Goal: Information Seeking & Learning: Learn about a topic

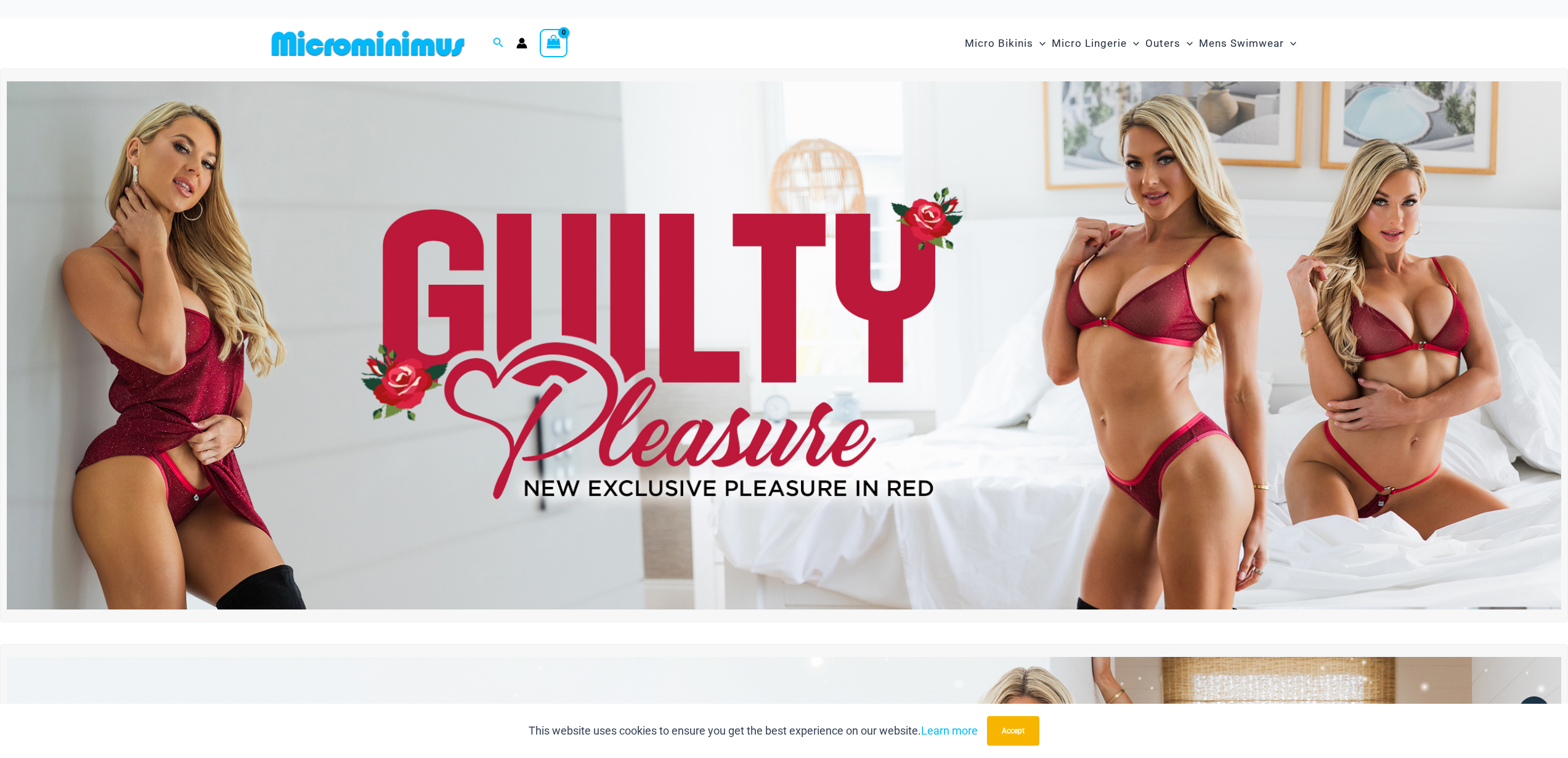
type input "**********"
click at [920, 430] on img at bounding box center [784, 345] width 1555 height 528
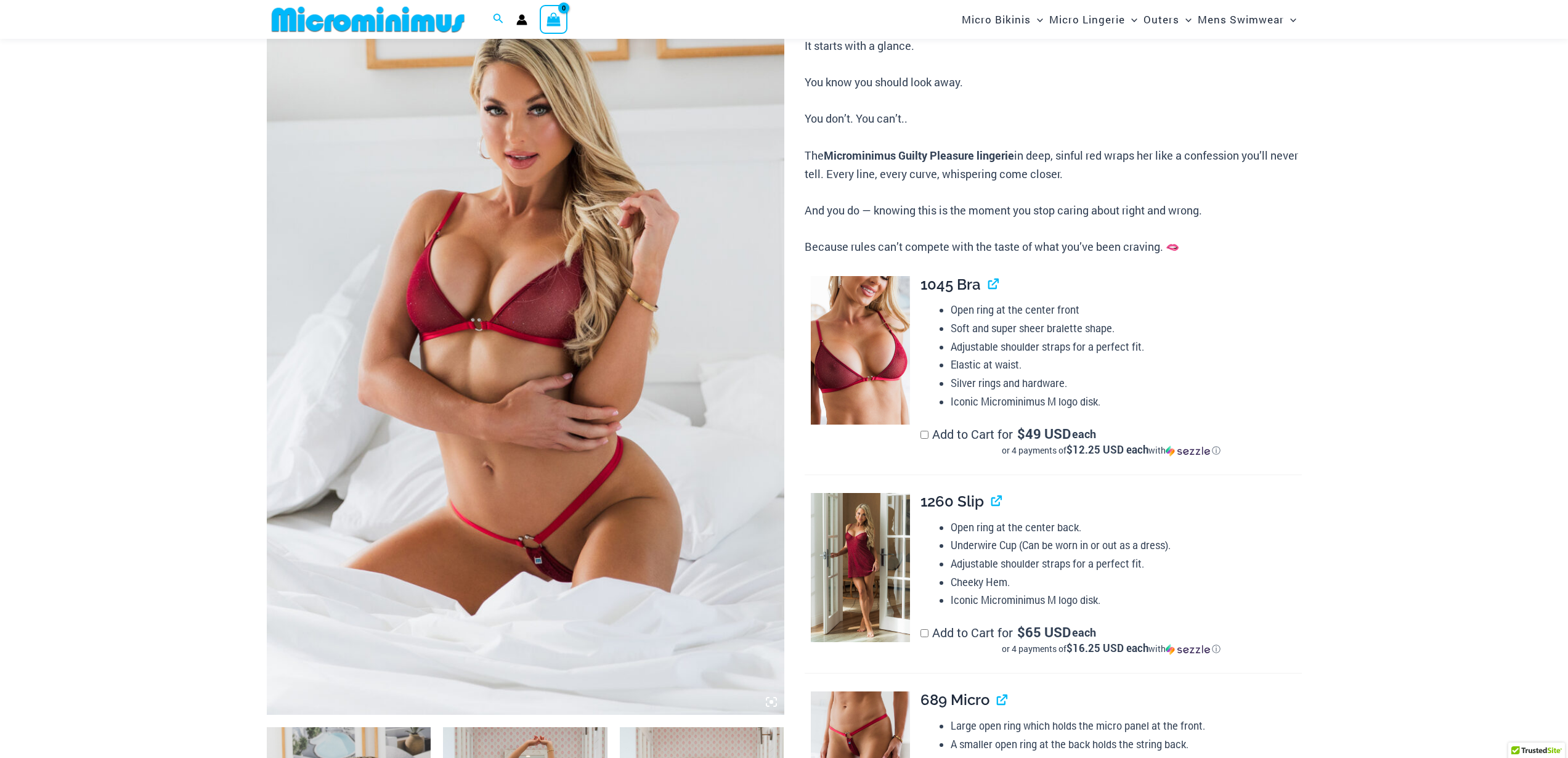
scroll to position [174, 0]
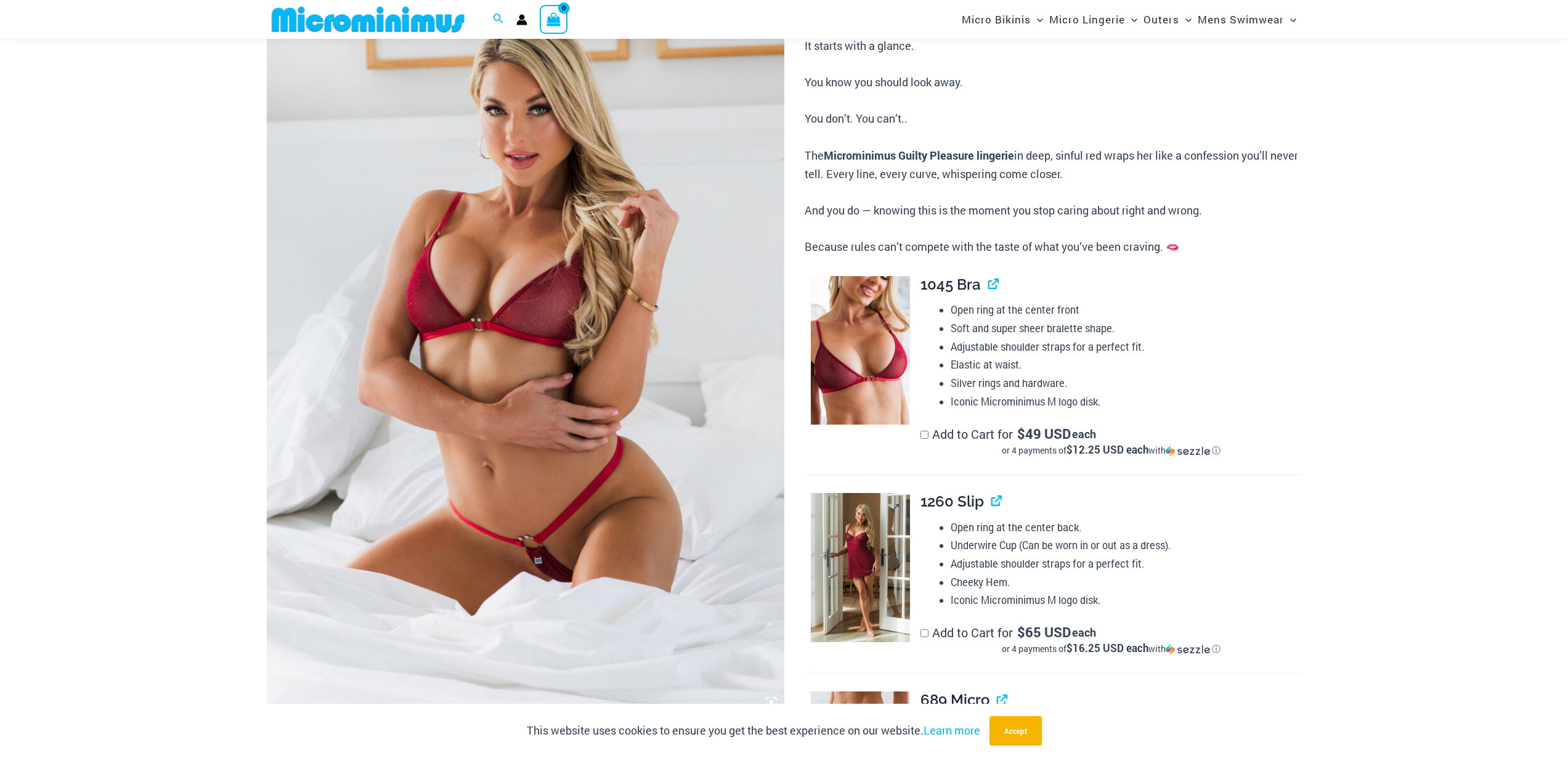
type input "**********"
click at [850, 549] on img at bounding box center [860, 567] width 99 height 149
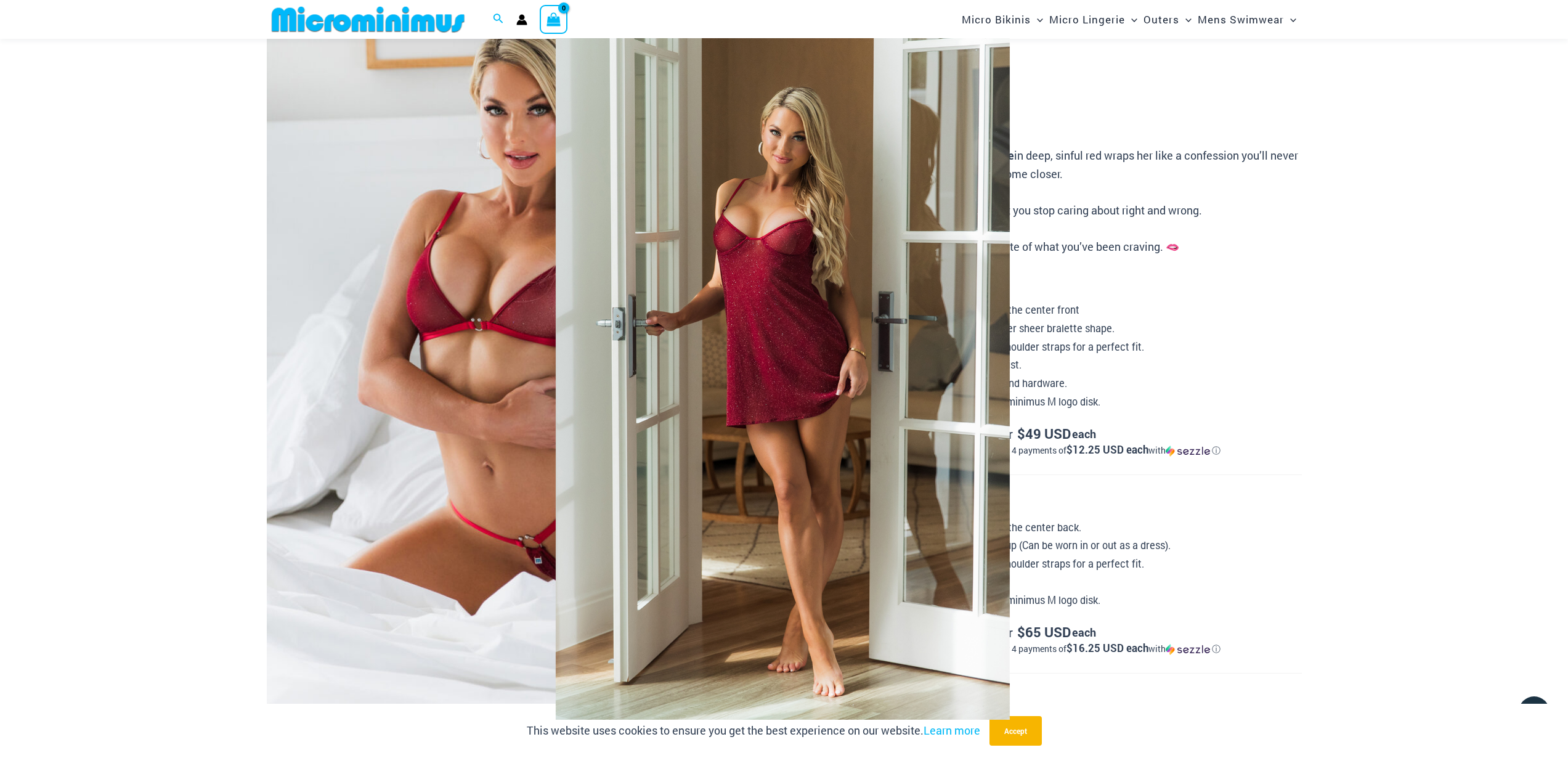
click at [1326, 276] on div at bounding box center [784, 379] width 1568 height 758
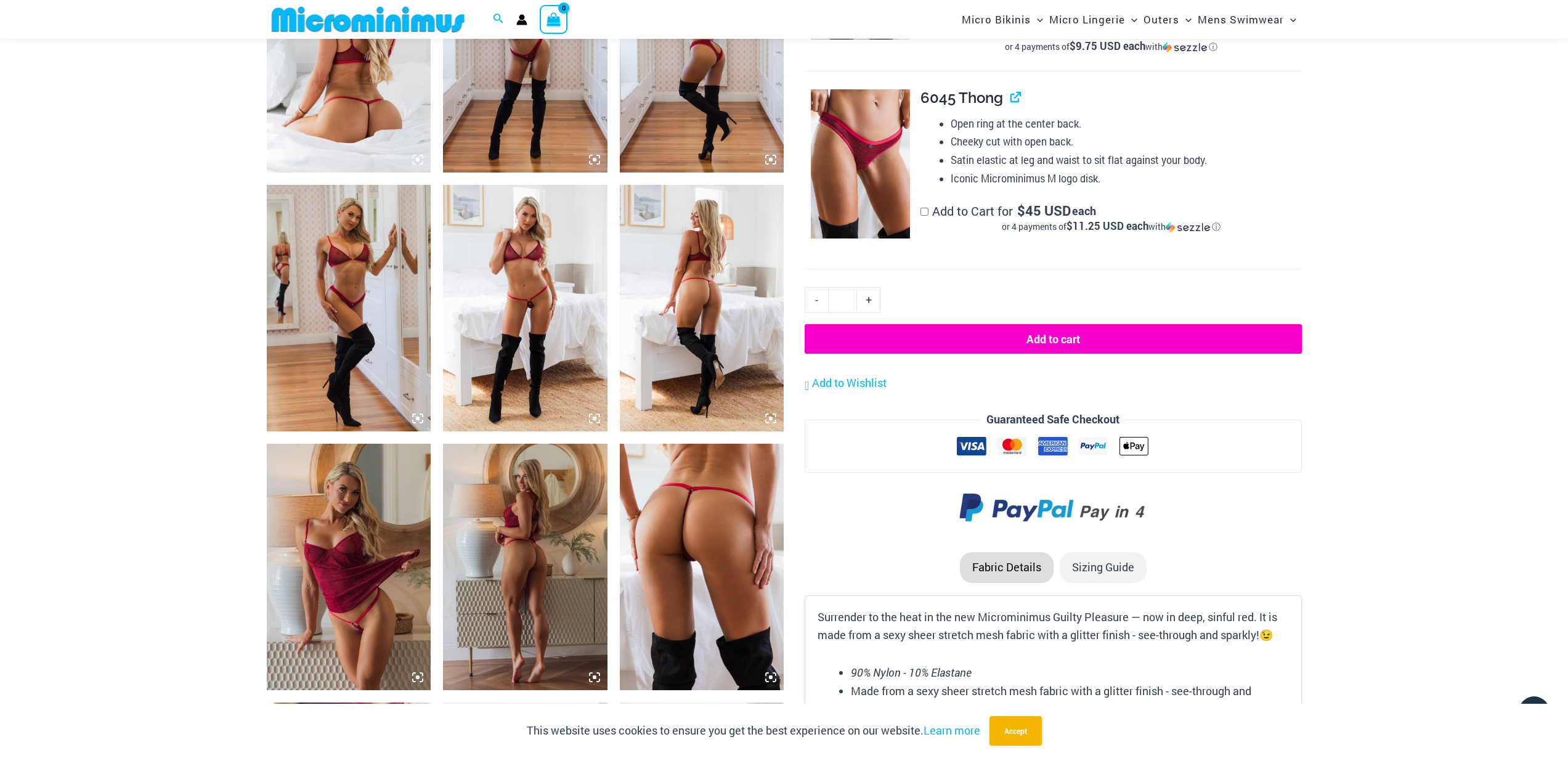
scroll to position [1037, 0]
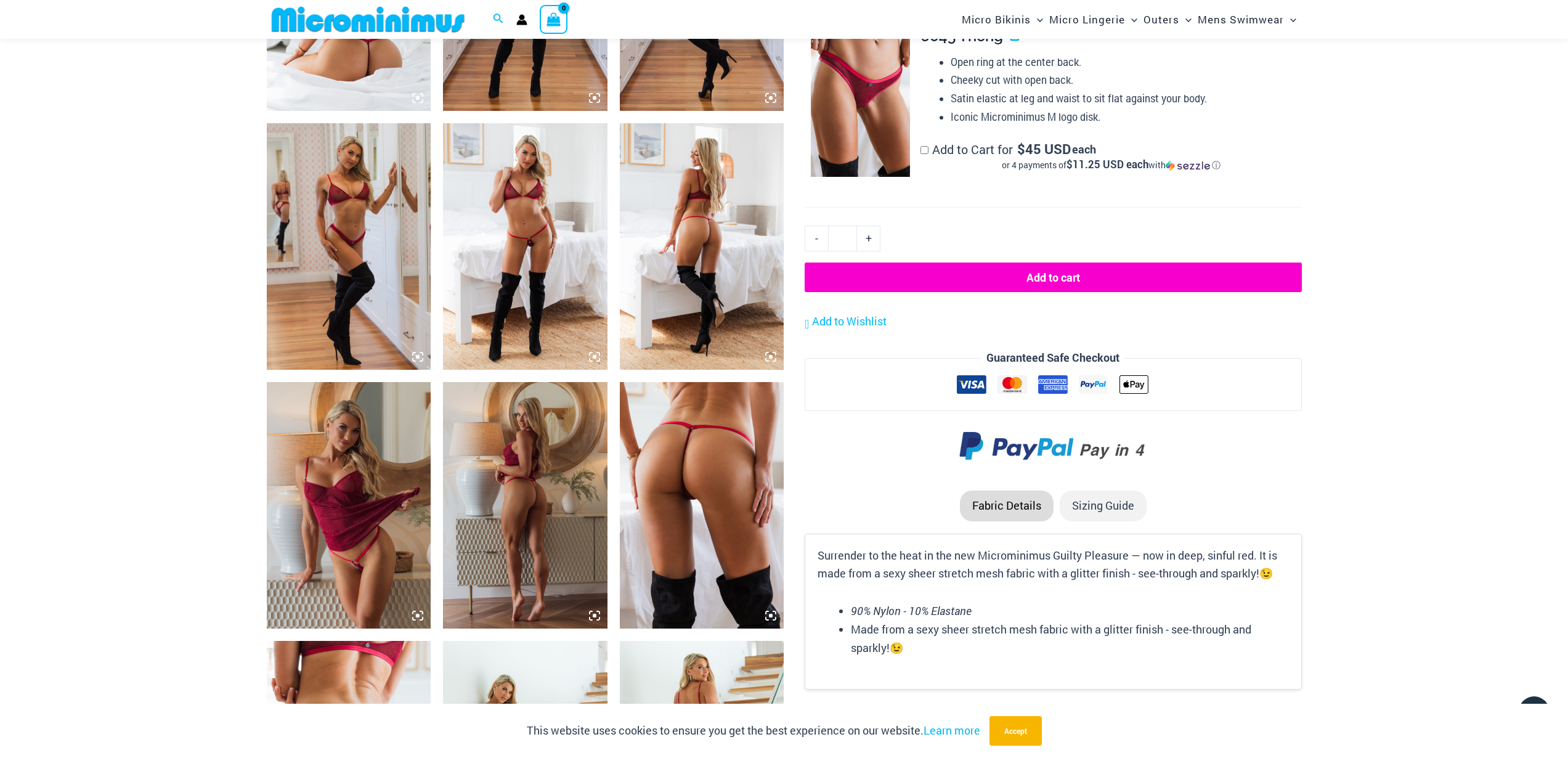
click at [361, 498] on img at bounding box center [349, 505] width 164 height 246
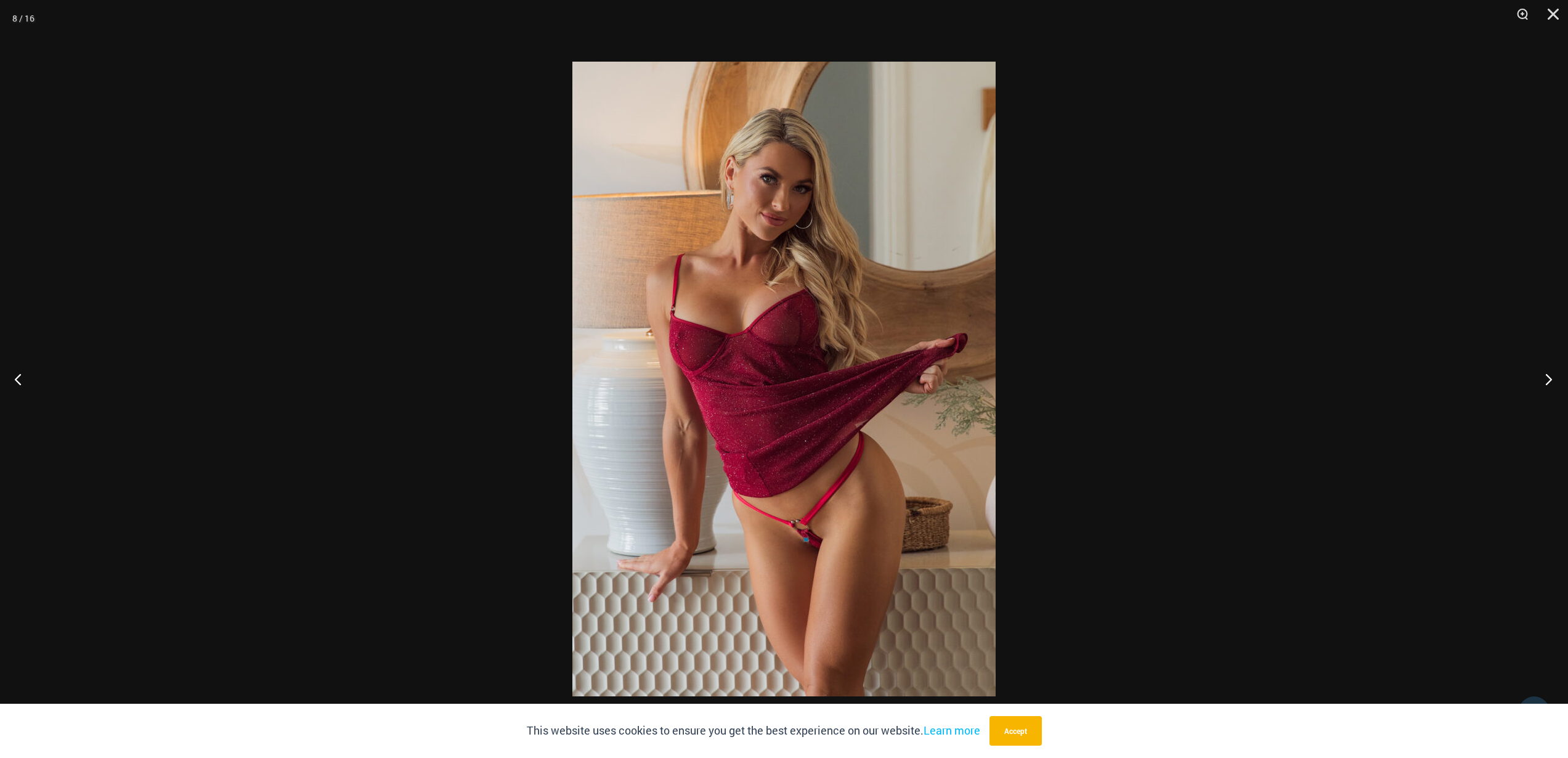
click at [1552, 379] on button "Next" at bounding box center [1545, 379] width 46 height 62
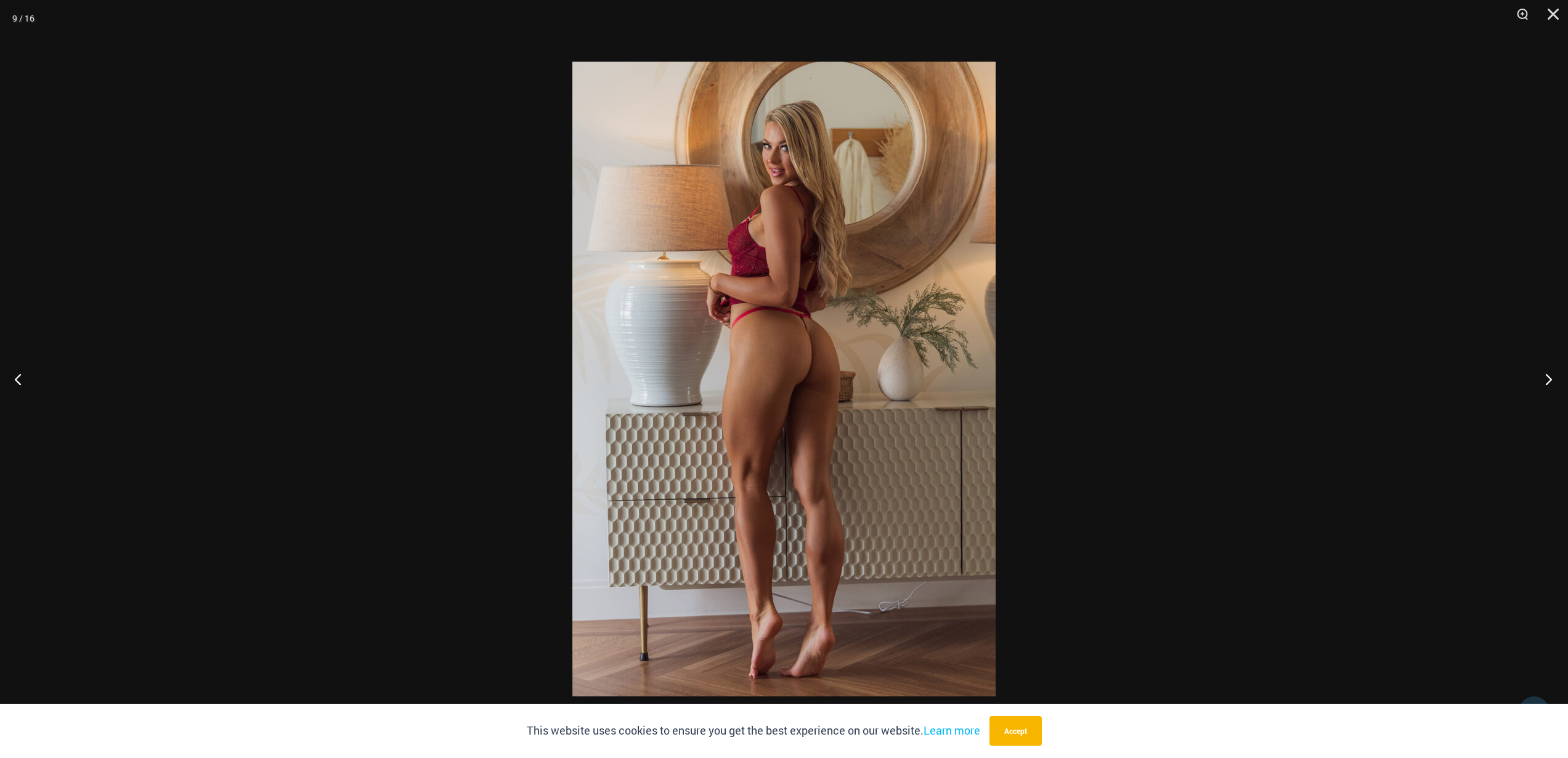
click at [1542, 378] on button "Next" at bounding box center [1545, 379] width 46 height 62
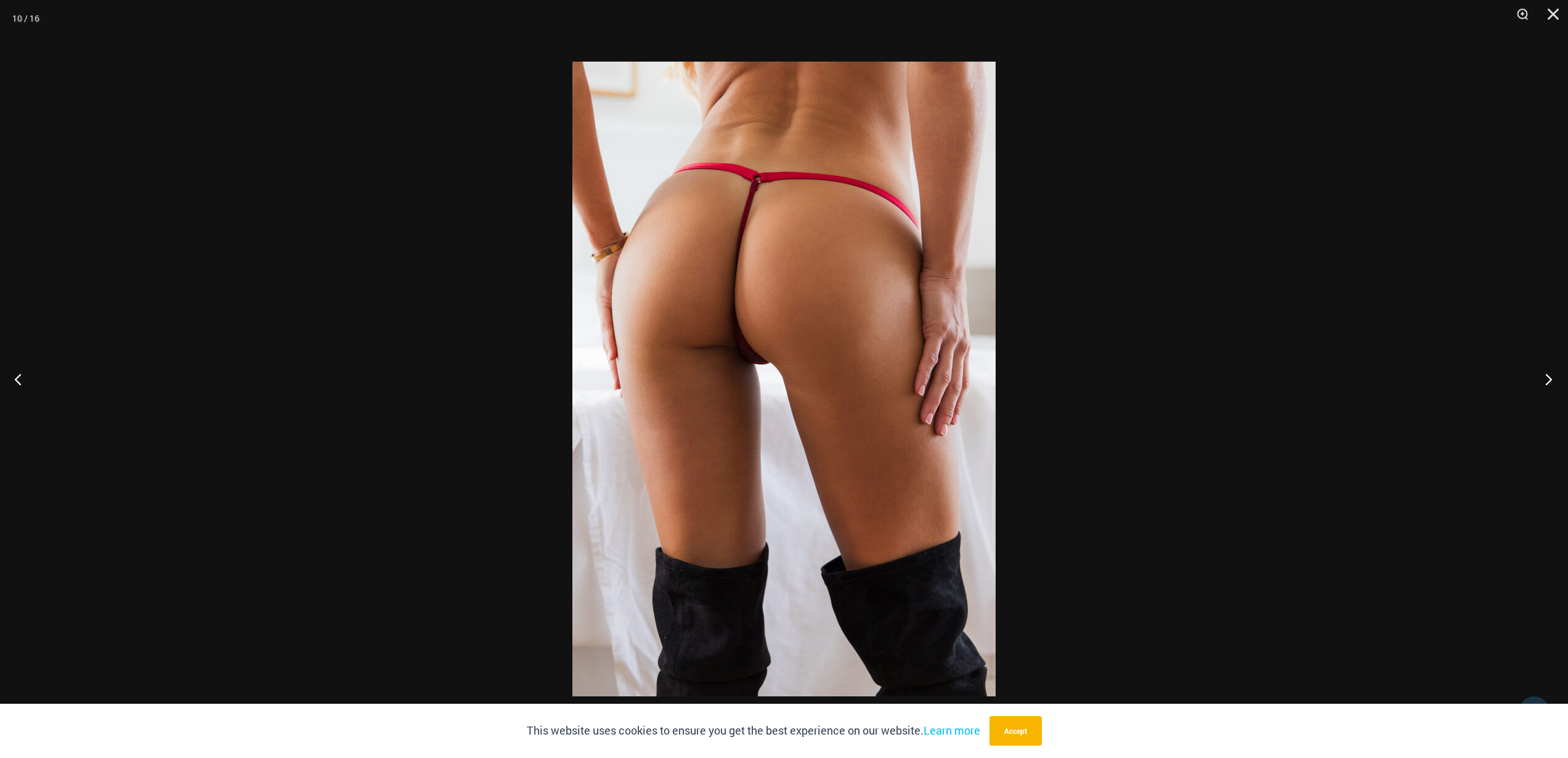
click at [1542, 378] on button "Next" at bounding box center [1545, 379] width 46 height 62
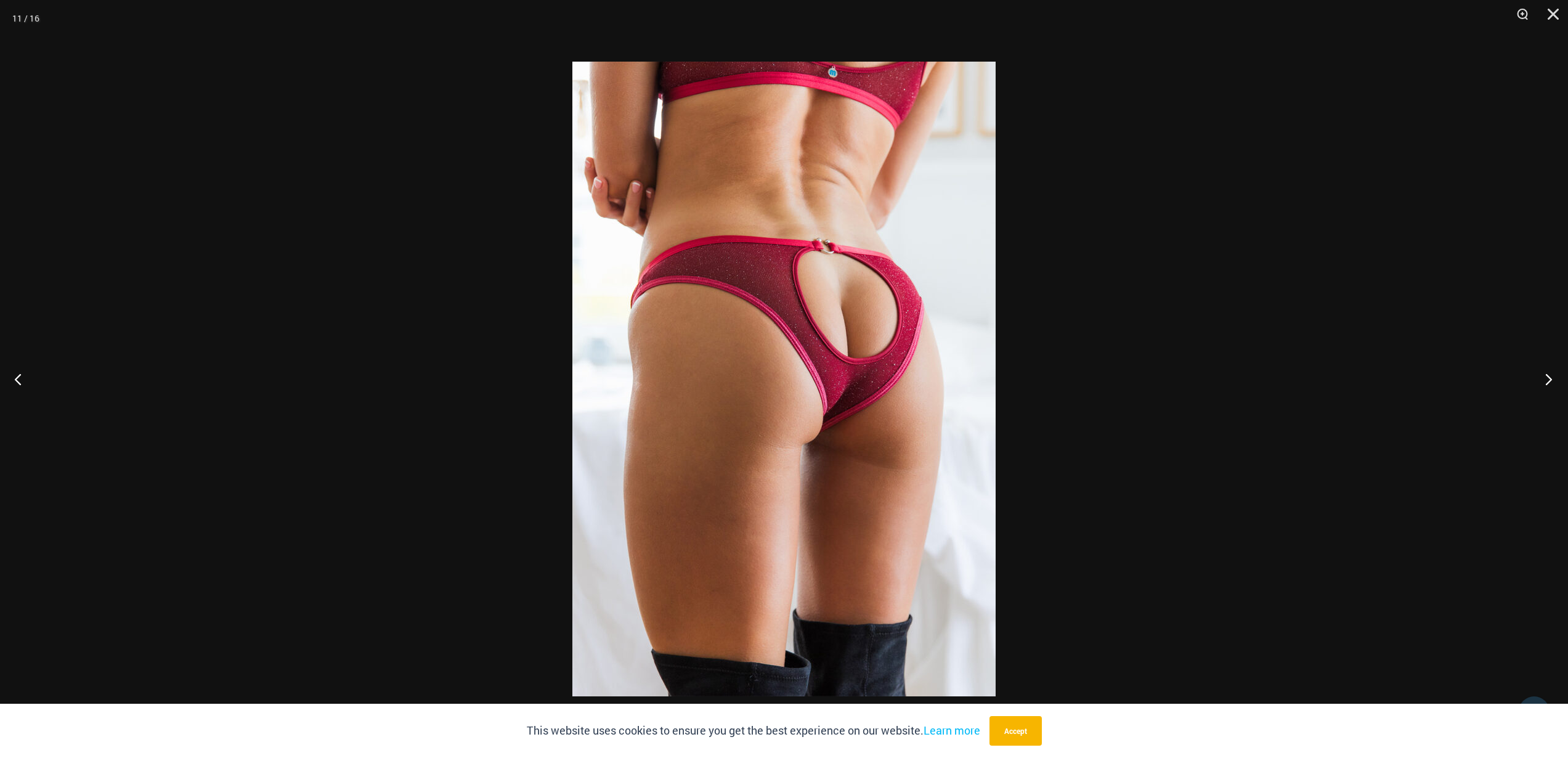
click at [1542, 378] on button "Next" at bounding box center [1545, 379] width 46 height 62
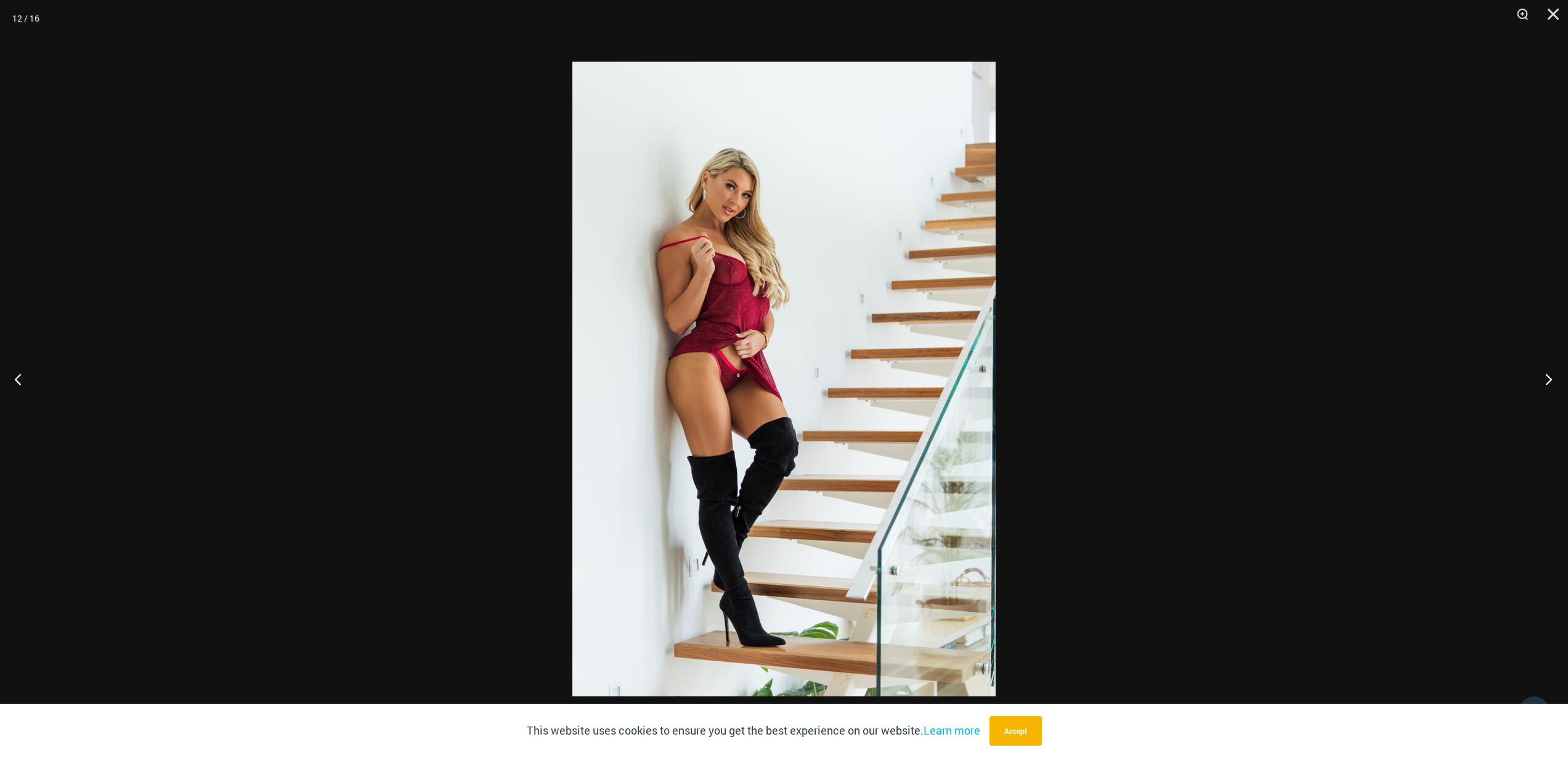
click at [1542, 378] on button "Next" at bounding box center [1545, 379] width 46 height 62
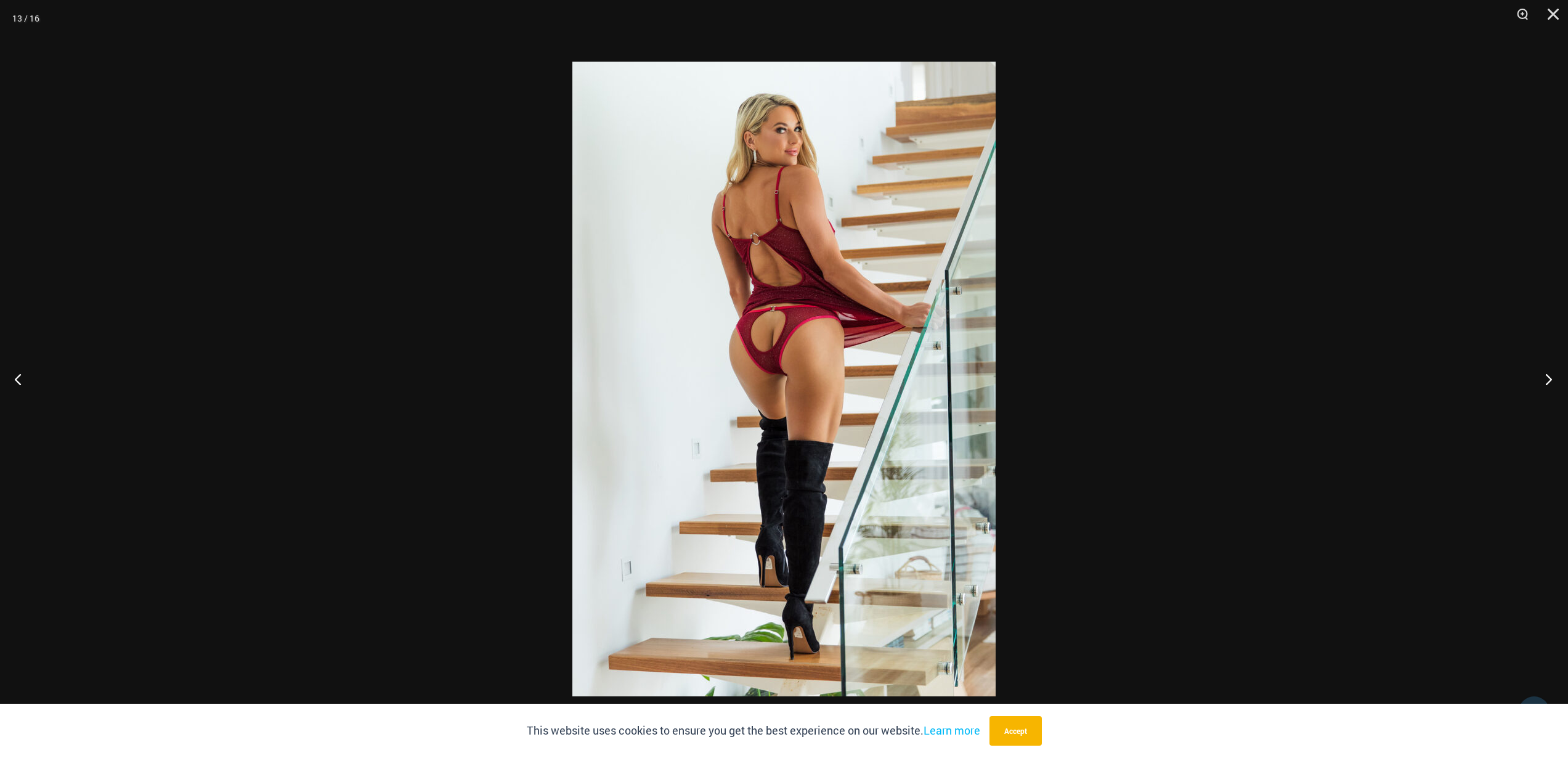
click at [1542, 378] on button "Next" at bounding box center [1545, 379] width 46 height 62
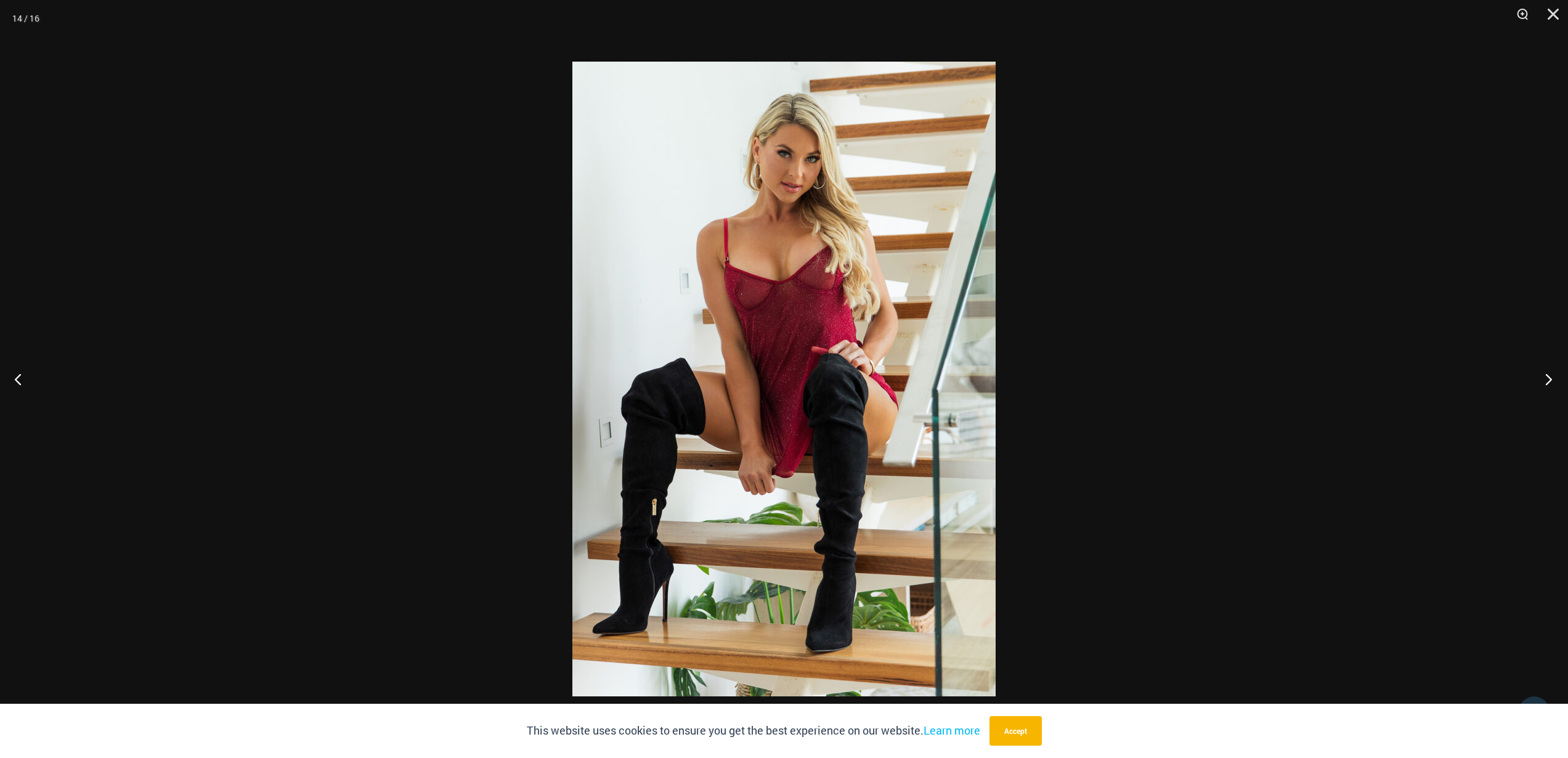
click at [1542, 378] on button "Next" at bounding box center [1545, 379] width 46 height 62
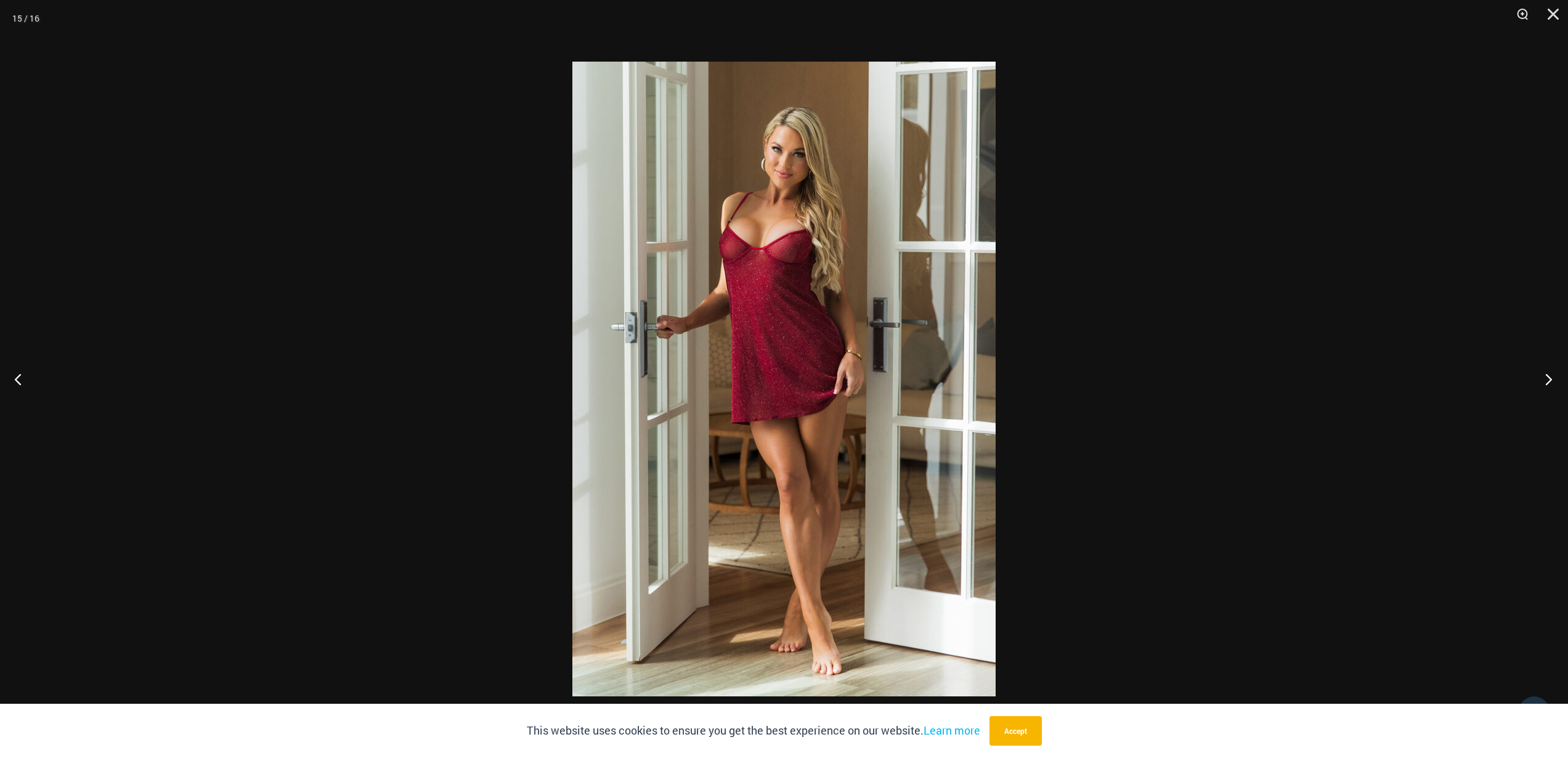
click at [1550, 379] on button "Next" at bounding box center [1545, 379] width 46 height 62
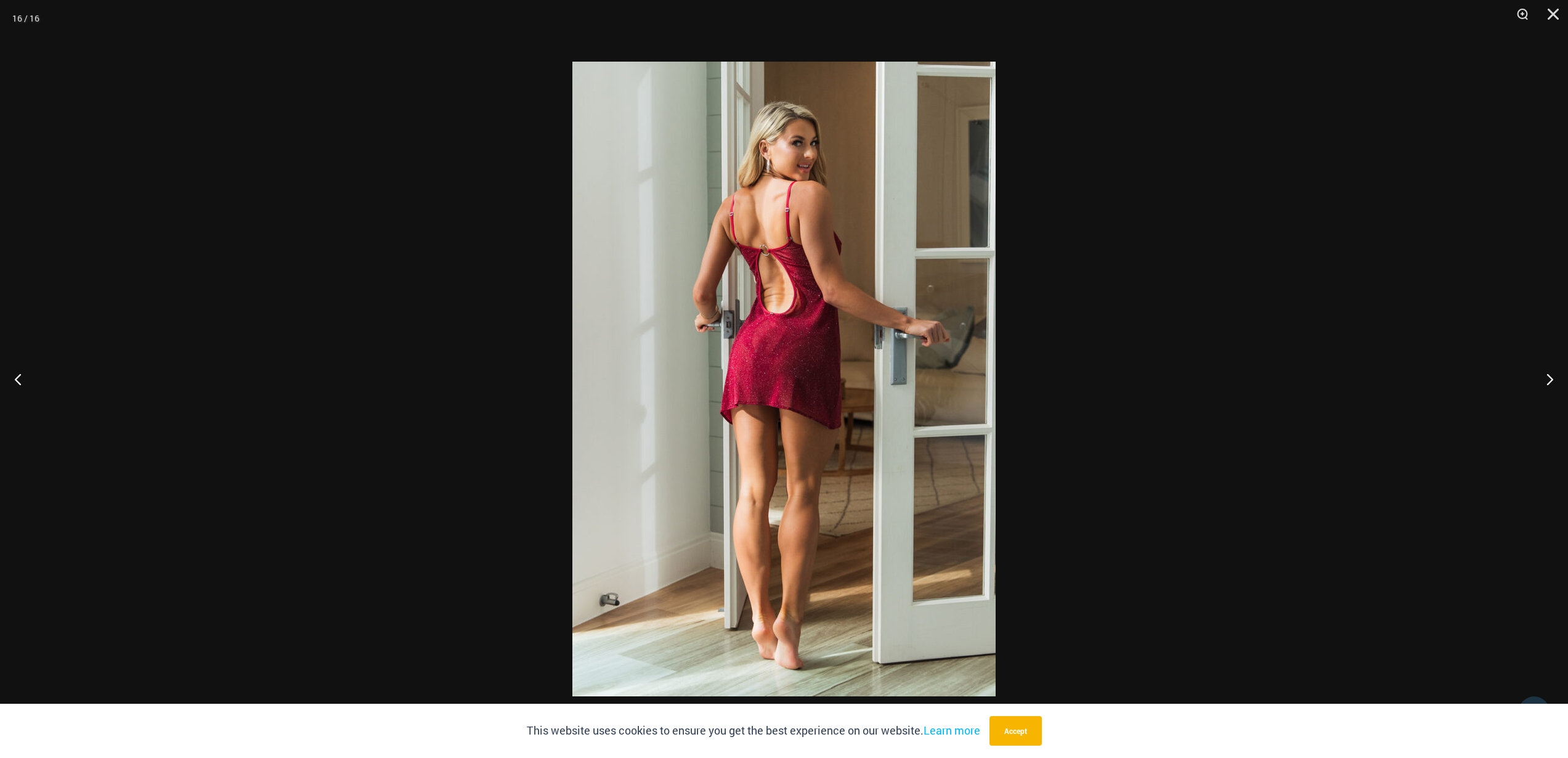
click at [740, 384] on img at bounding box center [784, 379] width 424 height 635
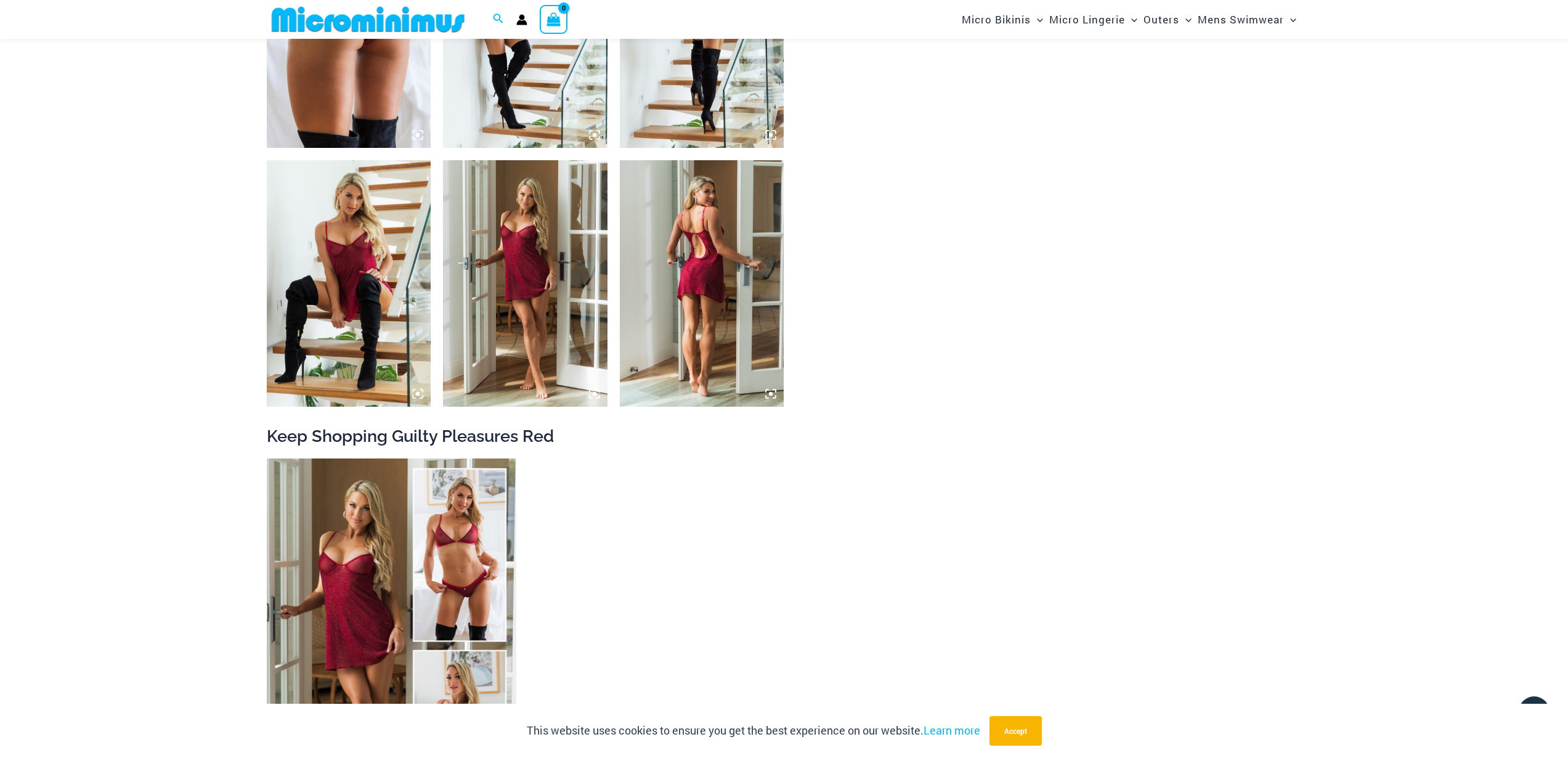
scroll to position [1837, 0]
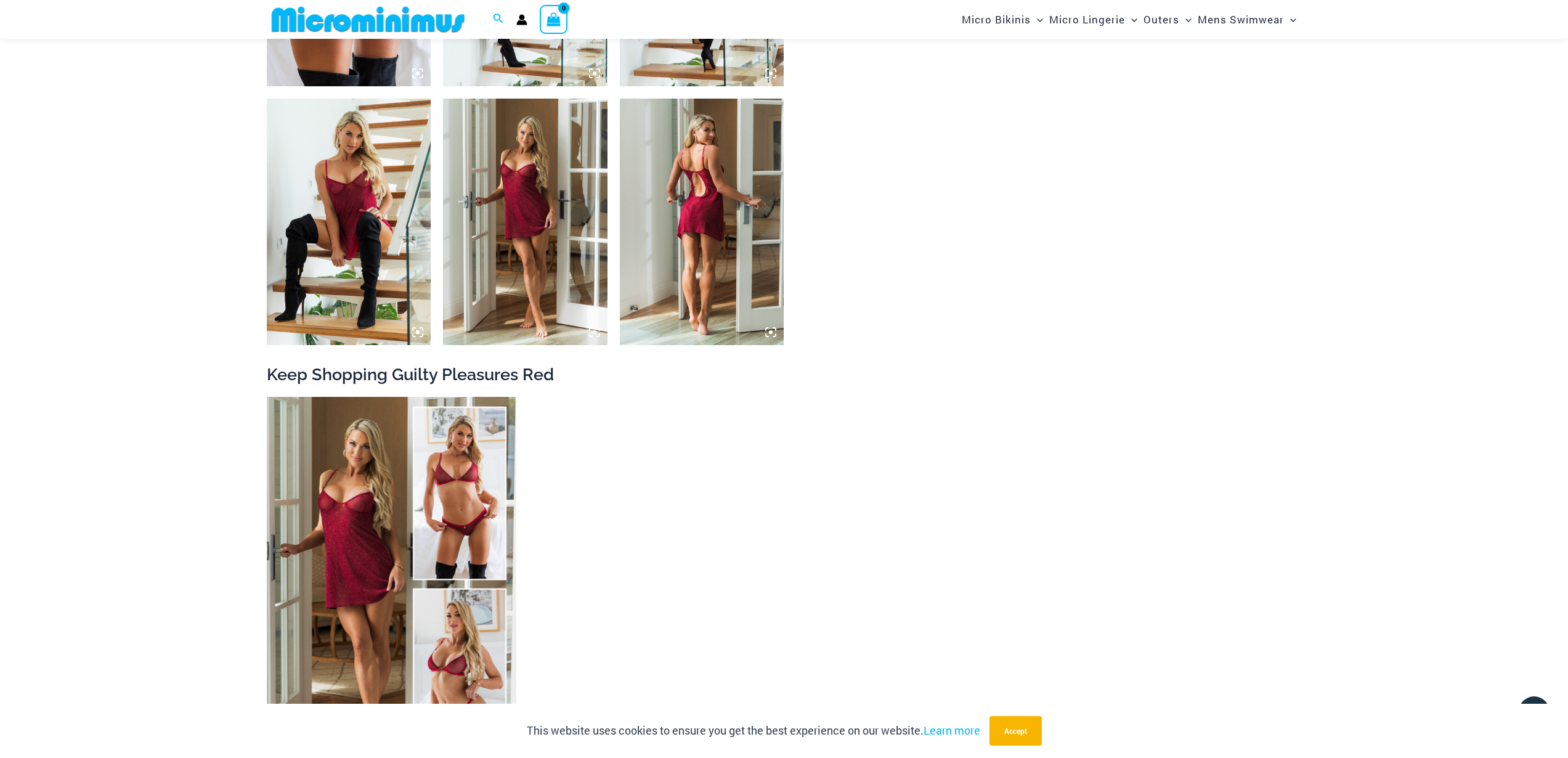
click at [694, 248] on img at bounding box center [702, 222] width 164 height 246
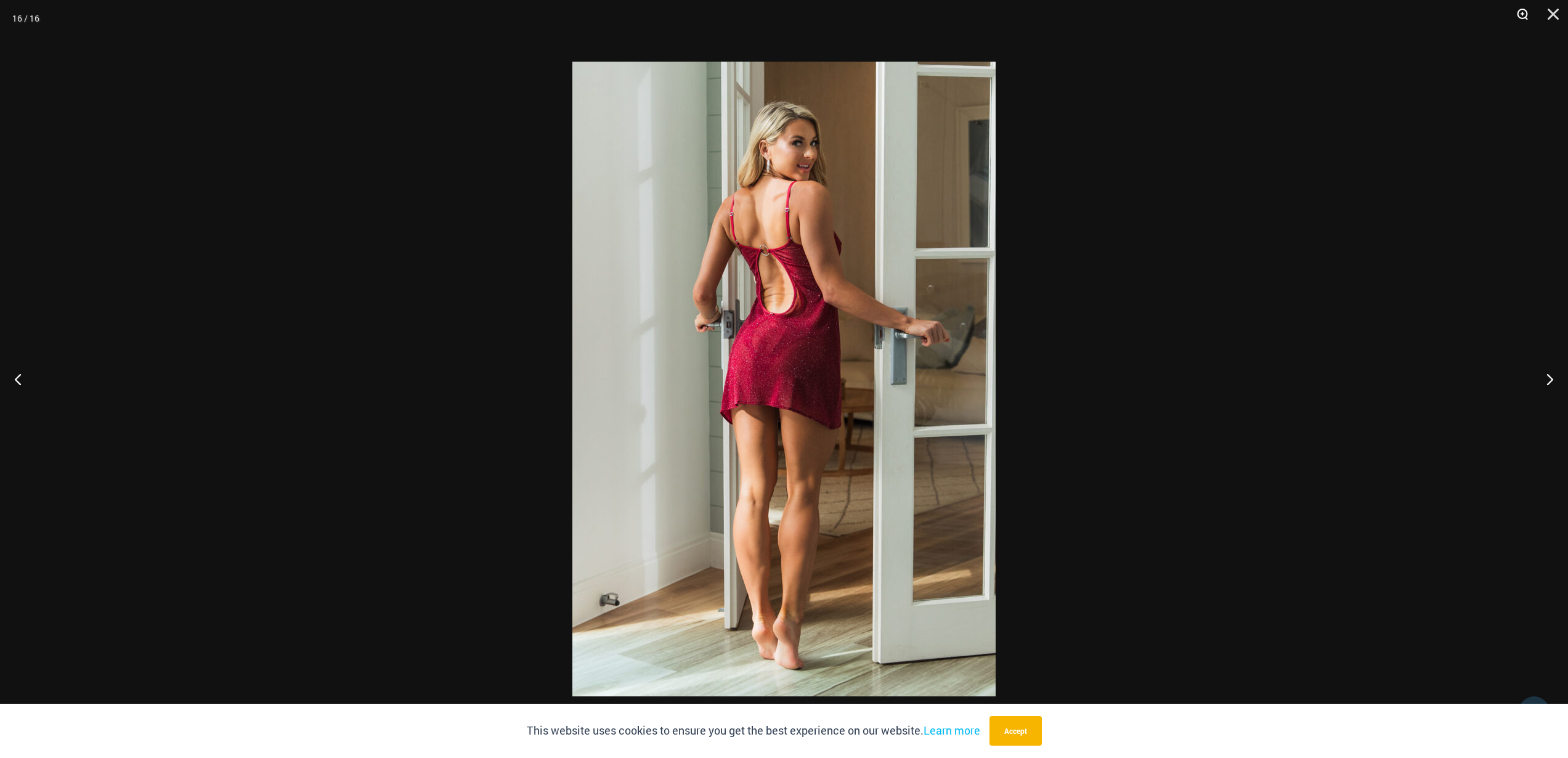
click at [1522, 13] on button "Zoom" at bounding box center [1518, 18] width 31 height 37
click at [637, 317] on img at bounding box center [784, 379] width 424 height 635
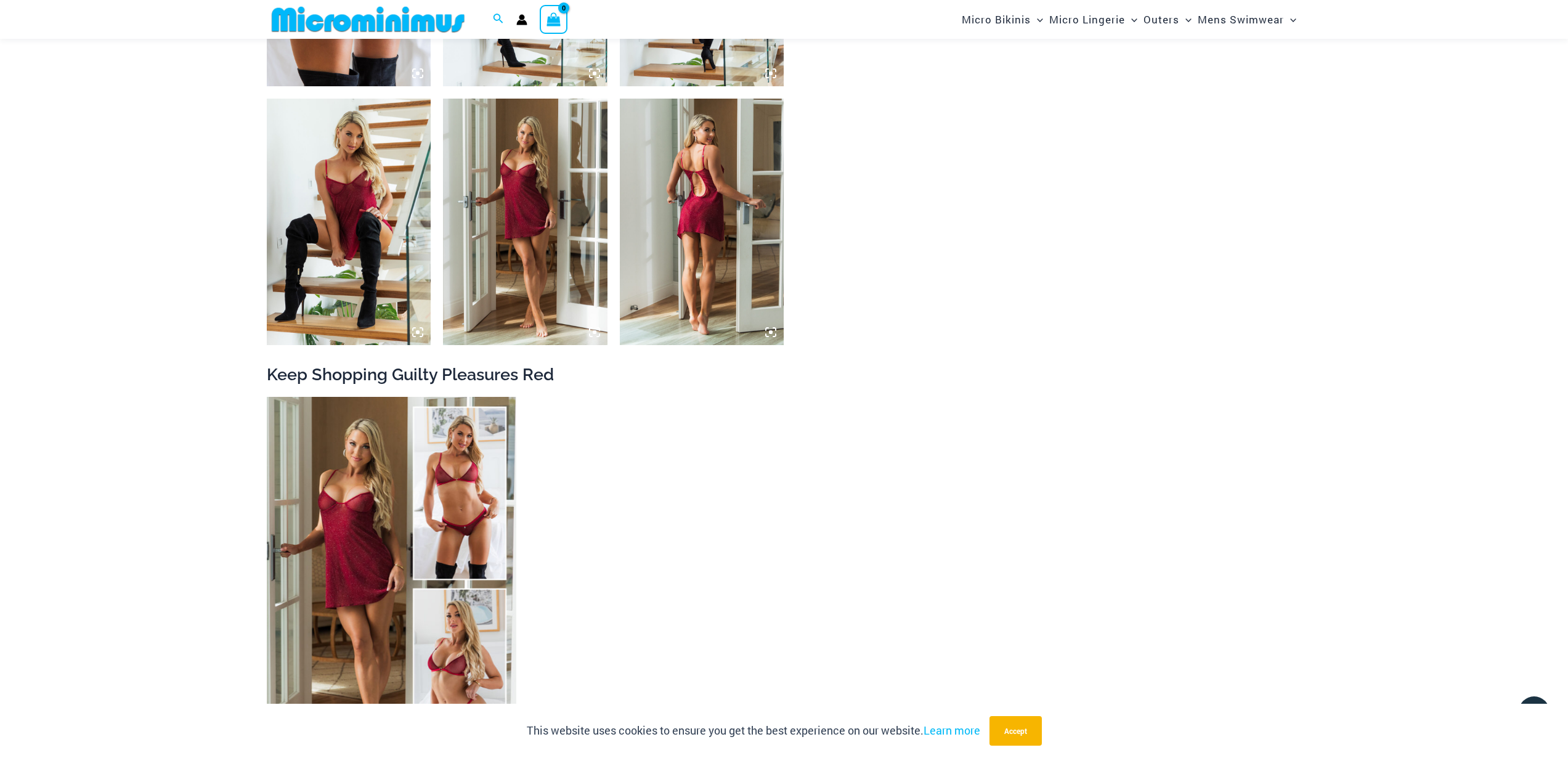
click at [523, 255] on img at bounding box center [525, 222] width 164 height 246
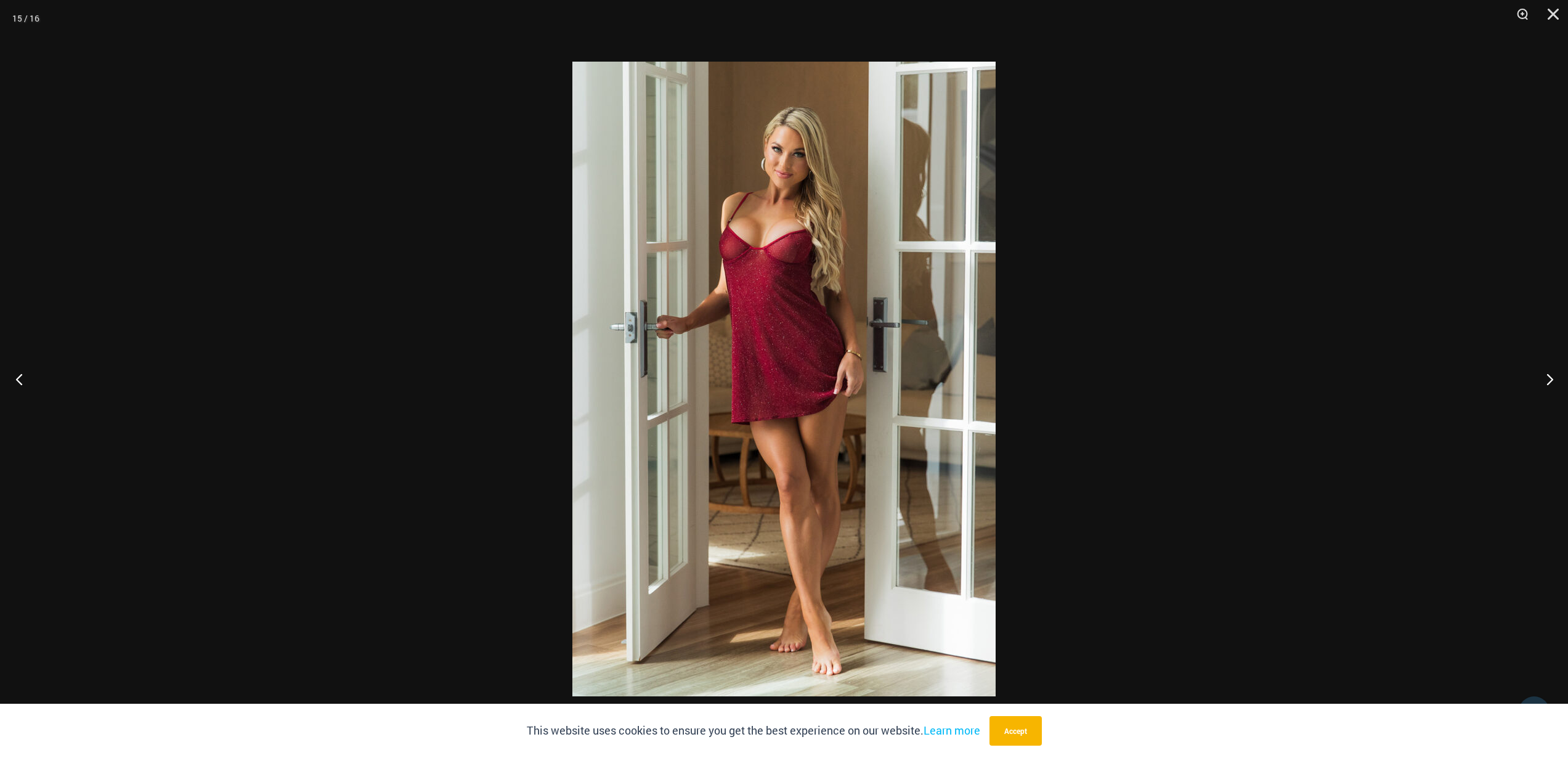
click at [22, 382] on button "Previous" at bounding box center [23, 379] width 46 height 62
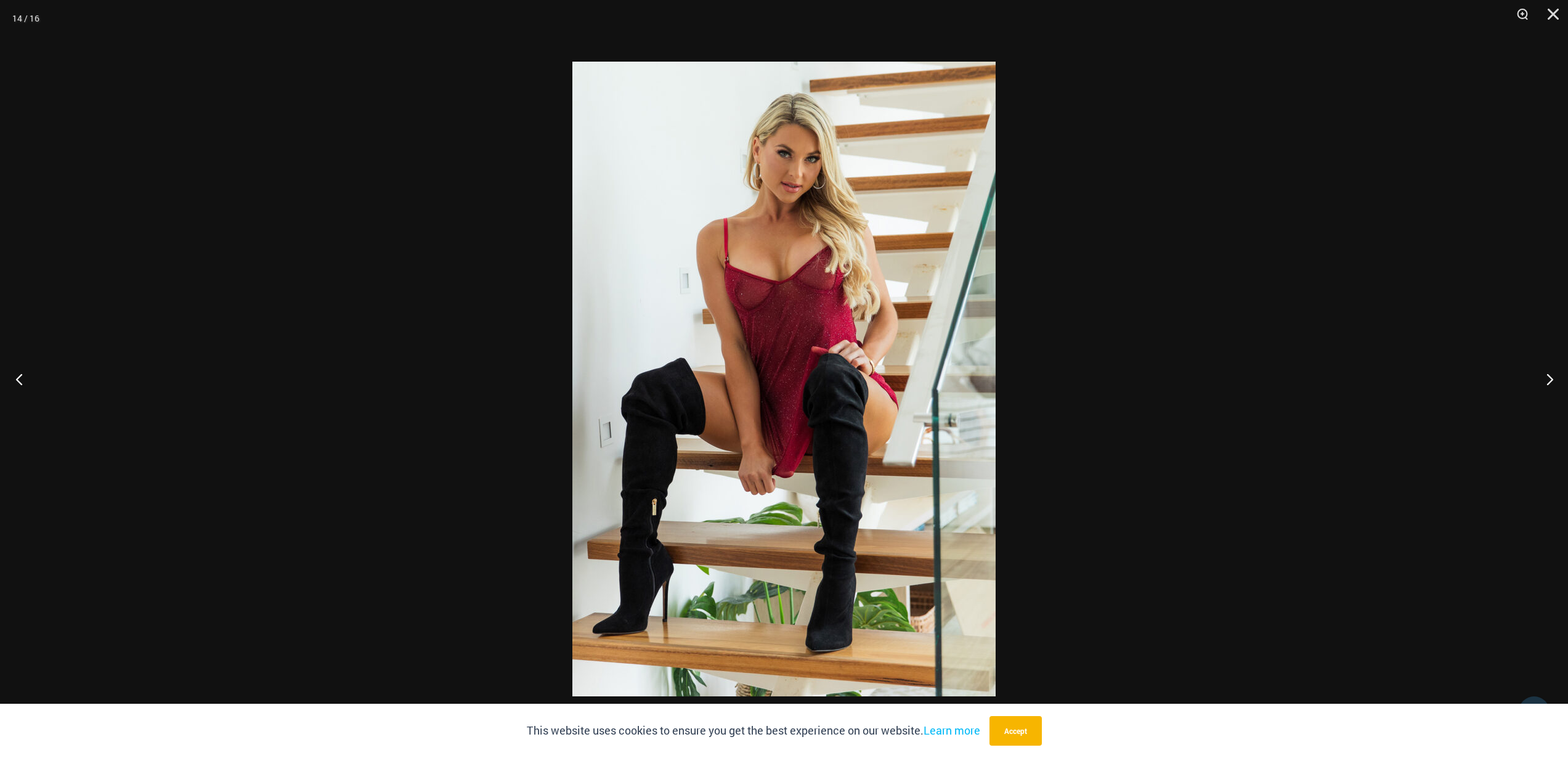
click at [18, 379] on button "Previous" at bounding box center [23, 379] width 46 height 62
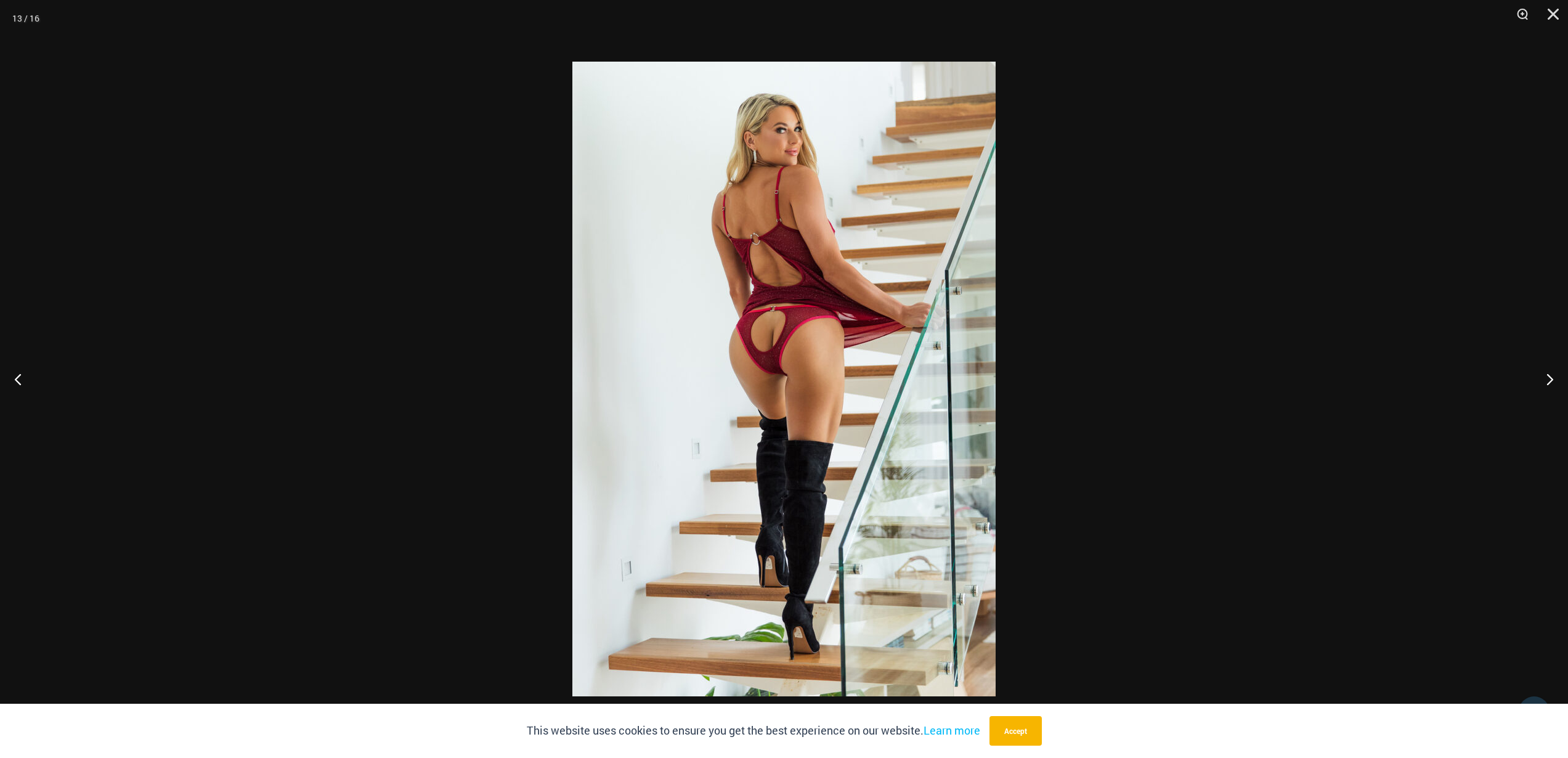
click at [747, 309] on img at bounding box center [784, 379] width 424 height 635
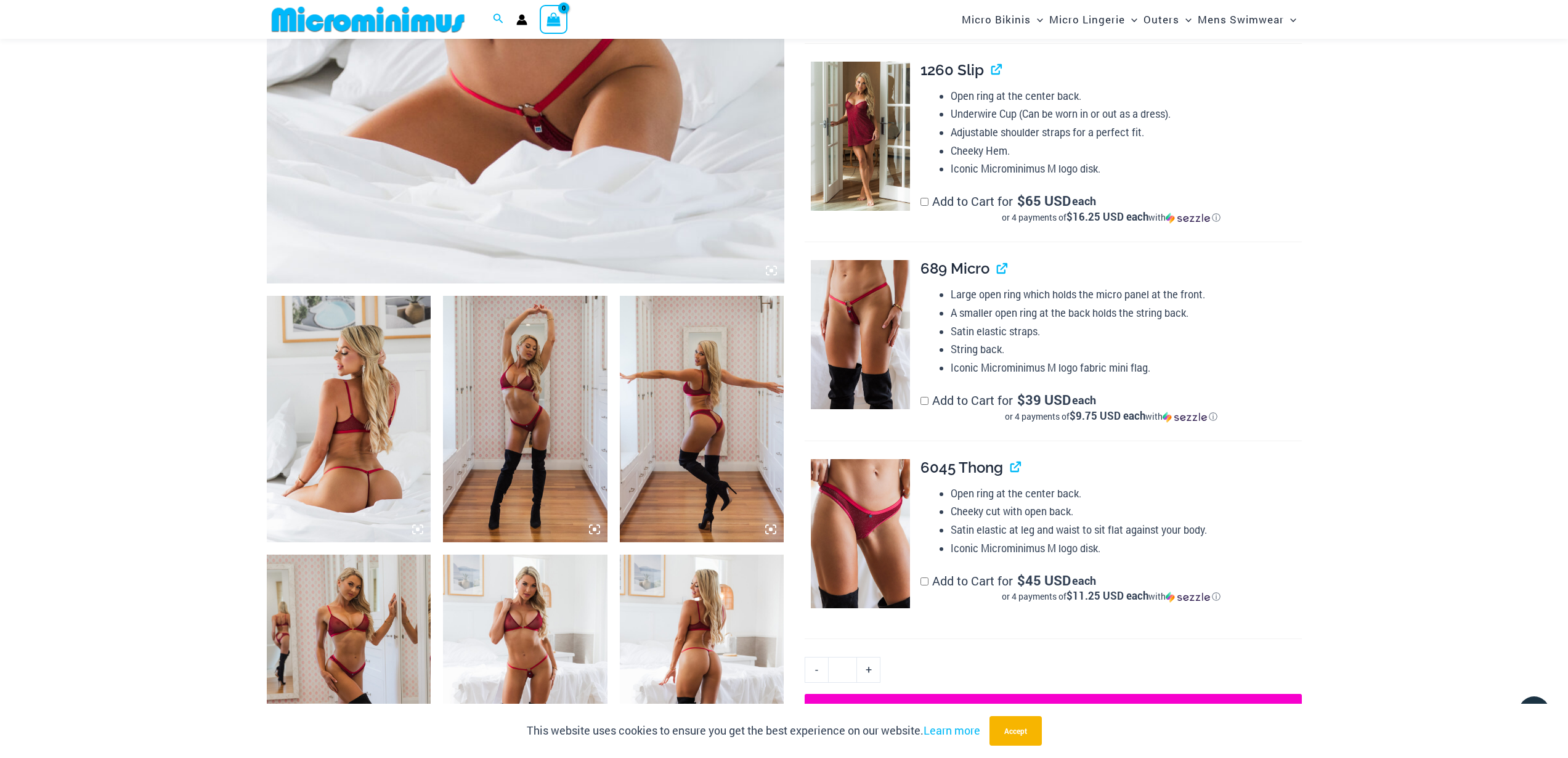
scroll to position [543, 0]
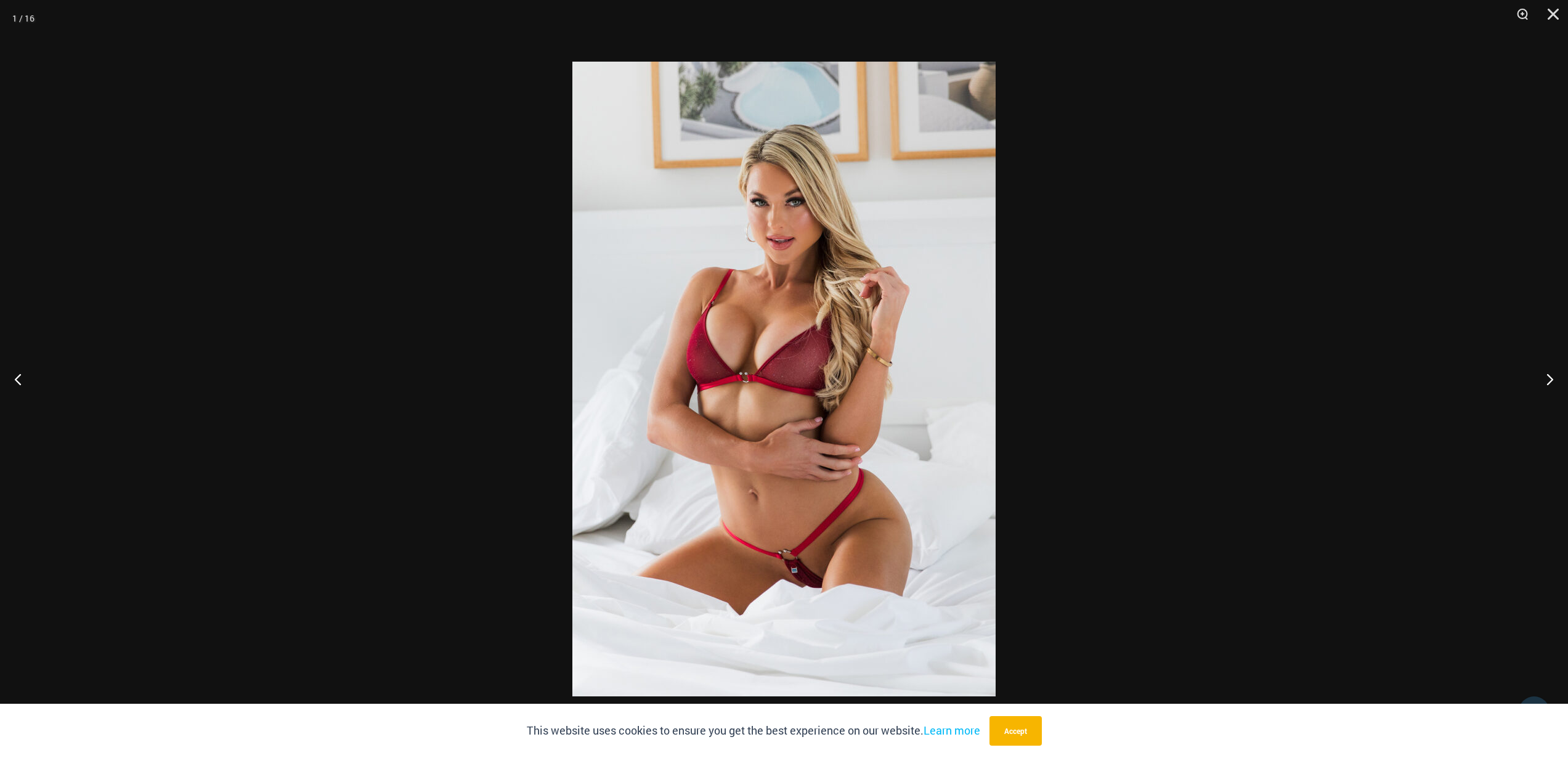
click at [182, 309] on div at bounding box center [784, 379] width 1568 height 758
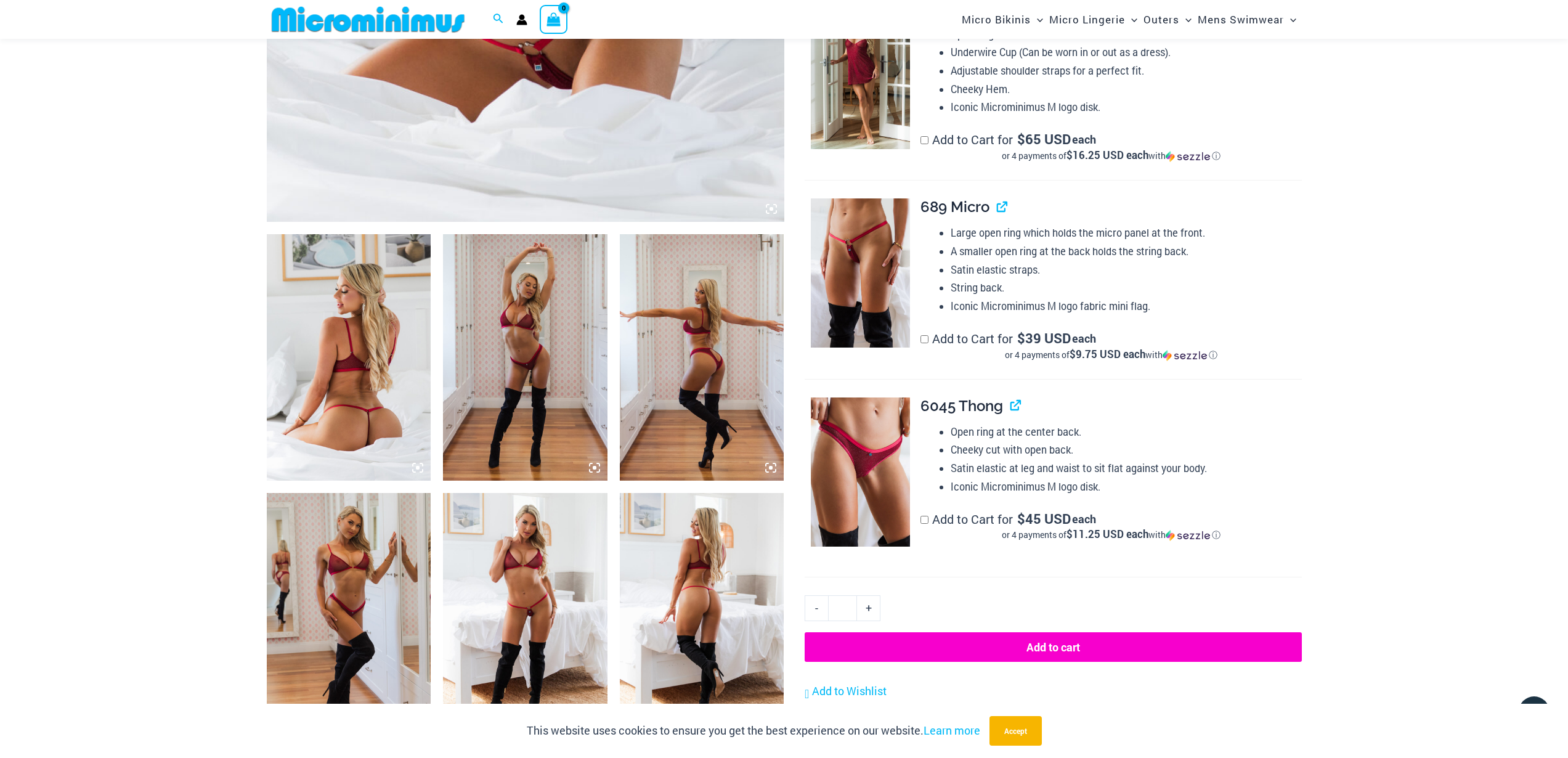
scroll to position [728, 0]
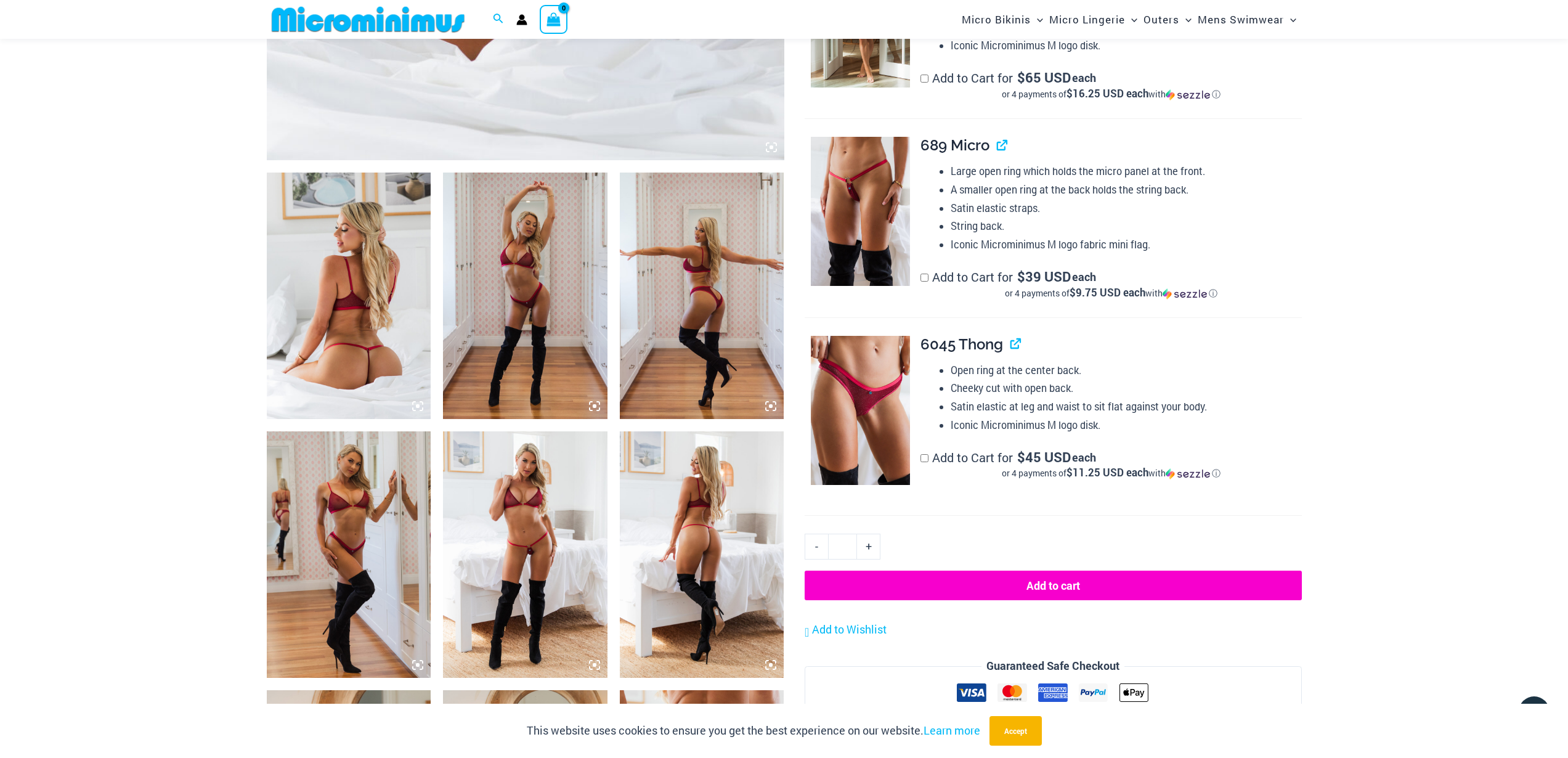
click at [388, 540] on img at bounding box center [349, 554] width 164 height 246
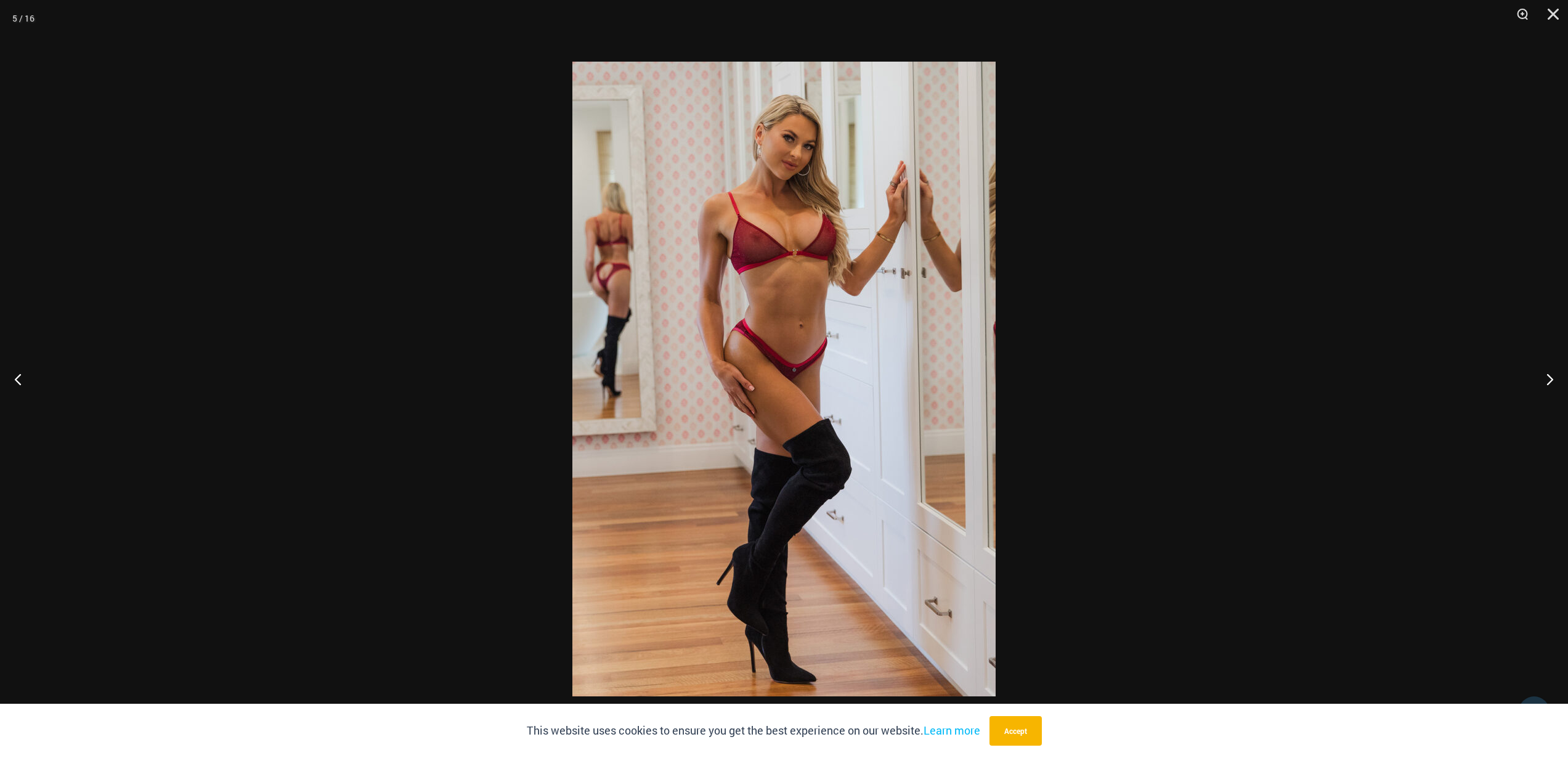
click at [622, 204] on img at bounding box center [784, 379] width 424 height 635
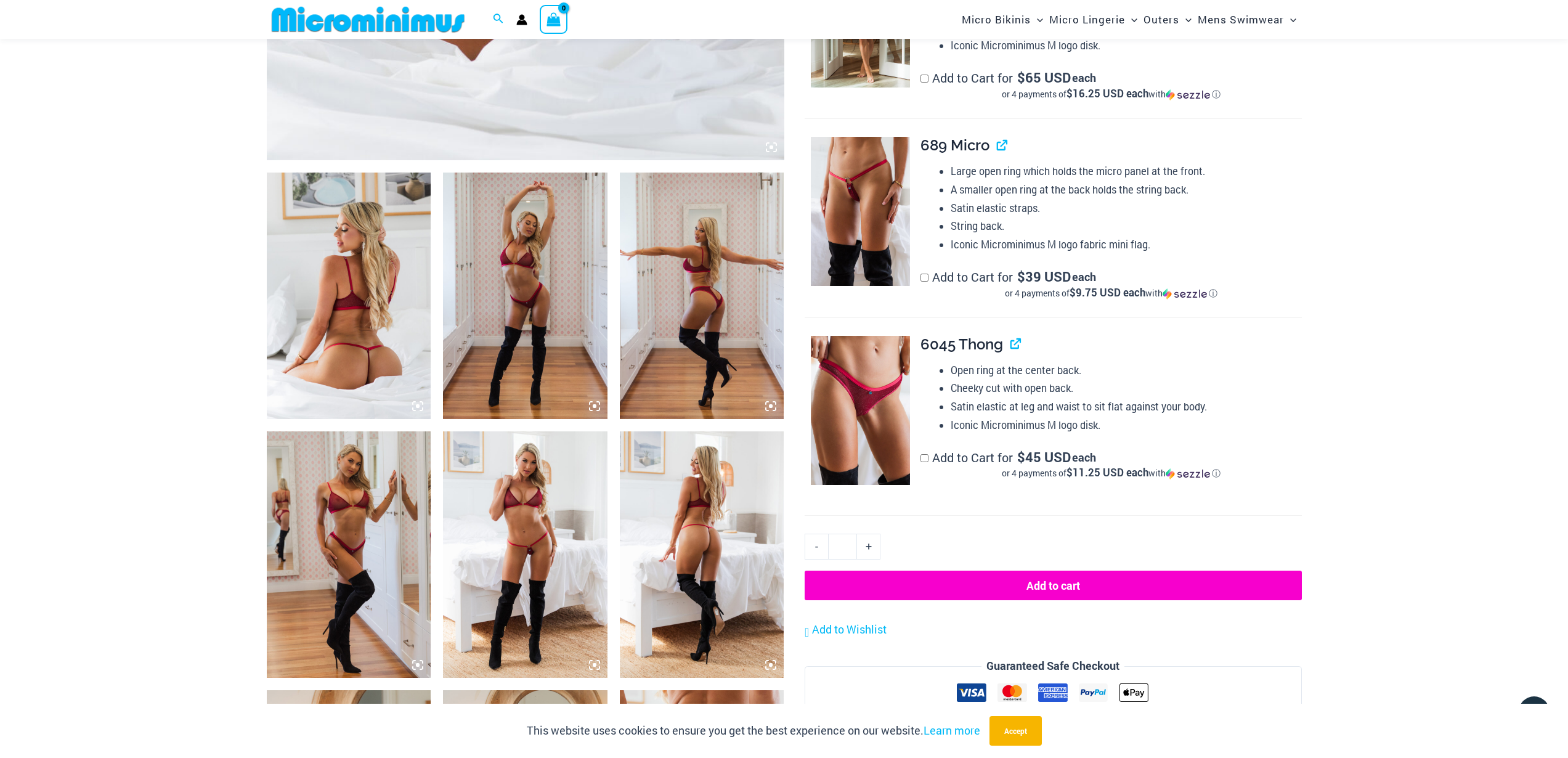
click at [542, 480] on img at bounding box center [525, 554] width 164 height 246
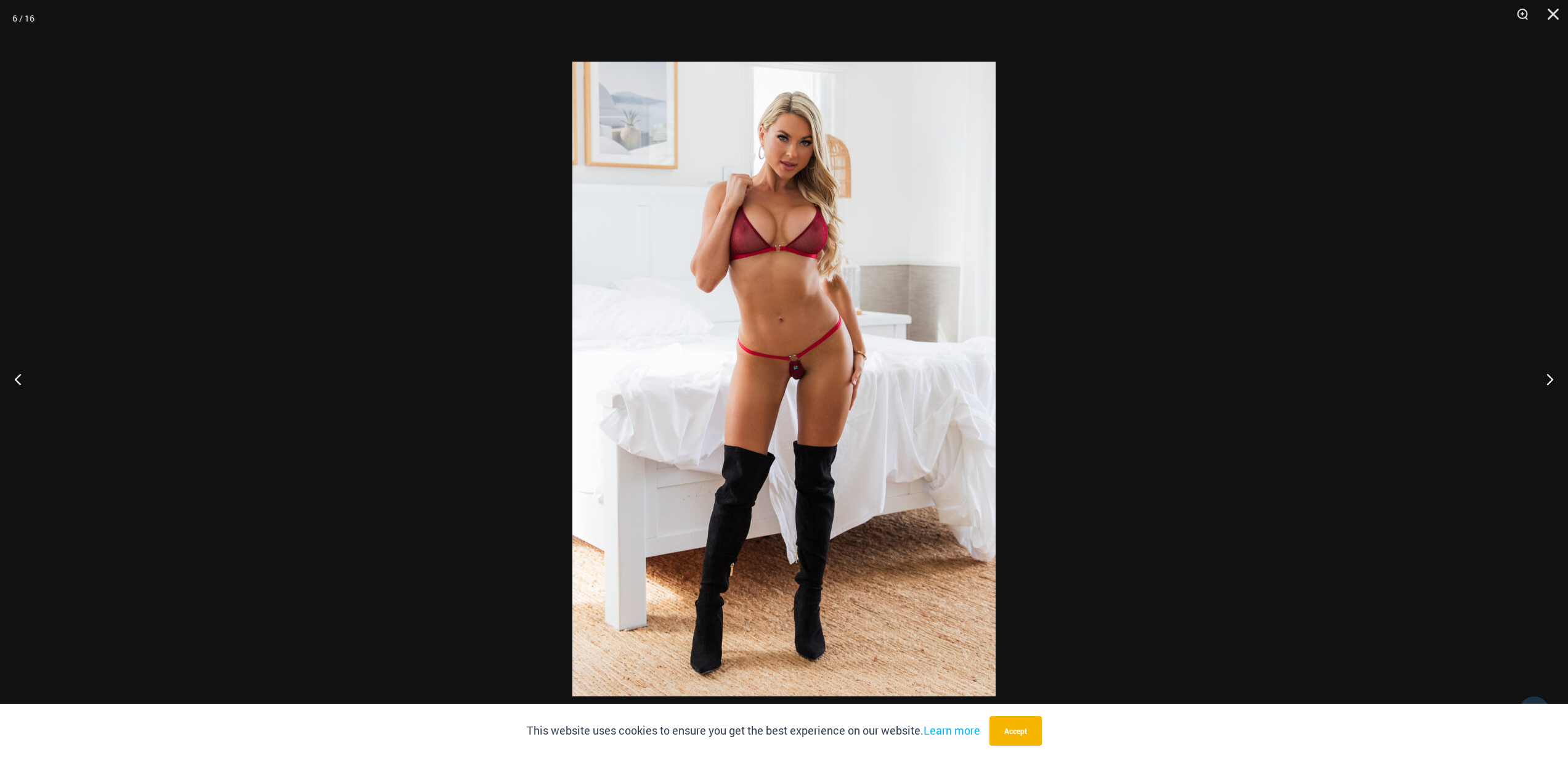
click at [270, 186] on div at bounding box center [784, 379] width 1568 height 758
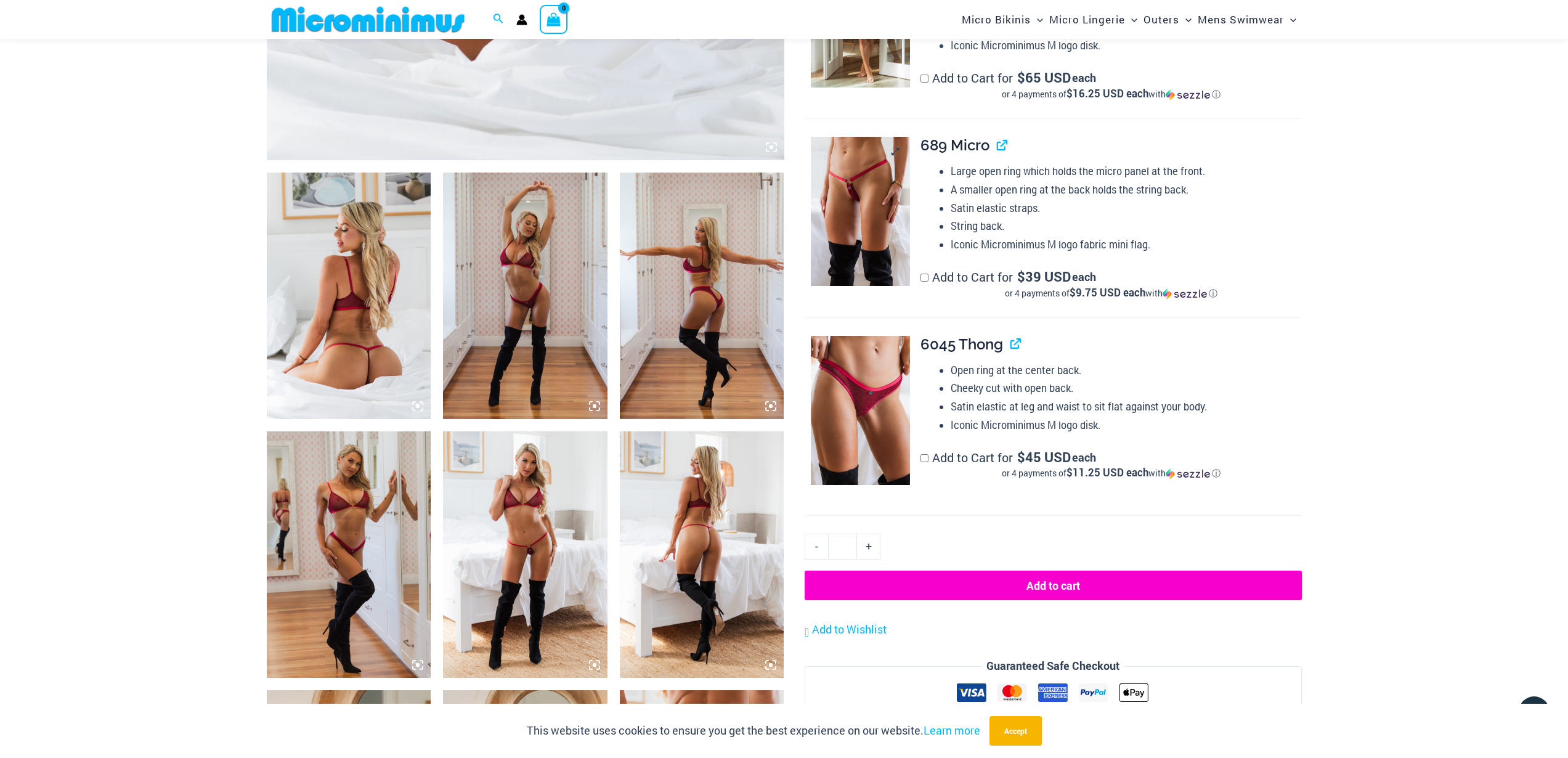
click at [841, 220] on img at bounding box center [860, 211] width 99 height 149
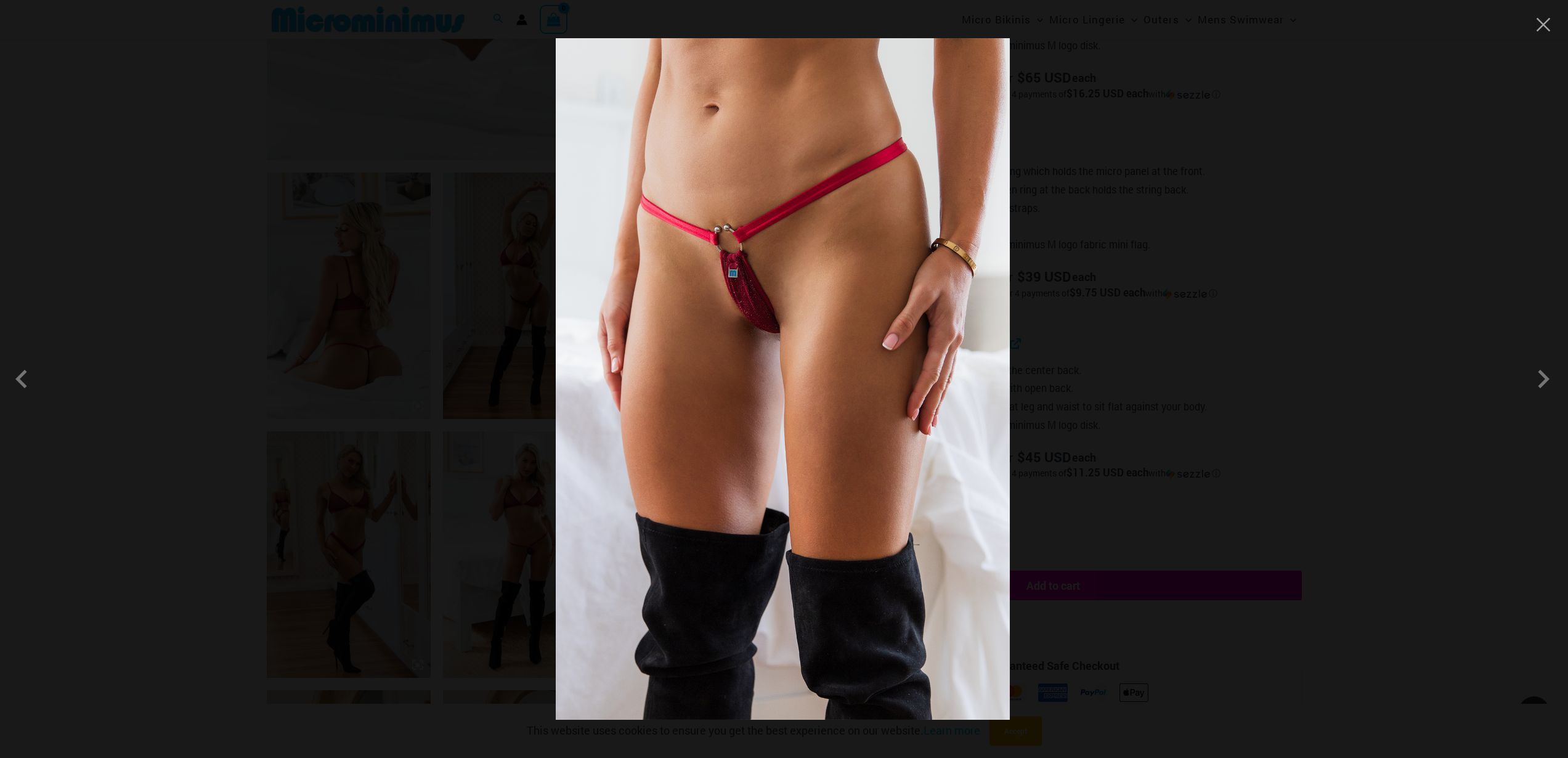
click at [621, 253] on img at bounding box center [783, 379] width 454 height 682
click at [218, 281] on div at bounding box center [784, 379] width 1568 height 758
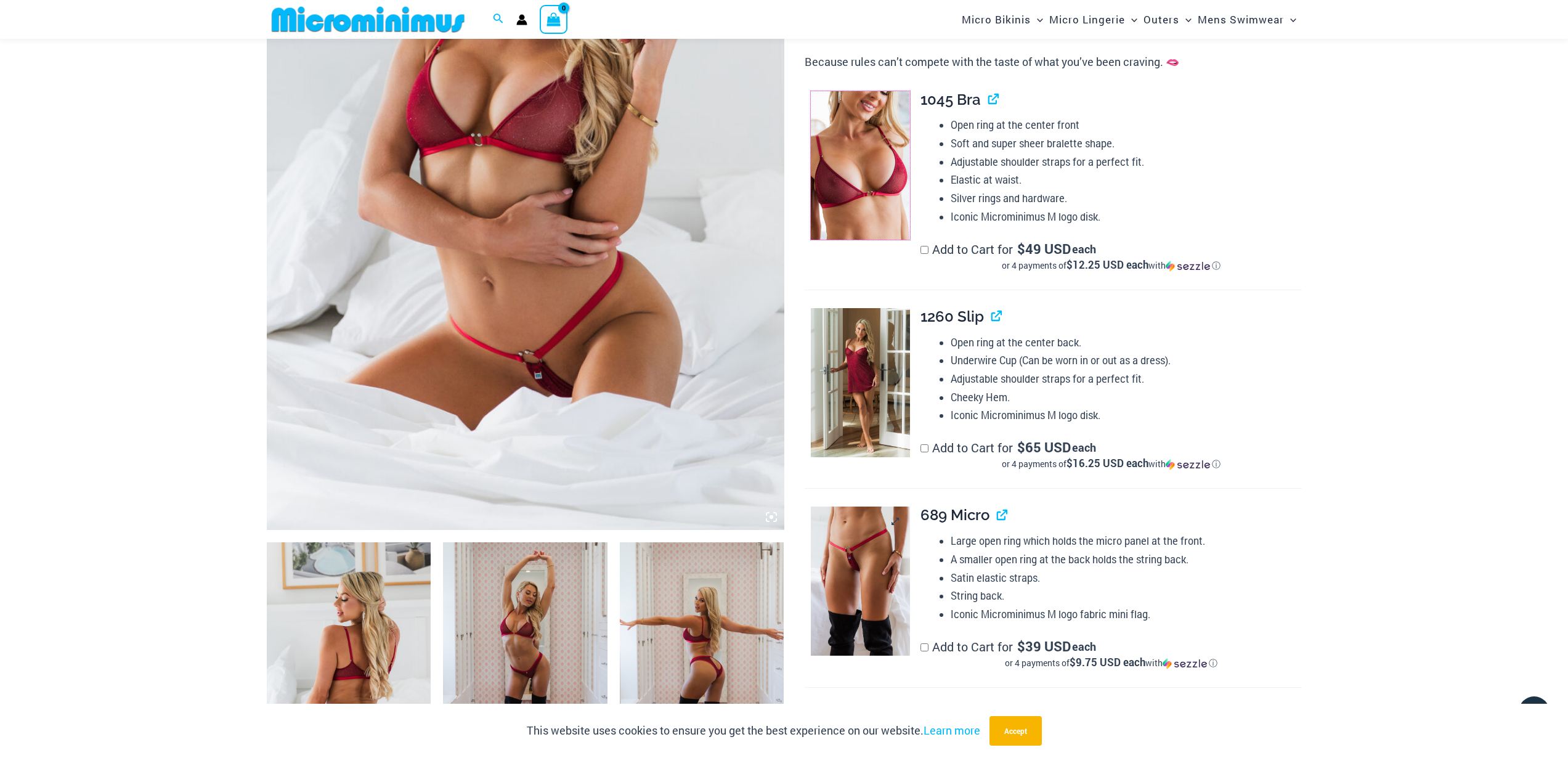
scroll to position [605, 0]
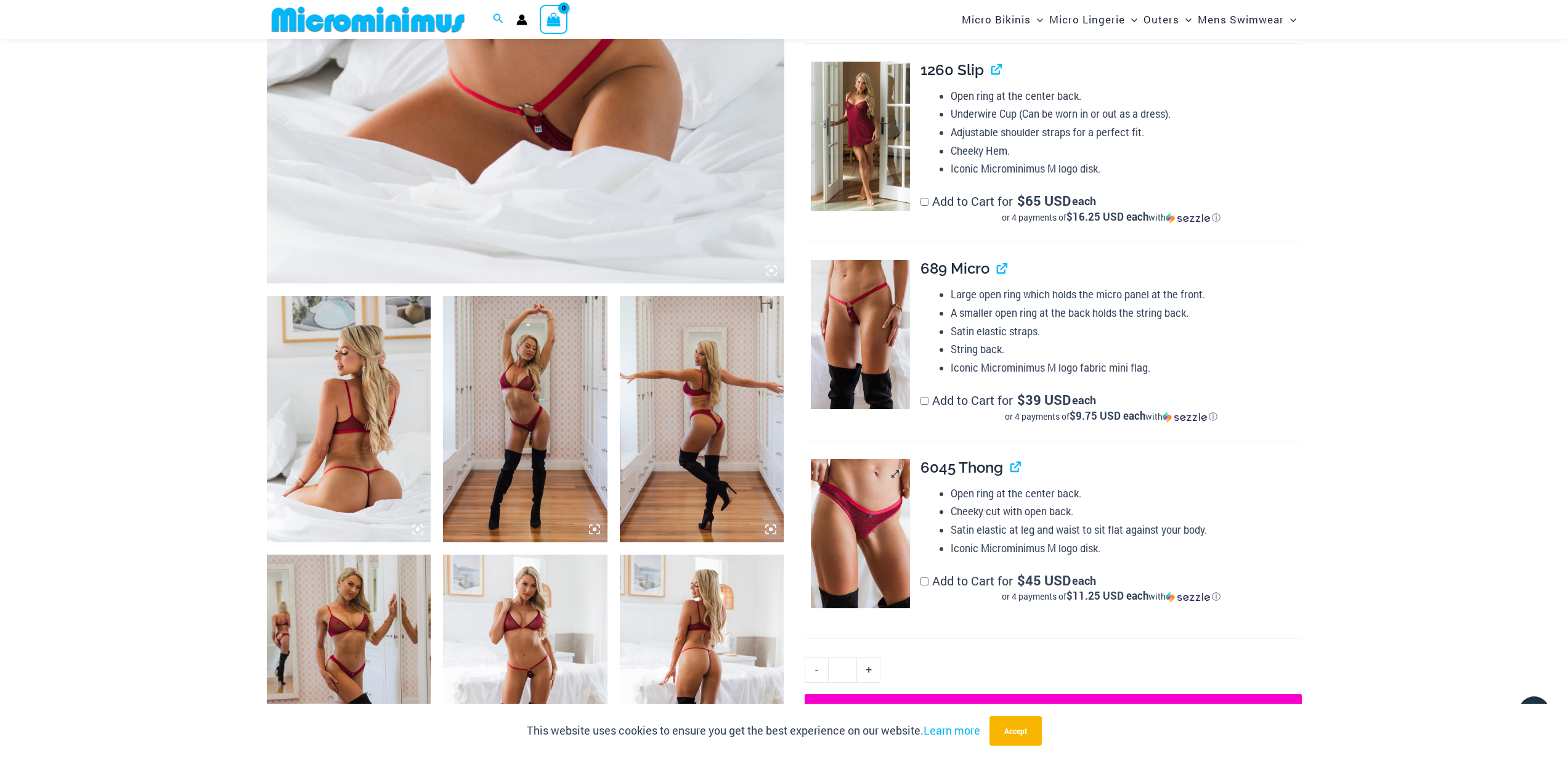
click at [883, 519] on img at bounding box center [860, 533] width 99 height 149
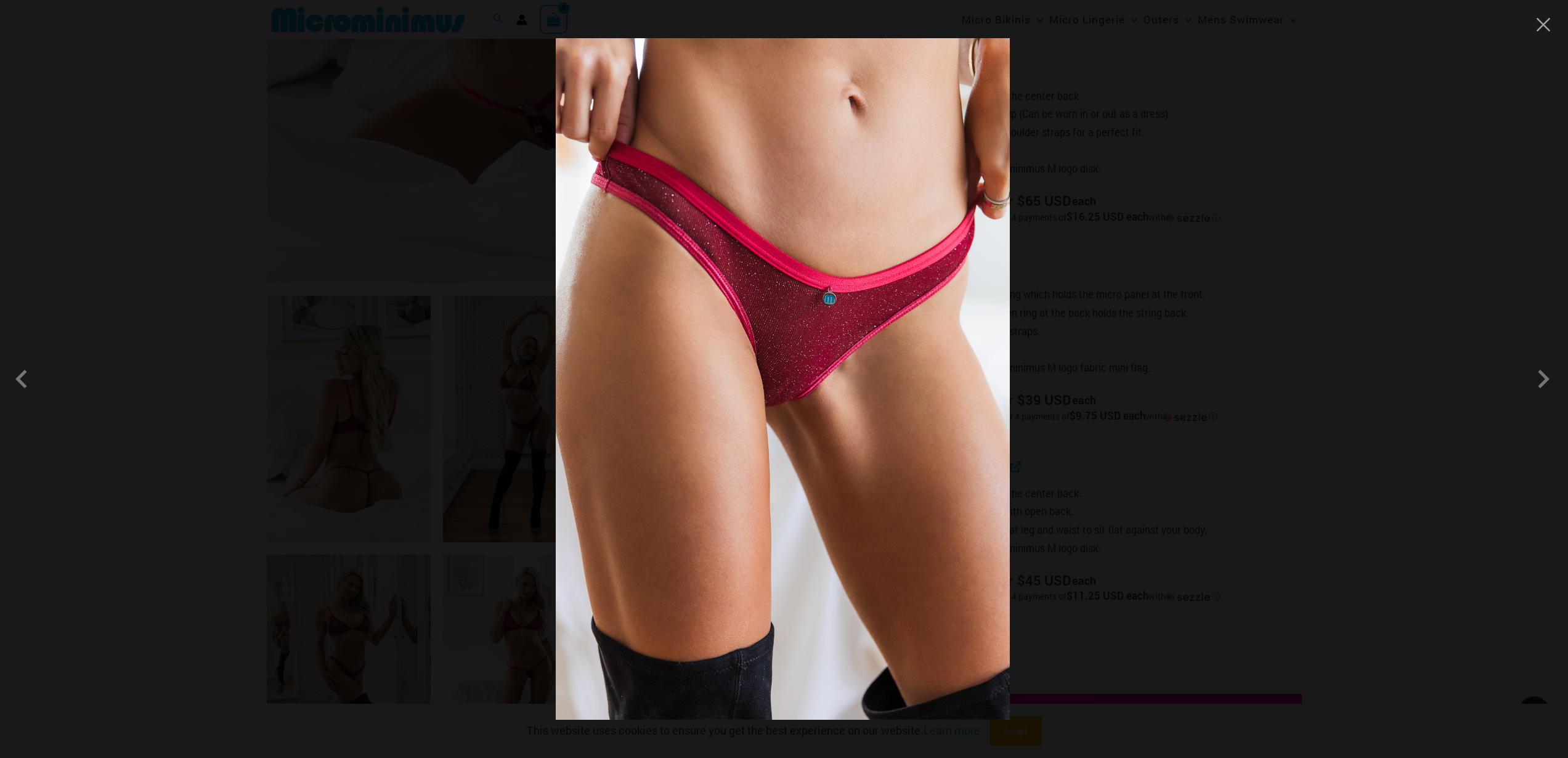
click at [862, 272] on img at bounding box center [783, 379] width 454 height 682
click at [1221, 270] on div at bounding box center [784, 379] width 1568 height 758
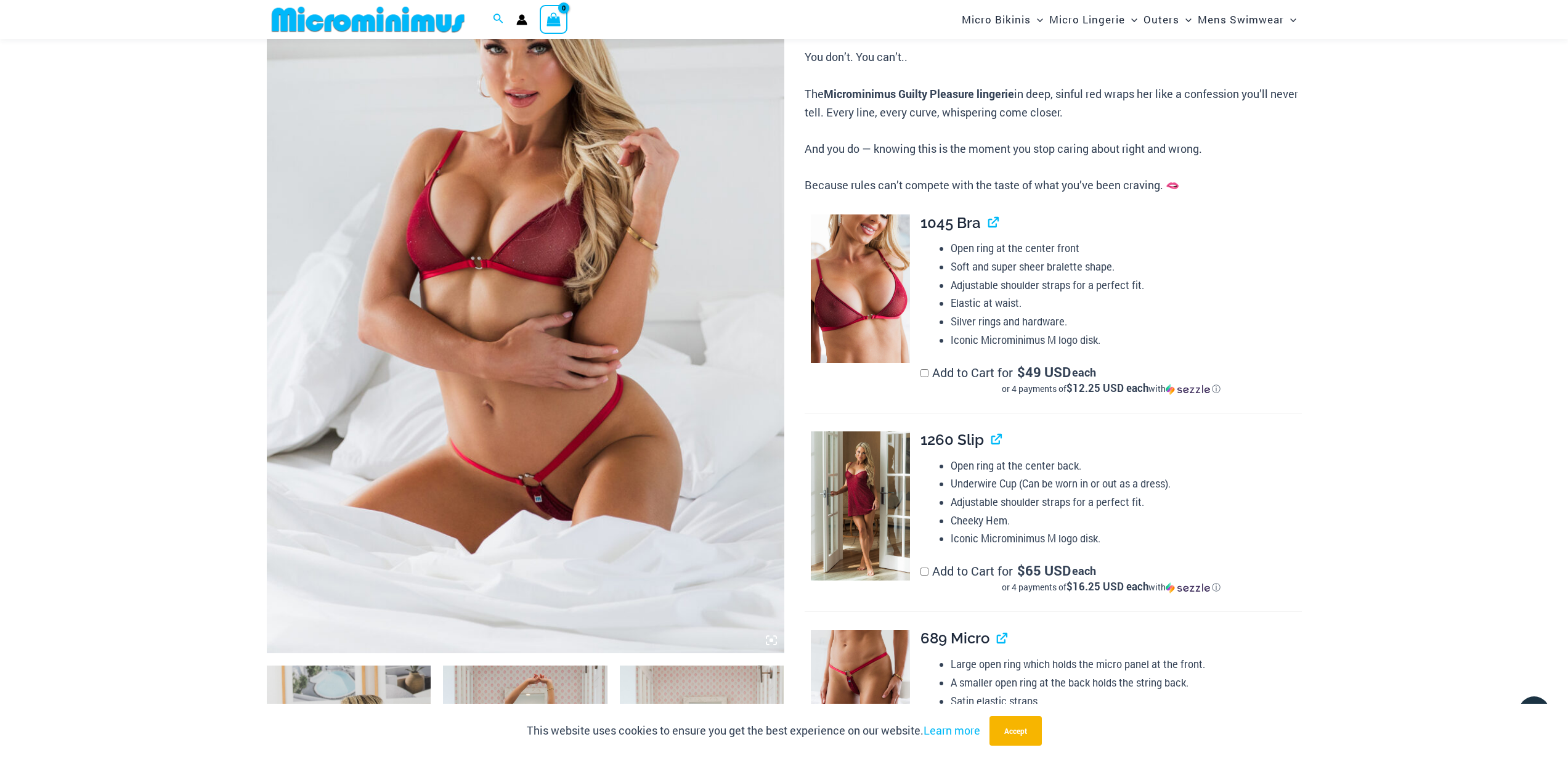
scroll to position [666, 0]
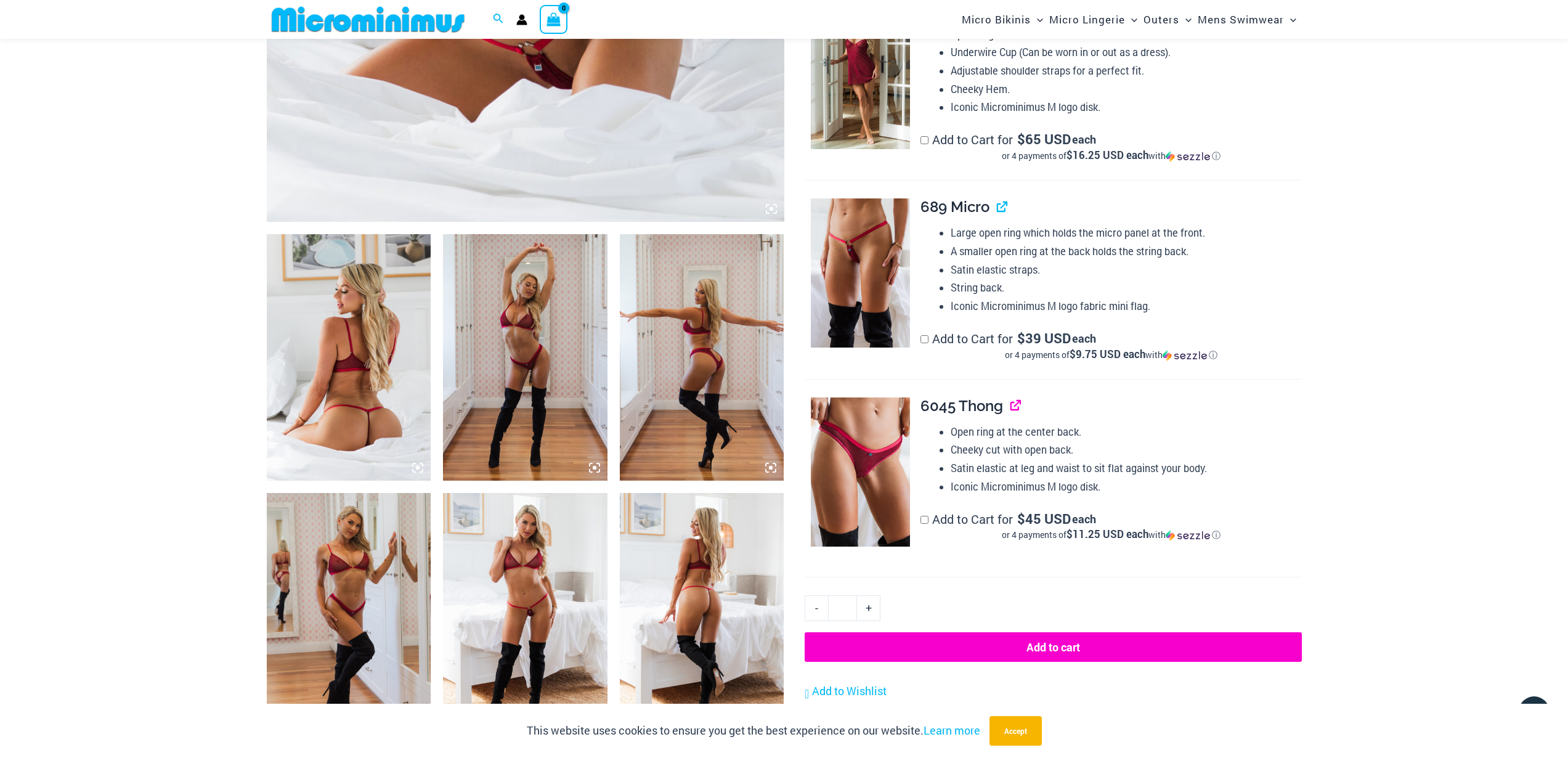
click at [1011, 405] on link "View product" at bounding box center [1011, 406] width 0 height 18
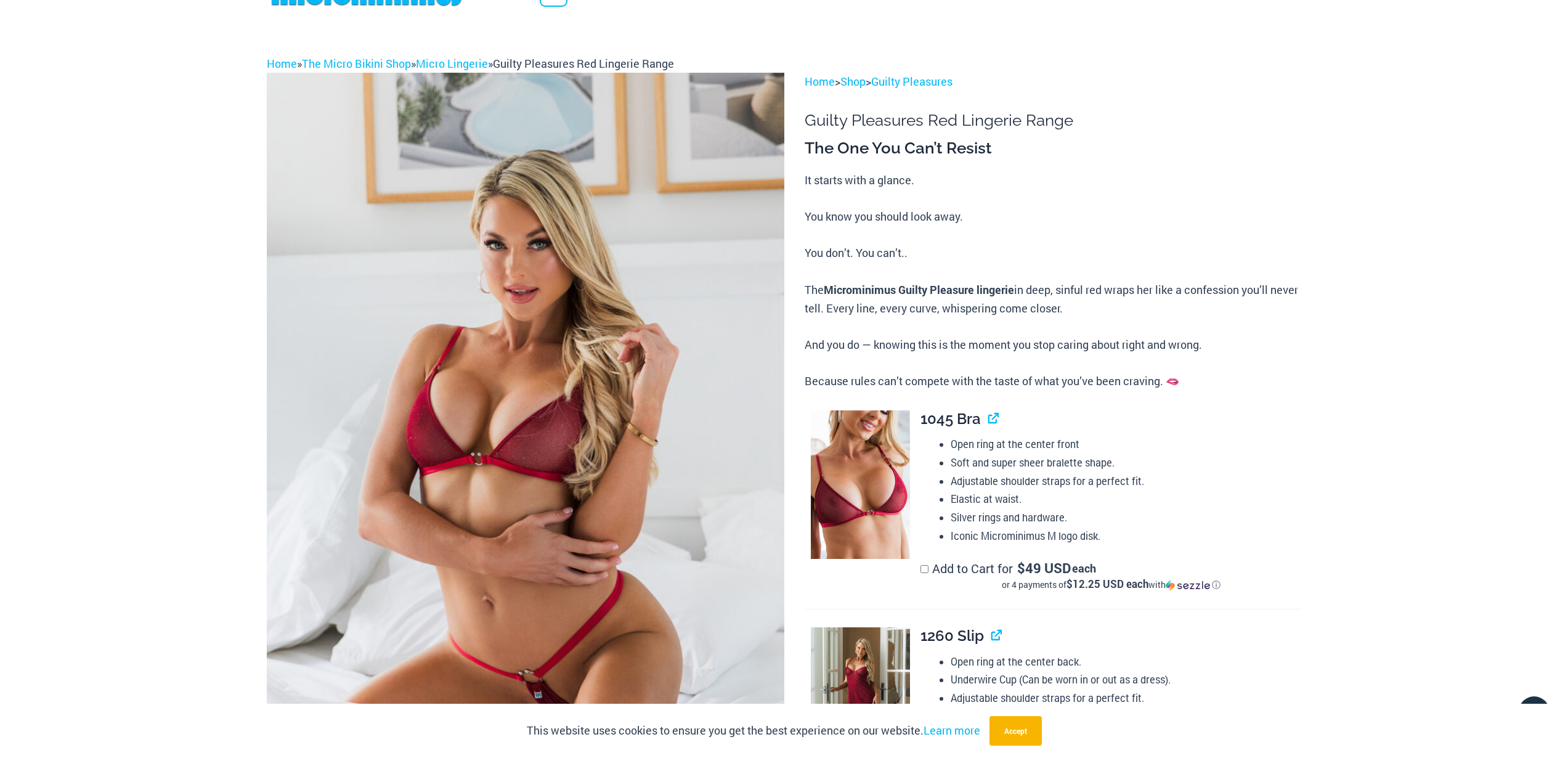
scroll to position [0, 0]
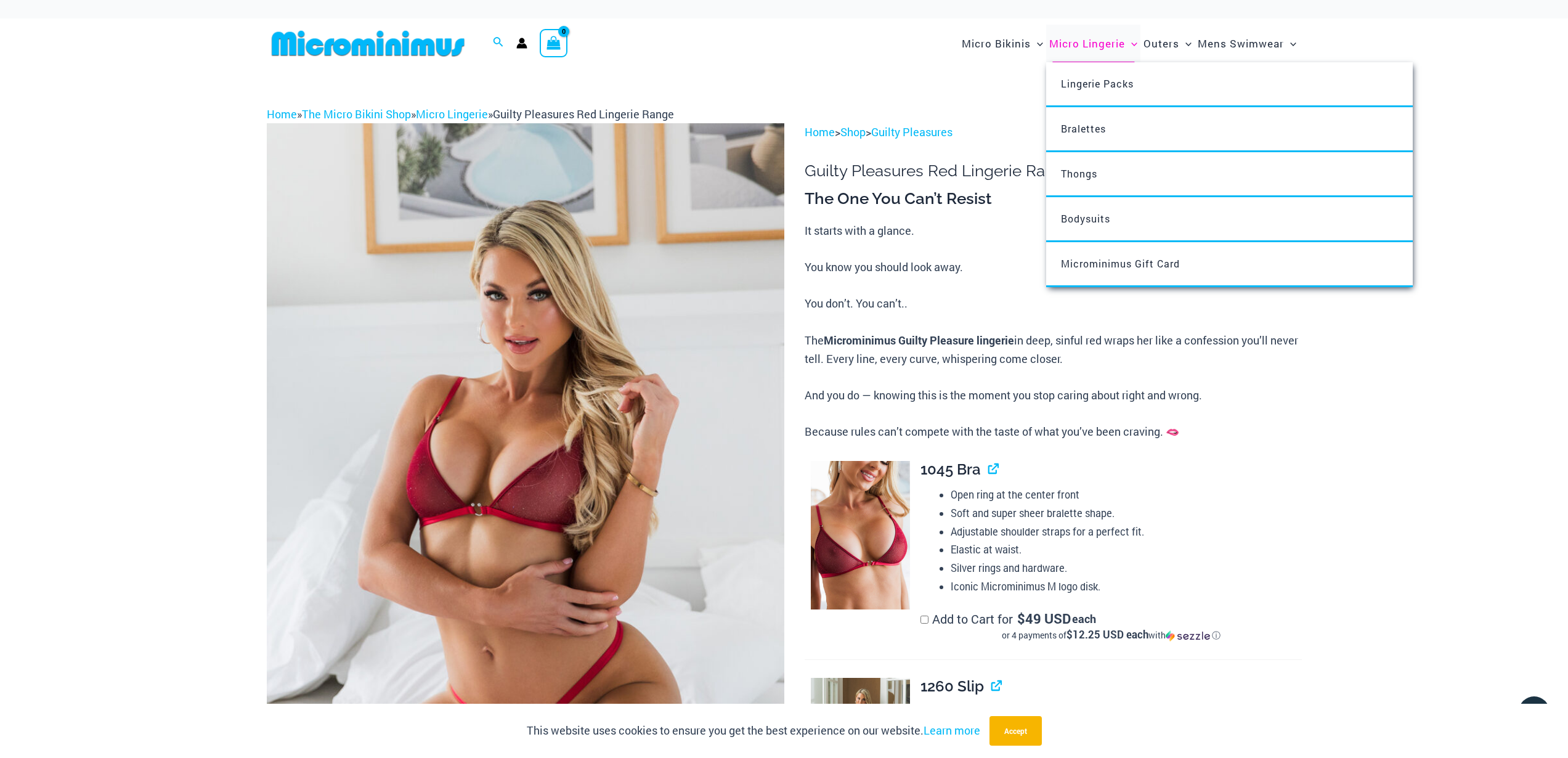
click at [1084, 38] on span "Micro Lingerie" at bounding box center [1087, 43] width 76 height 31
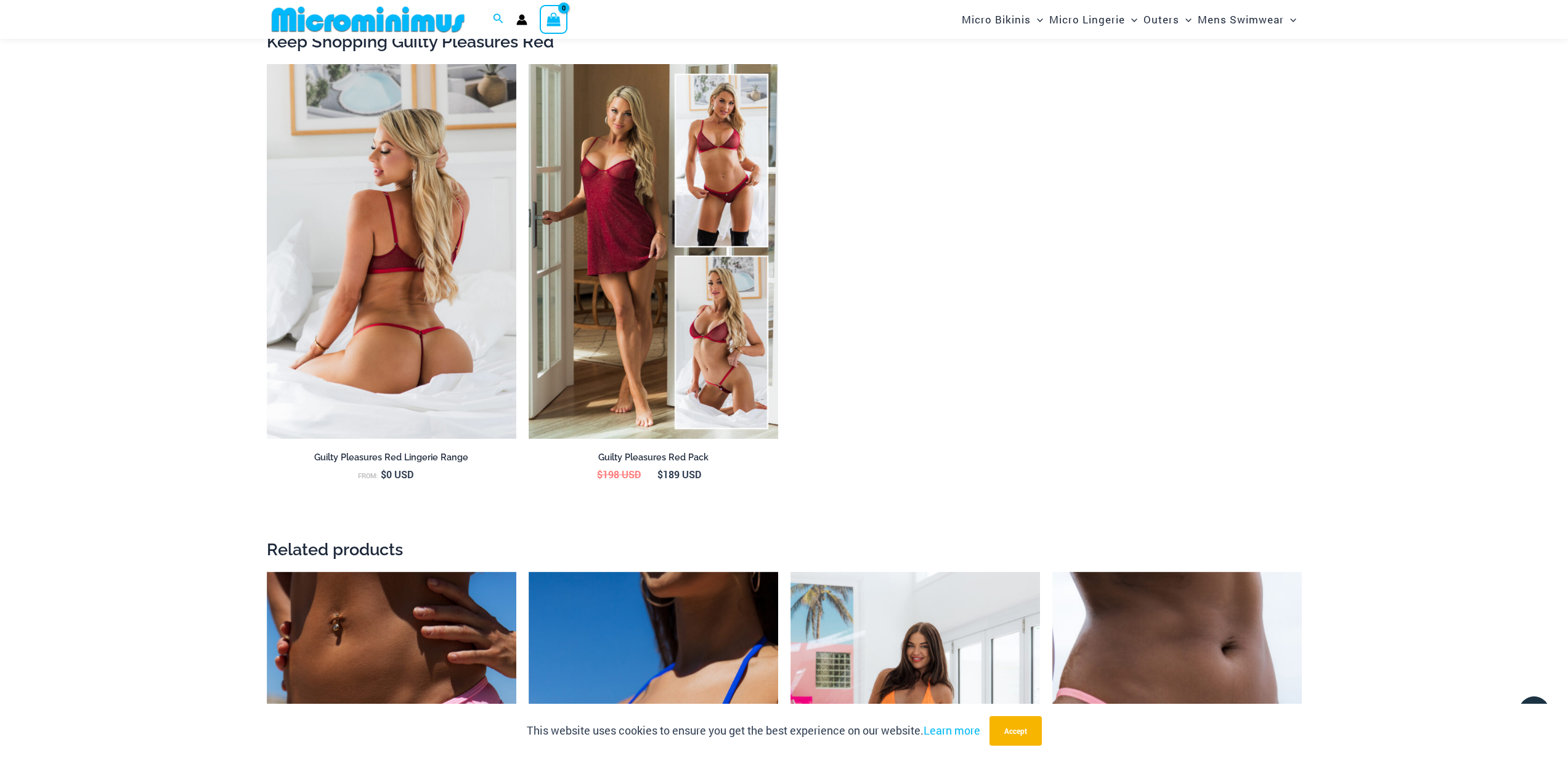
scroll to position [1591, 0]
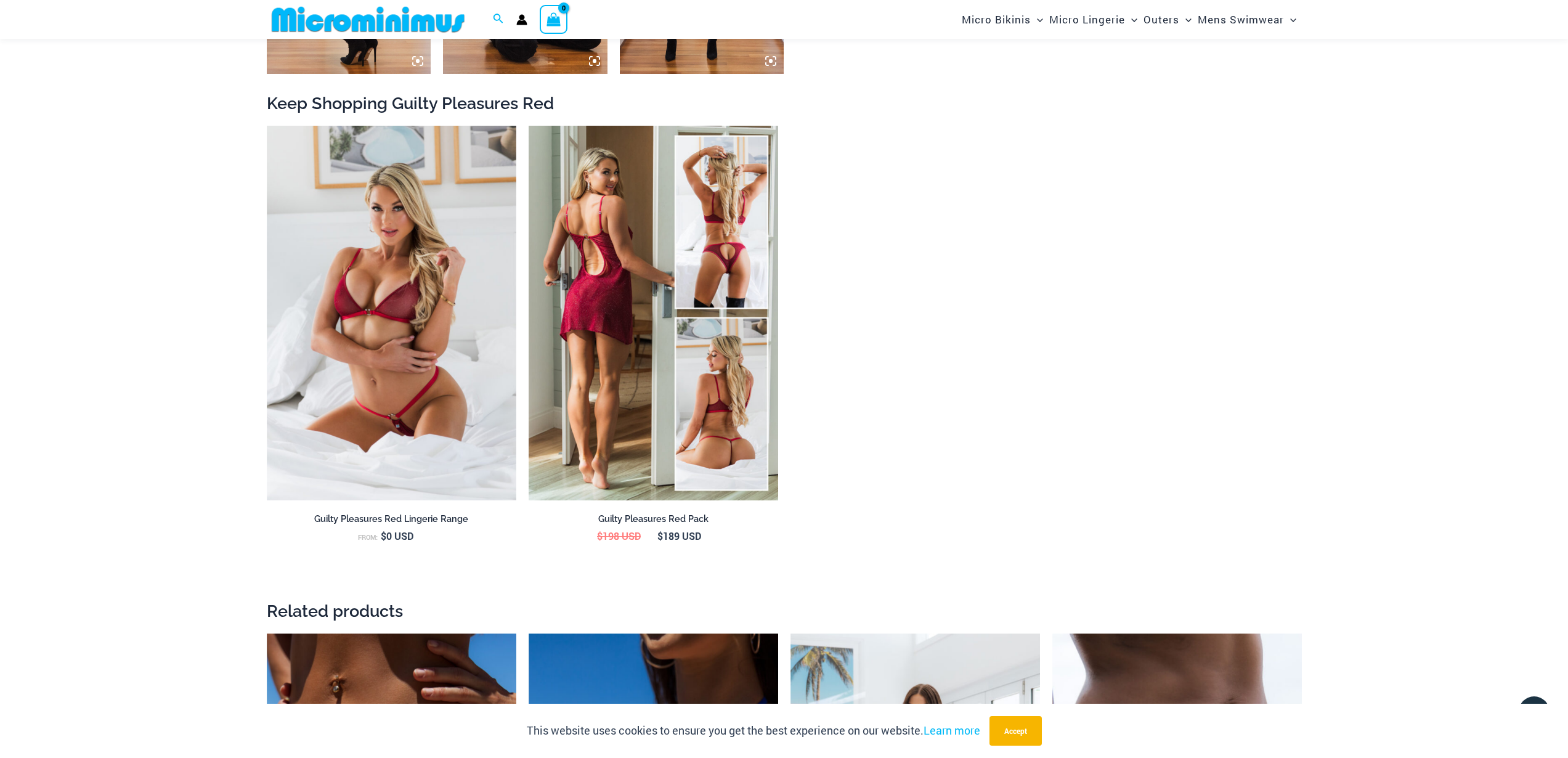
type input "**********"
click at [641, 353] on img at bounding box center [653, 313] width 250 height 374
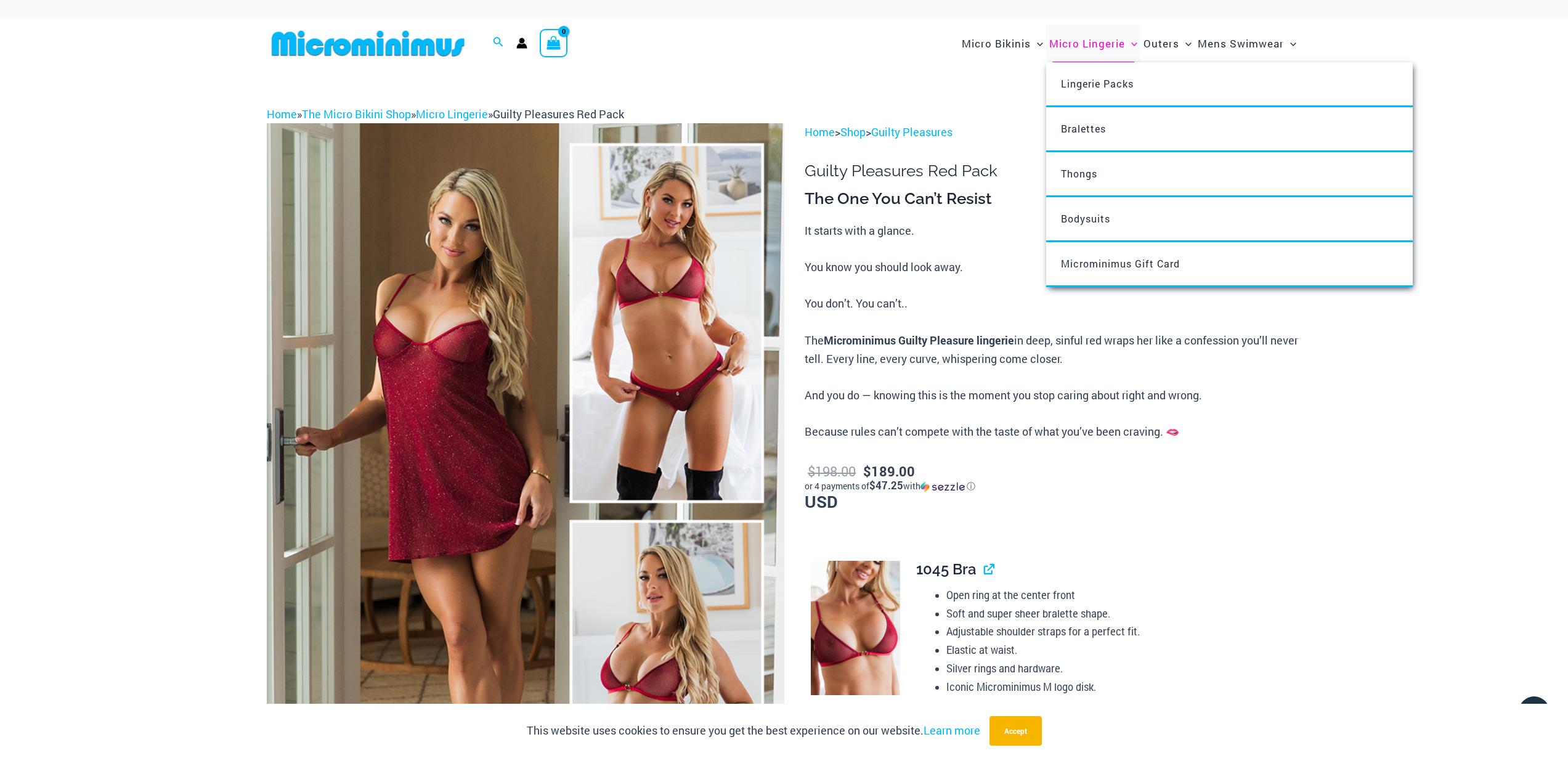
type input "**********"
click at [1093, 52] on span "Micro Lingerie" at bounding box center [1087, 43] width 76 height 31
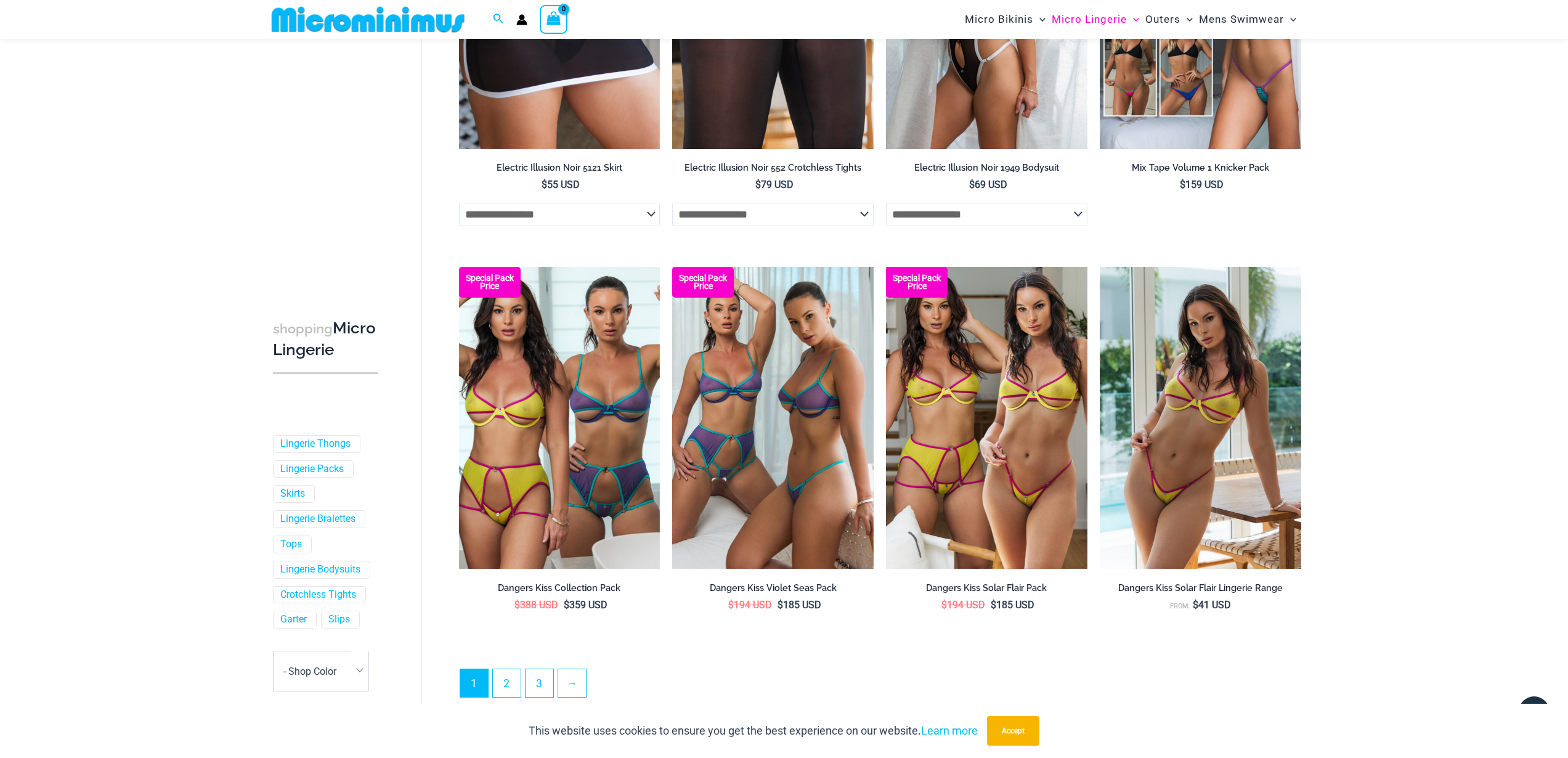
scroll to position [3161, 0]
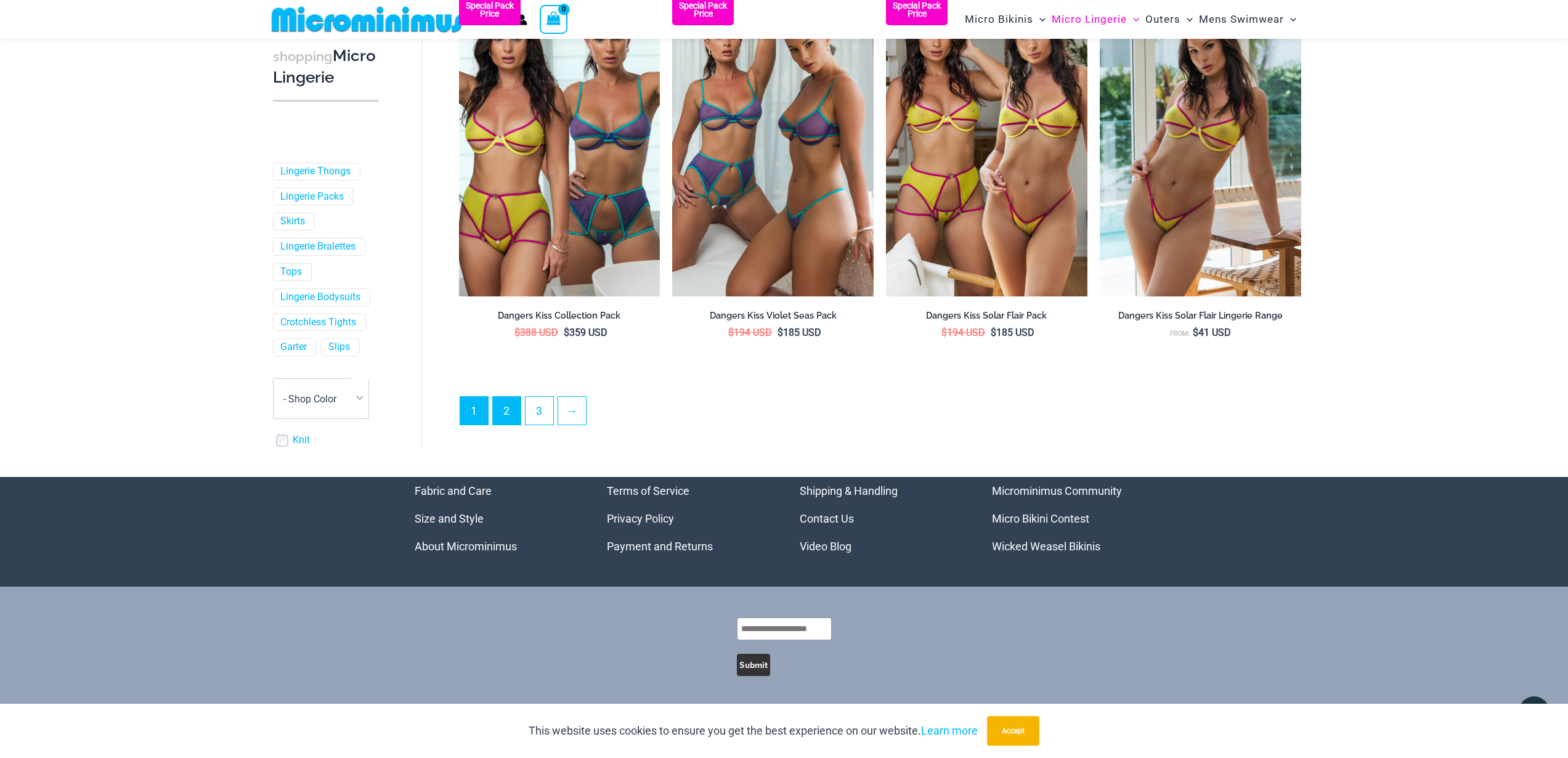
type input "**********"
click at [504, 413] on link "2" at bounding box center [507, 409] width 28 height 29
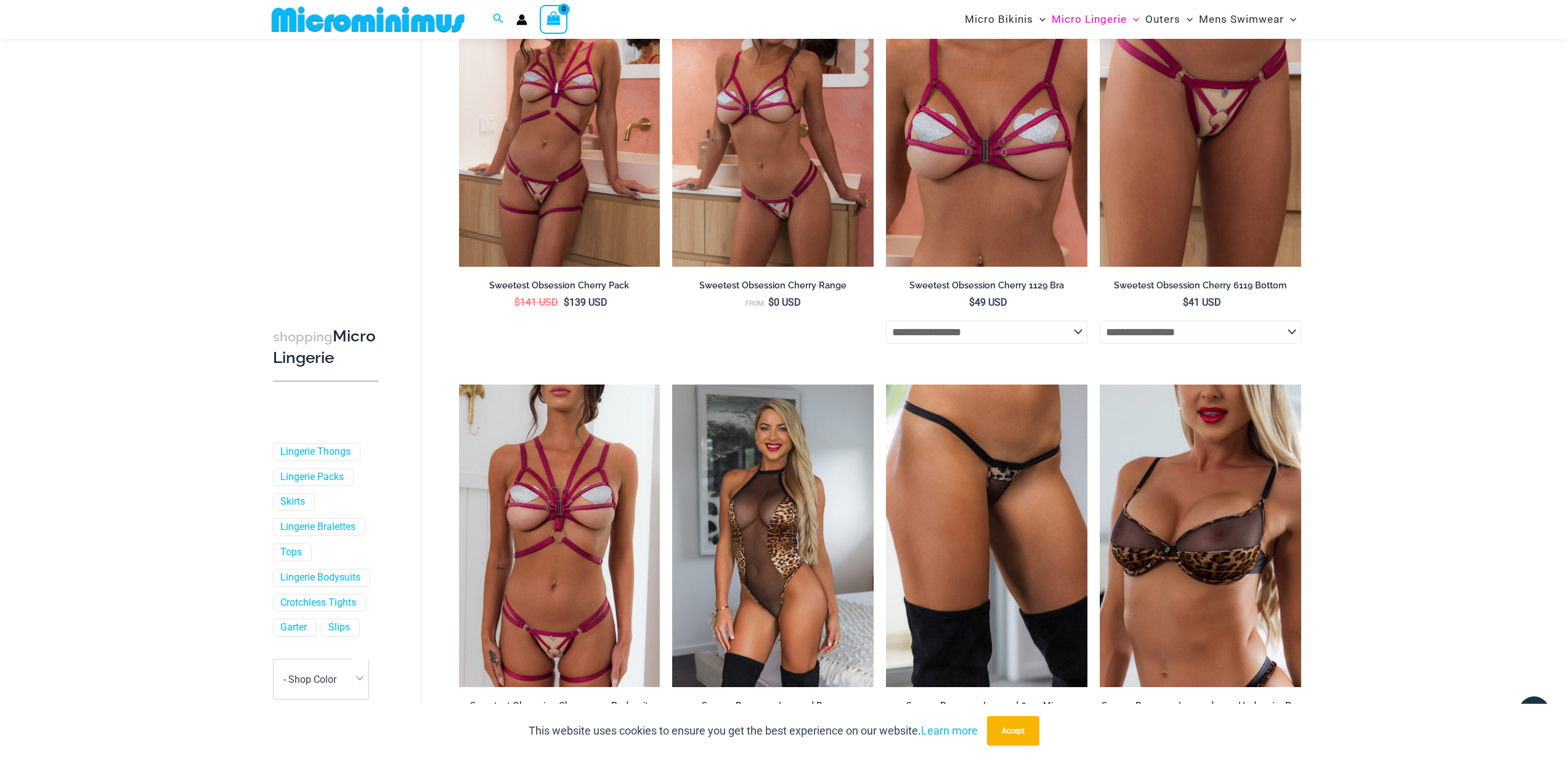
scroll to position [2946, 0]
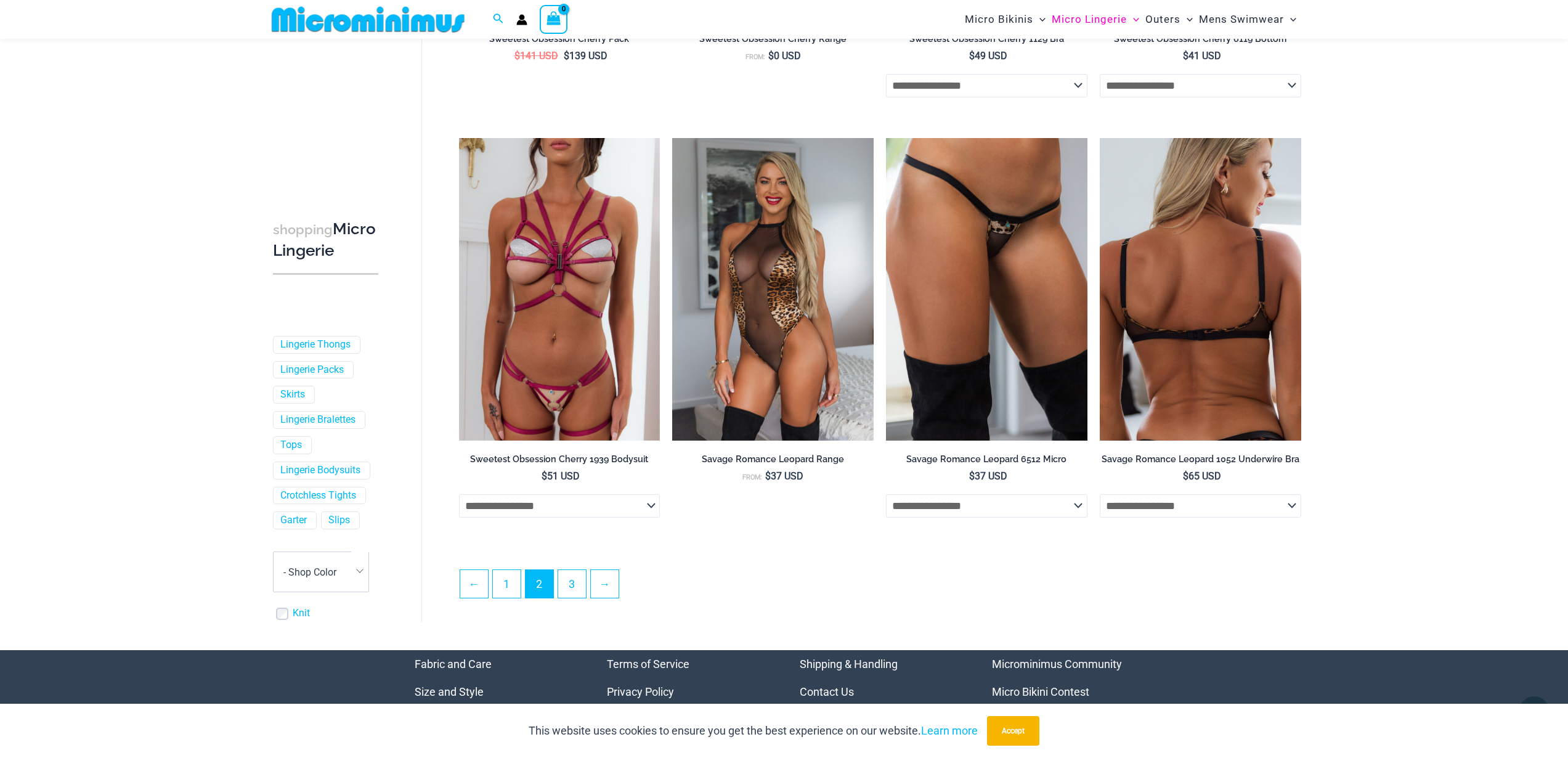
type input "**********"
click at [1224, 343] on img at bounding box center [1200, 288] width 202 height 302
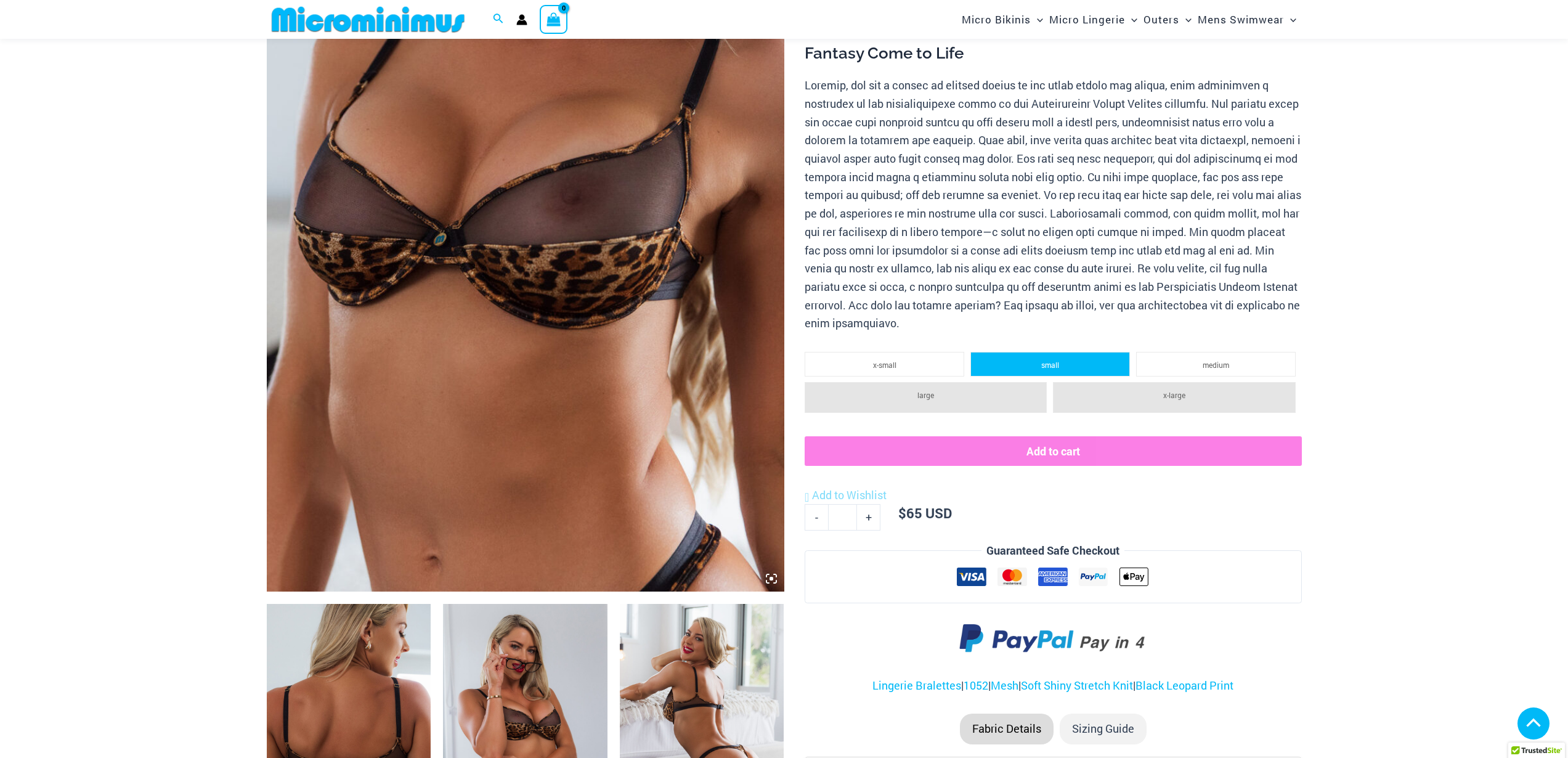
scroll to position [301, 0]
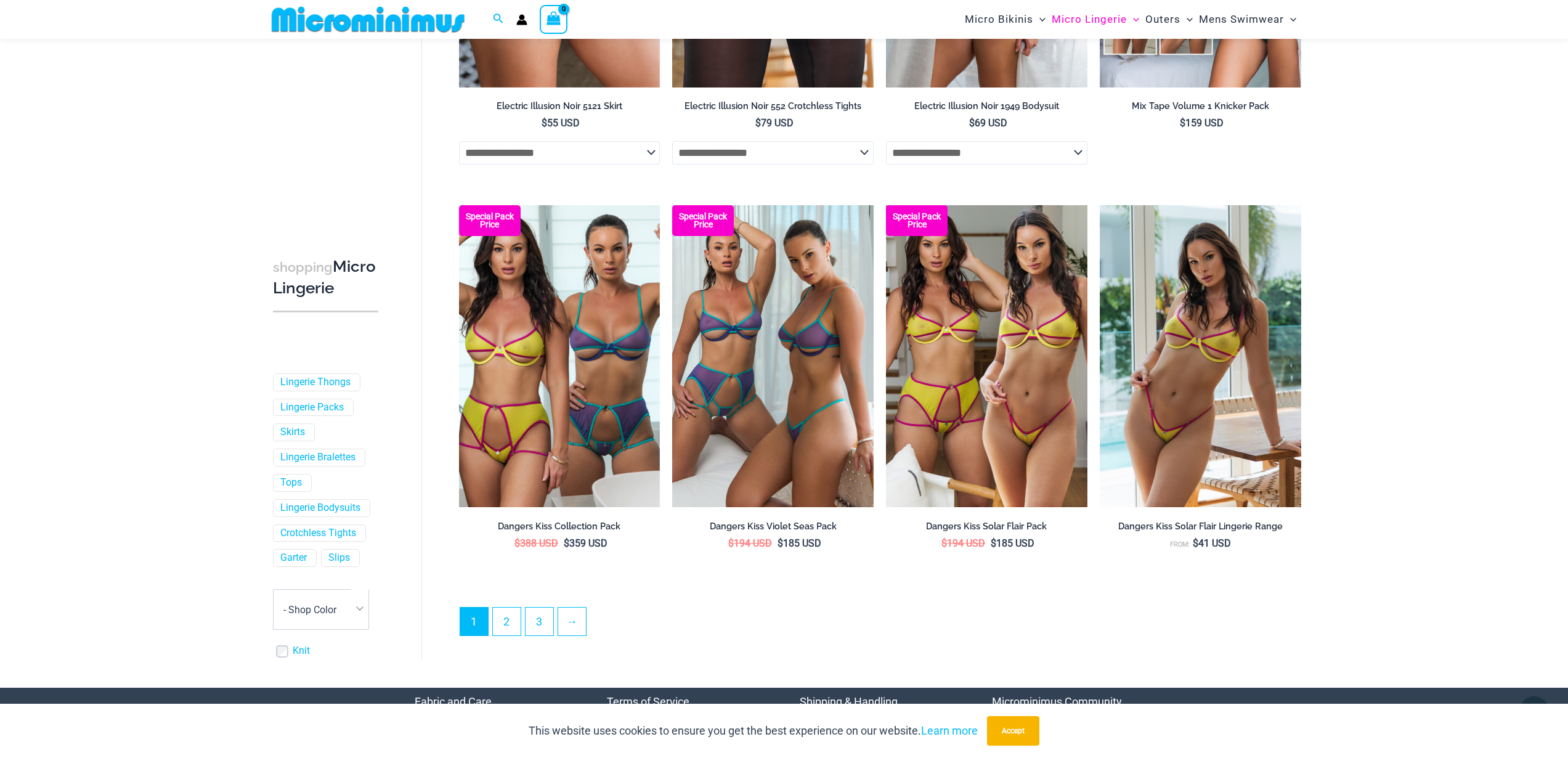
scroll to position [3008, 0]
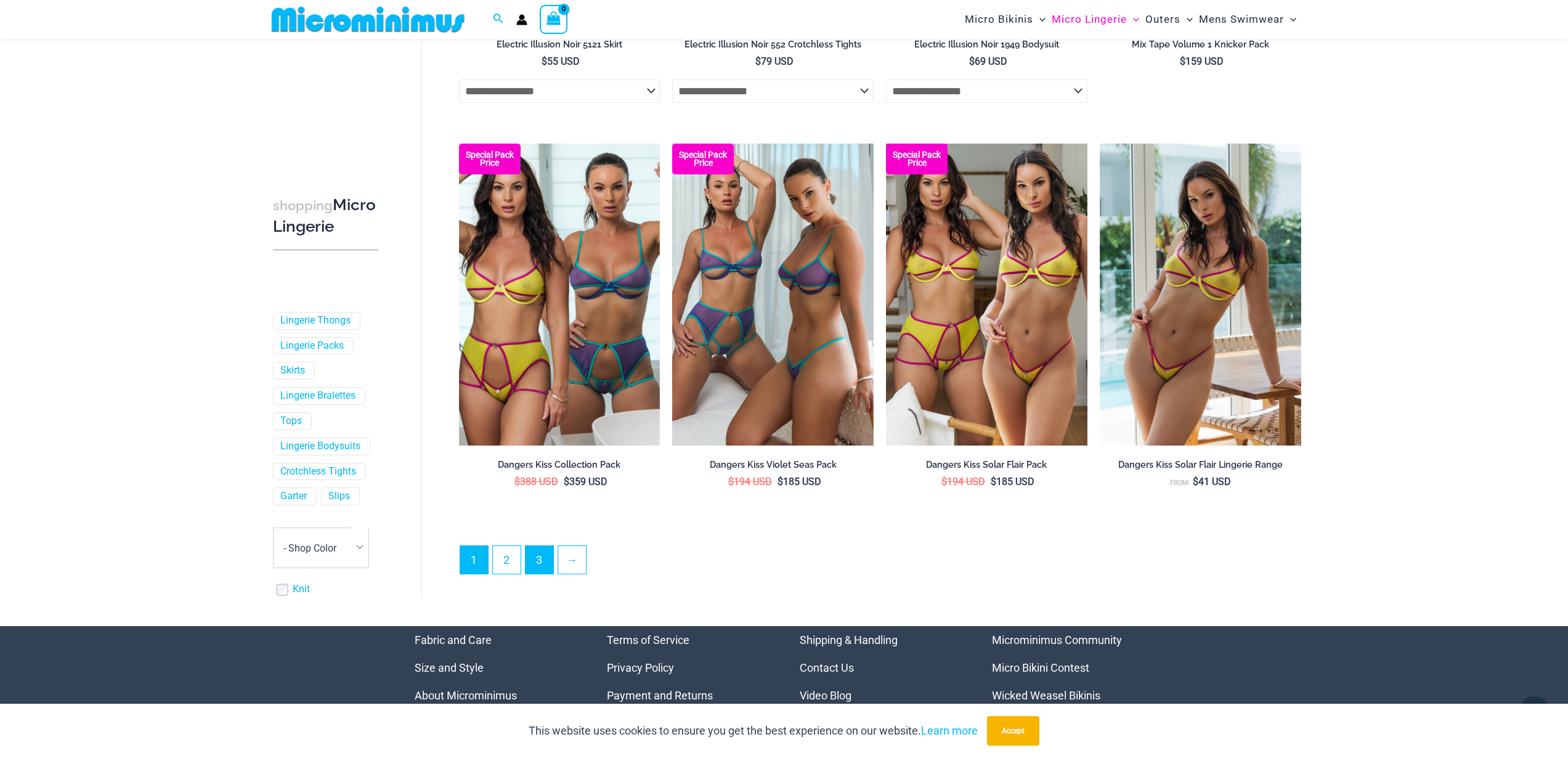
type input "**********"
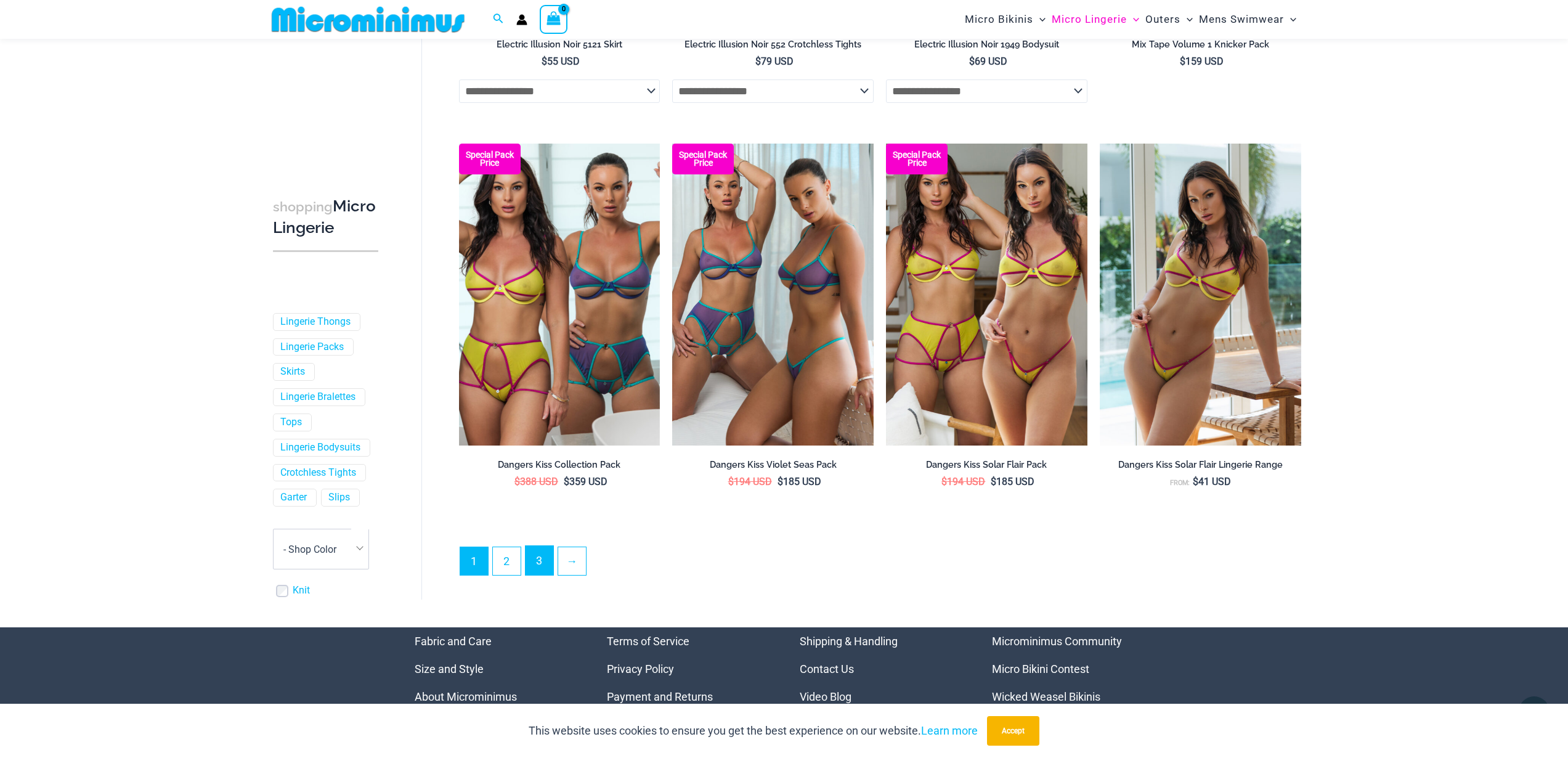
click at [550, 560] on link "3" at bounding box center [540, 560] width 28 height 29
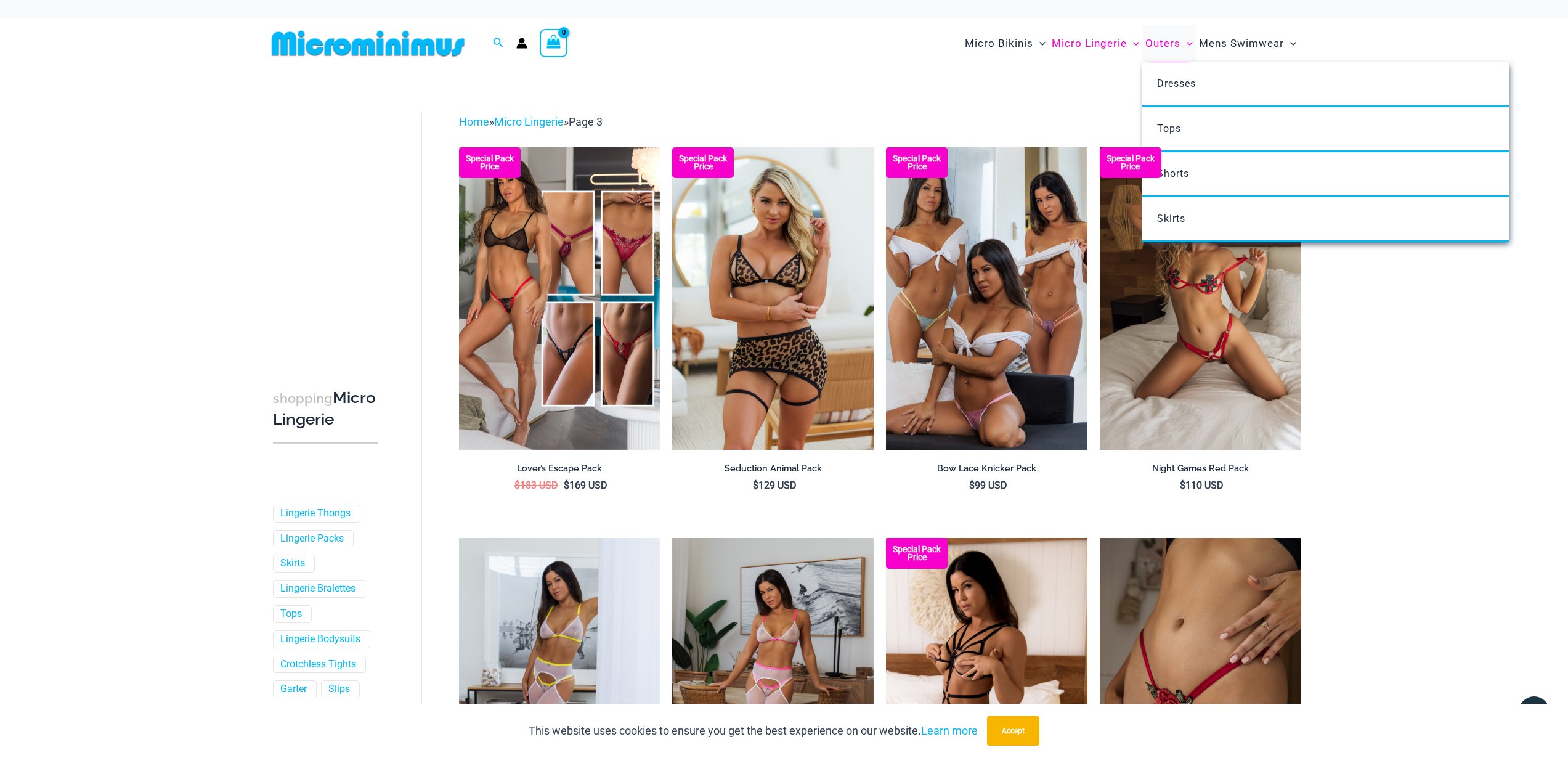
type input "**********"
click at [1166, 41] on span "Outers" at bounding box center [1163, 43] width 35 height 31
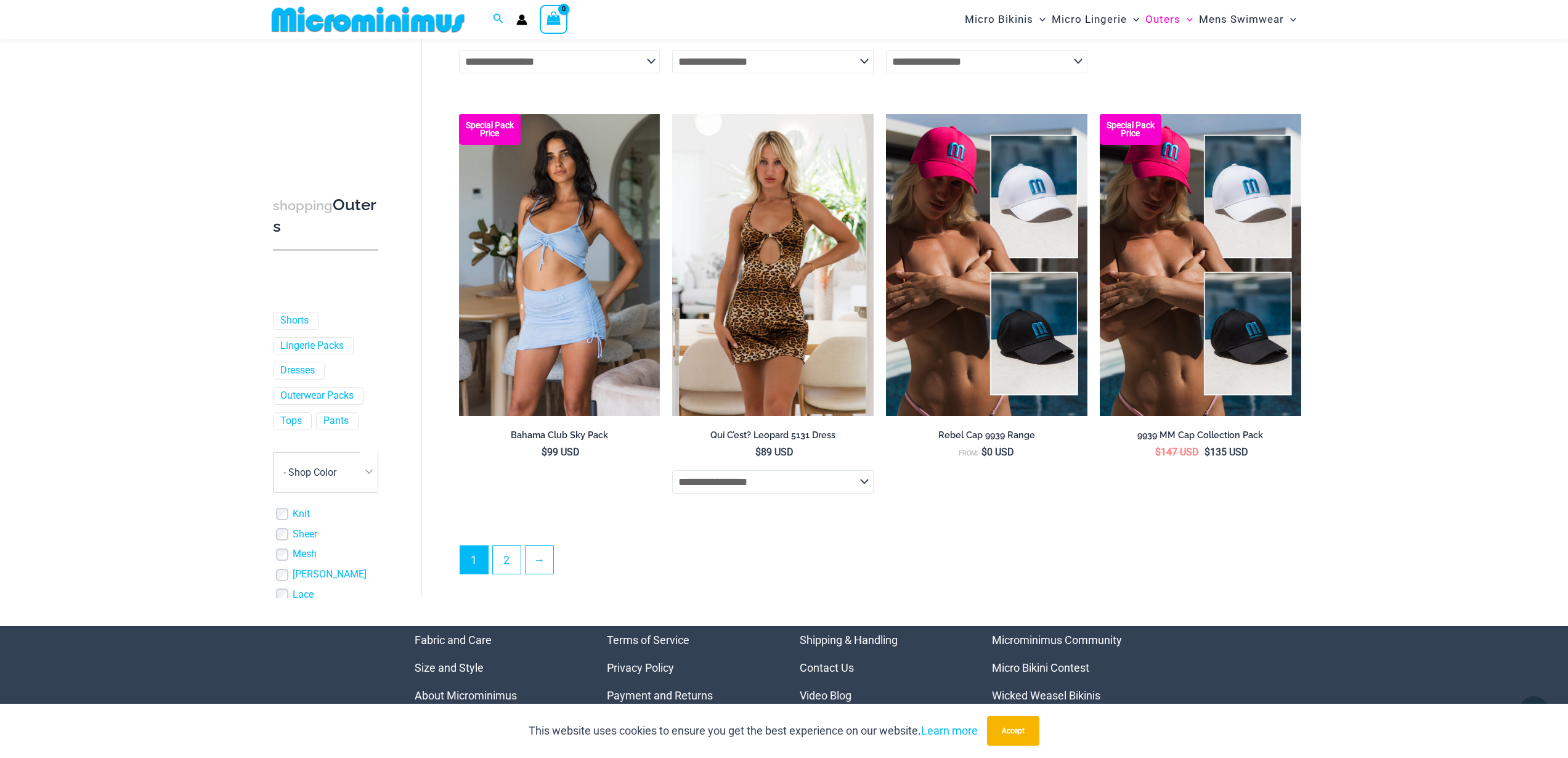
scroll to position [2638, 0]
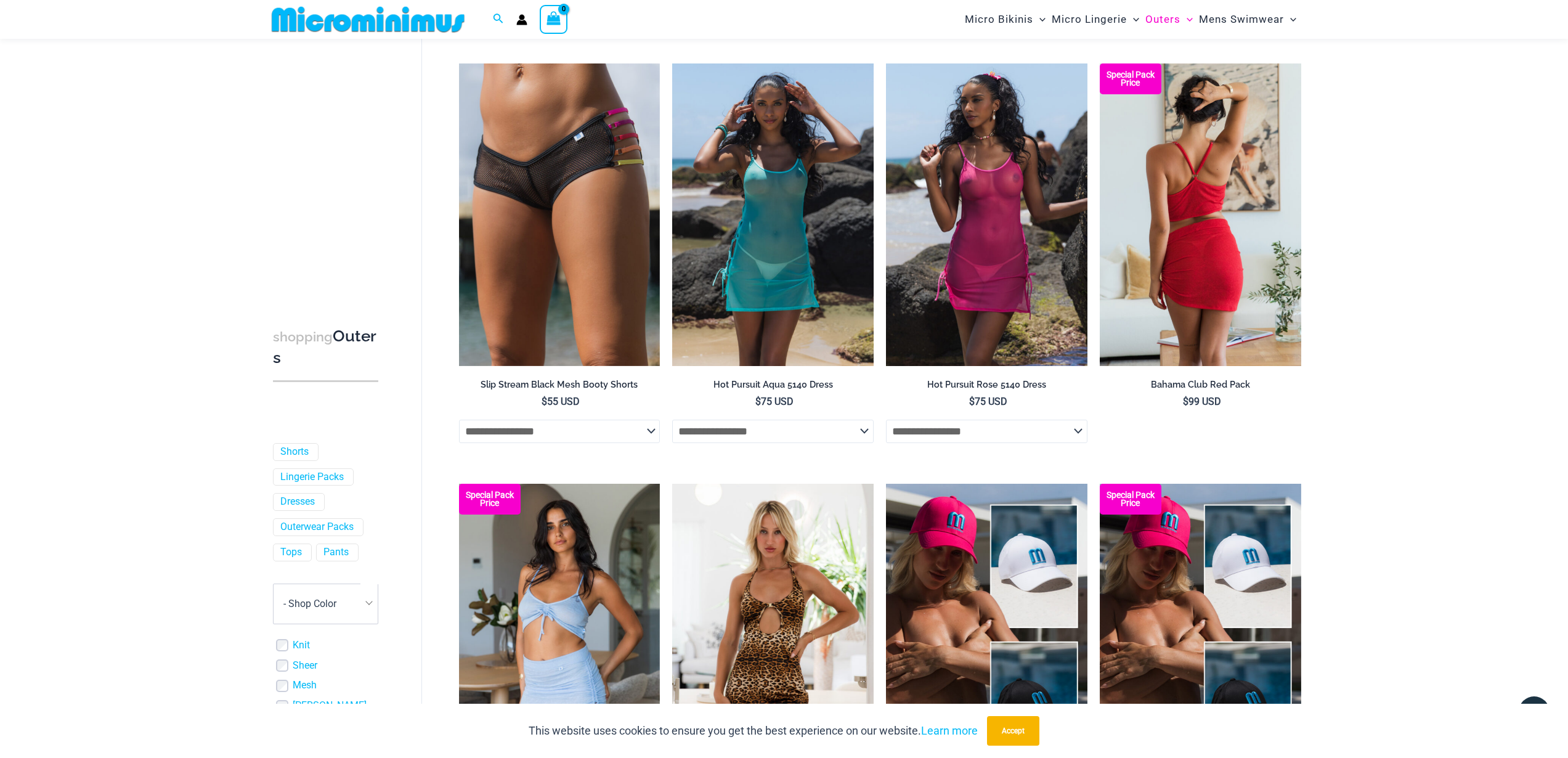
type input "**********"
click at [1222, 282] on img at bounding box center [1200, 214] width 202 height 302
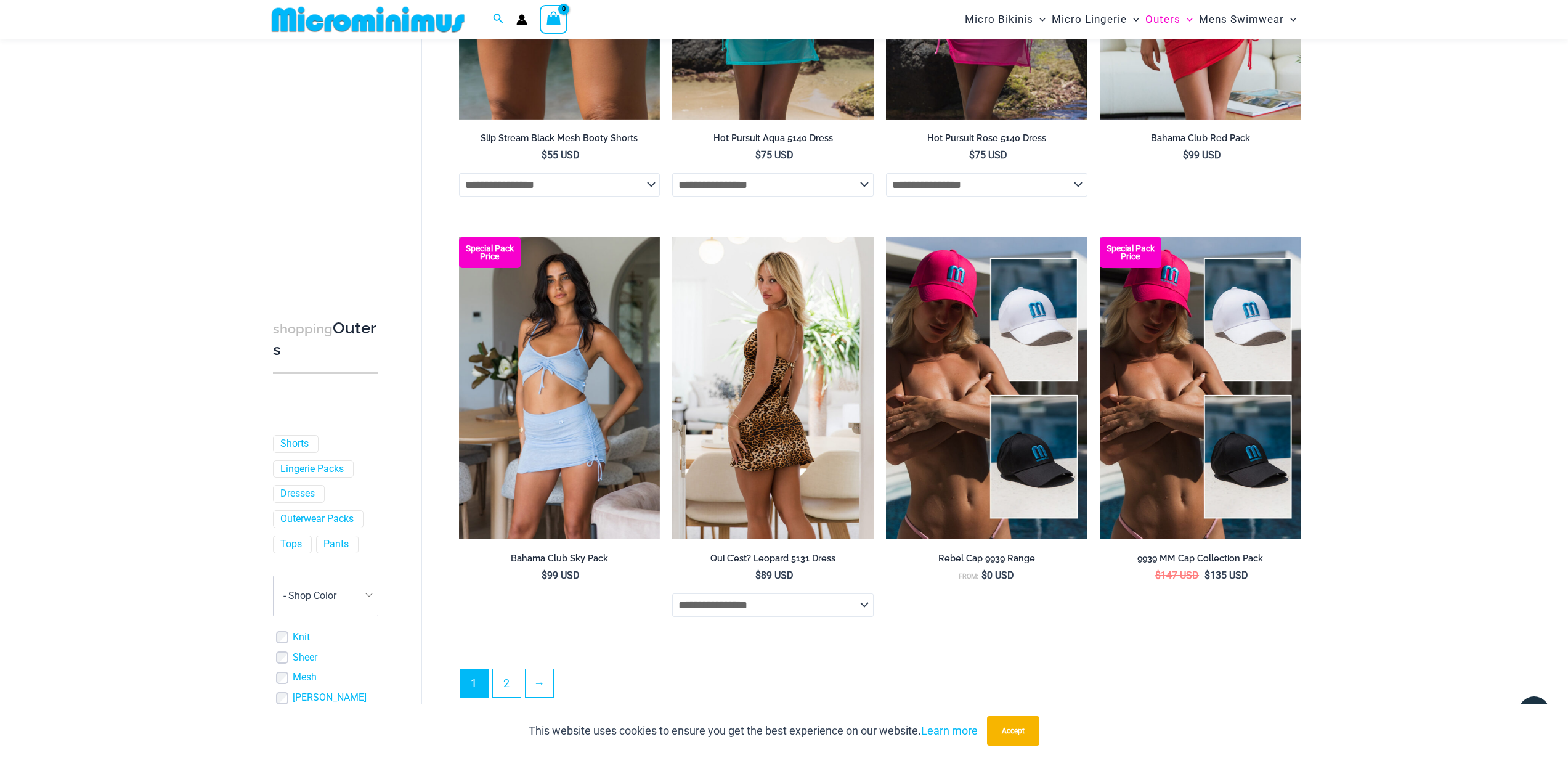
click at [812, 447] on img at bounding box center [773, 388] width 202 height 302
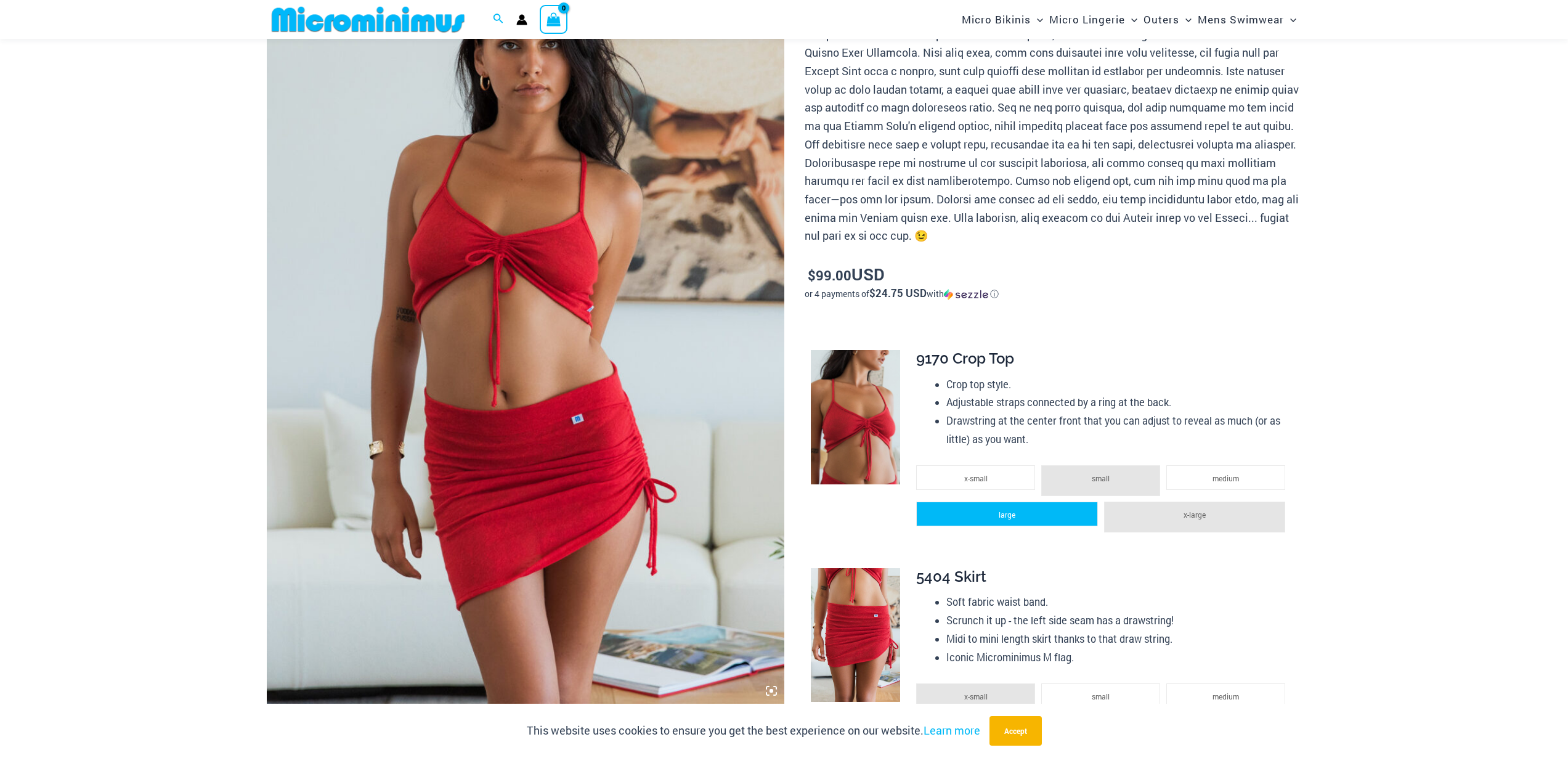
scroll to position [370, 0]
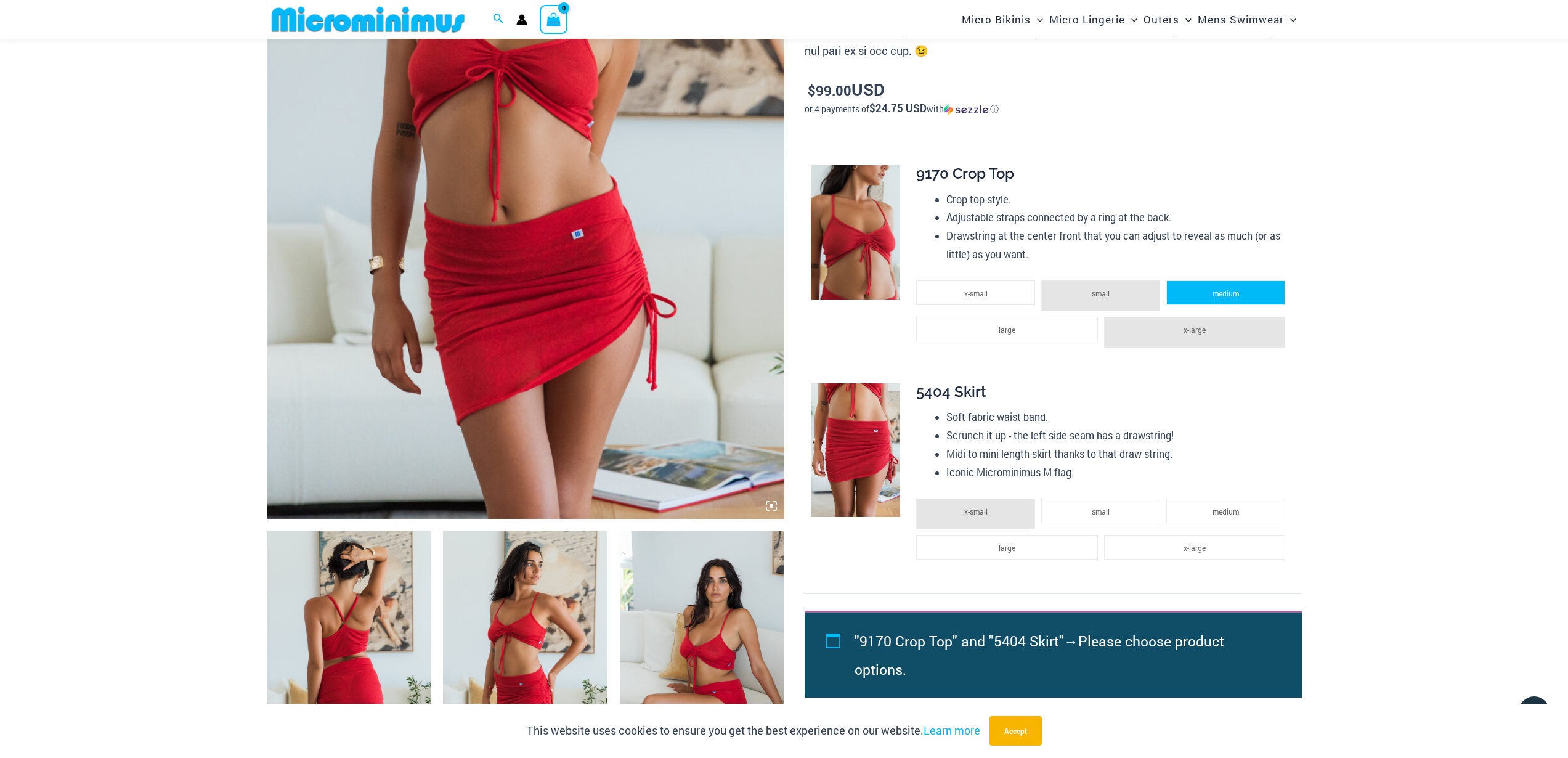
type input "**********"
click at [1213, 297] on li "medium" at bounding box center [1226, 293] width 119 height 24
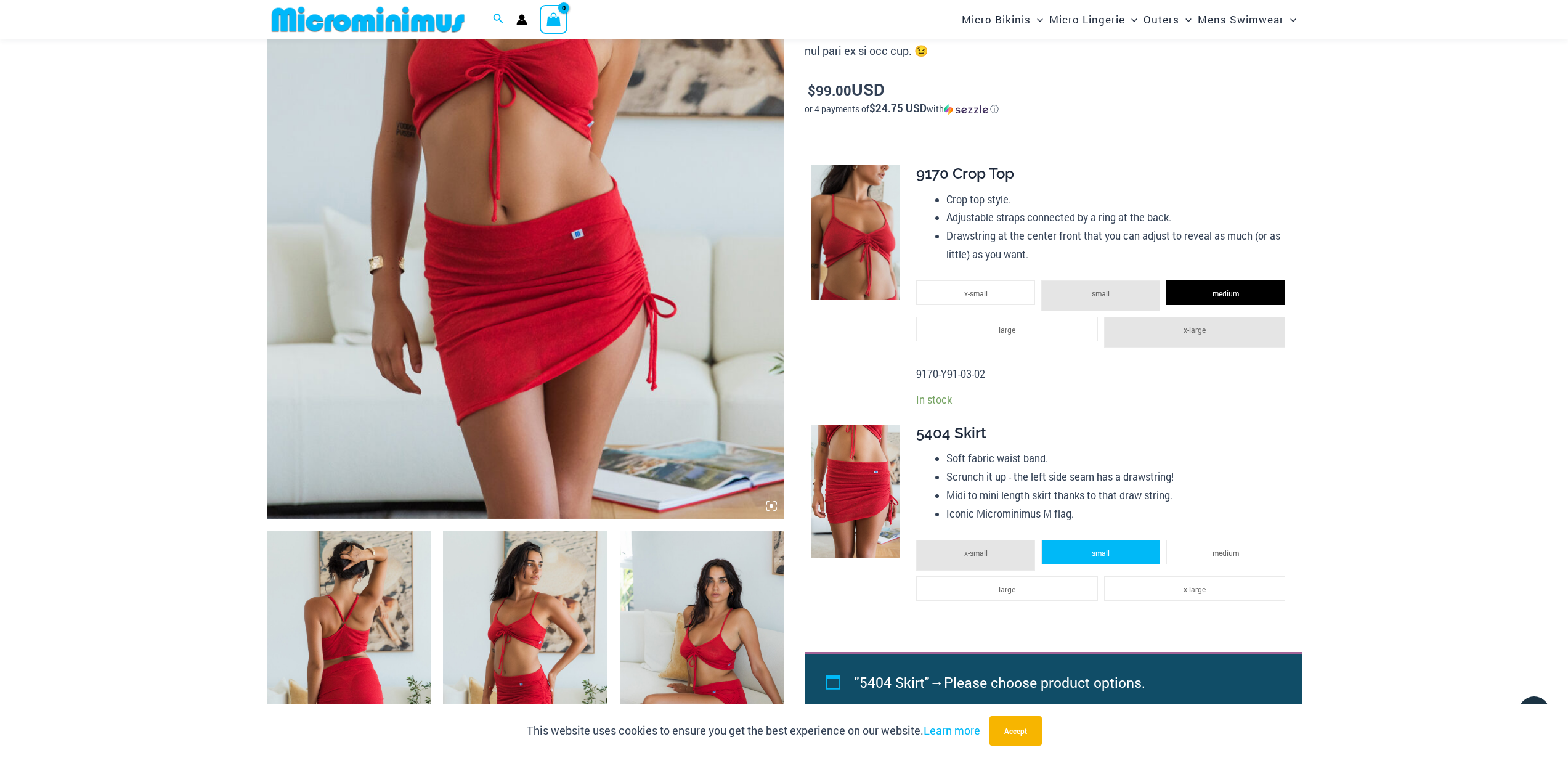
click at [1112, 554] on li "small" at bounding box center [1101, 552] width 119 height 24
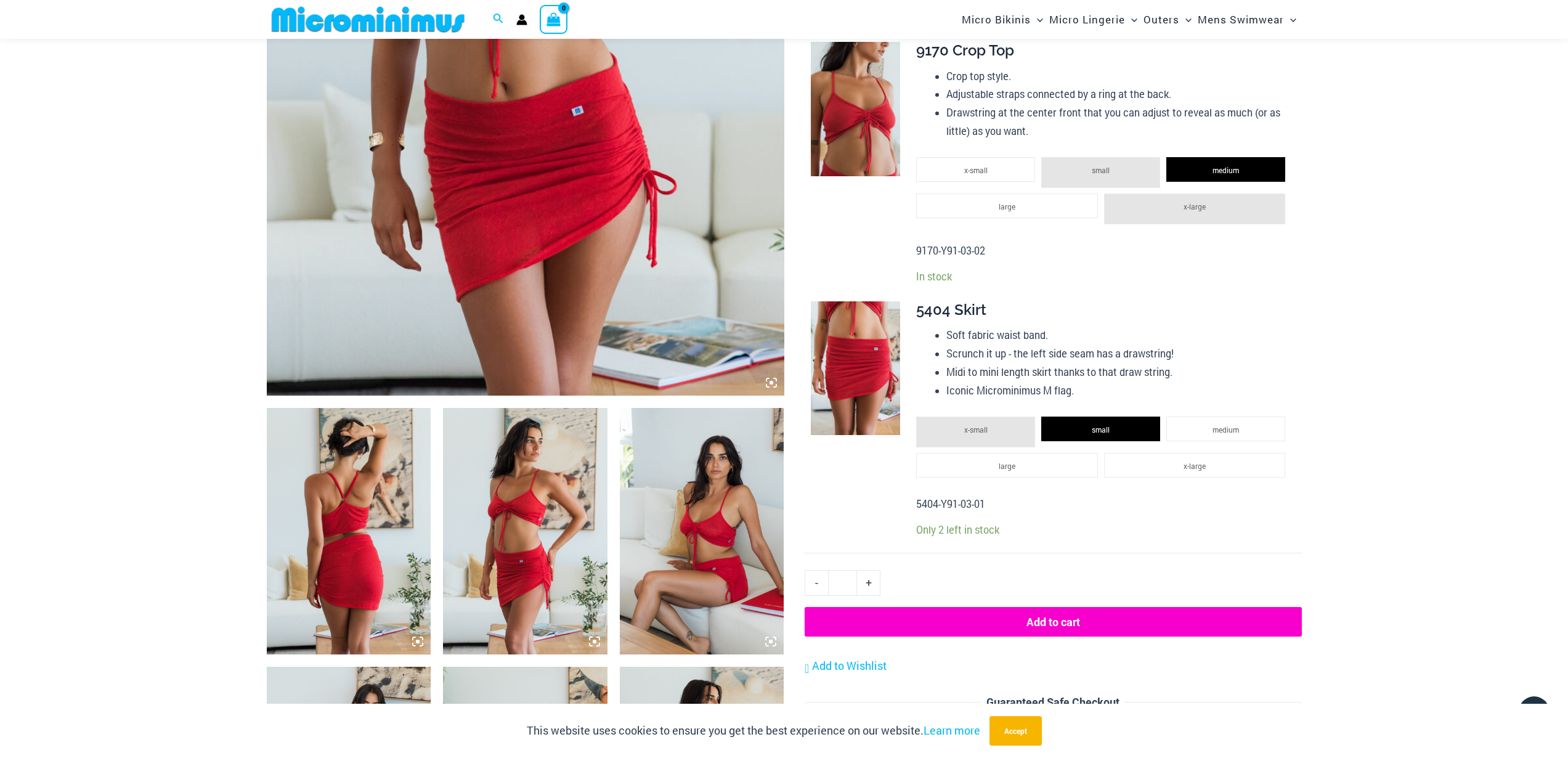
scroll to position [616, 0]
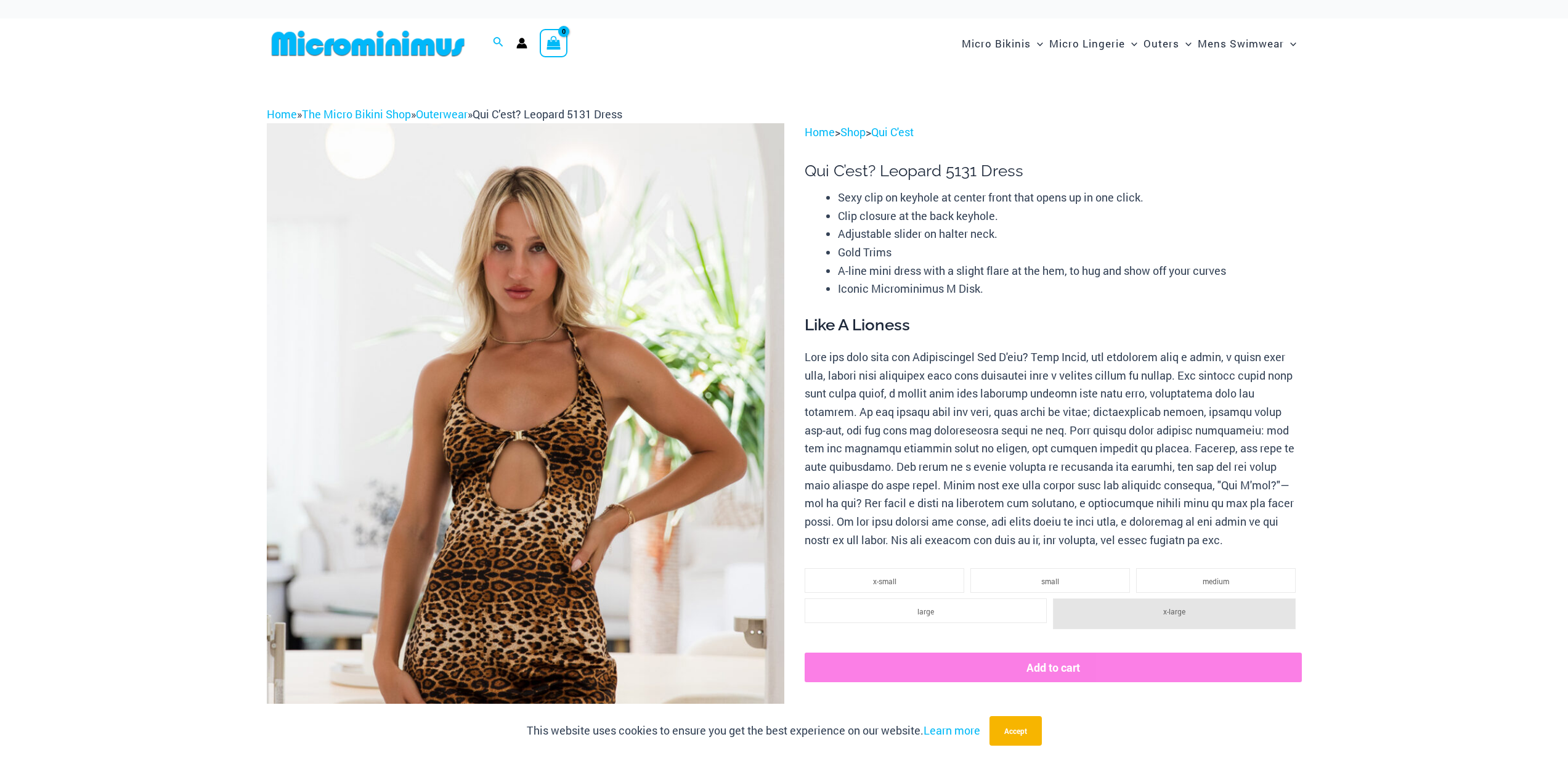
scroll to position [62, 0]
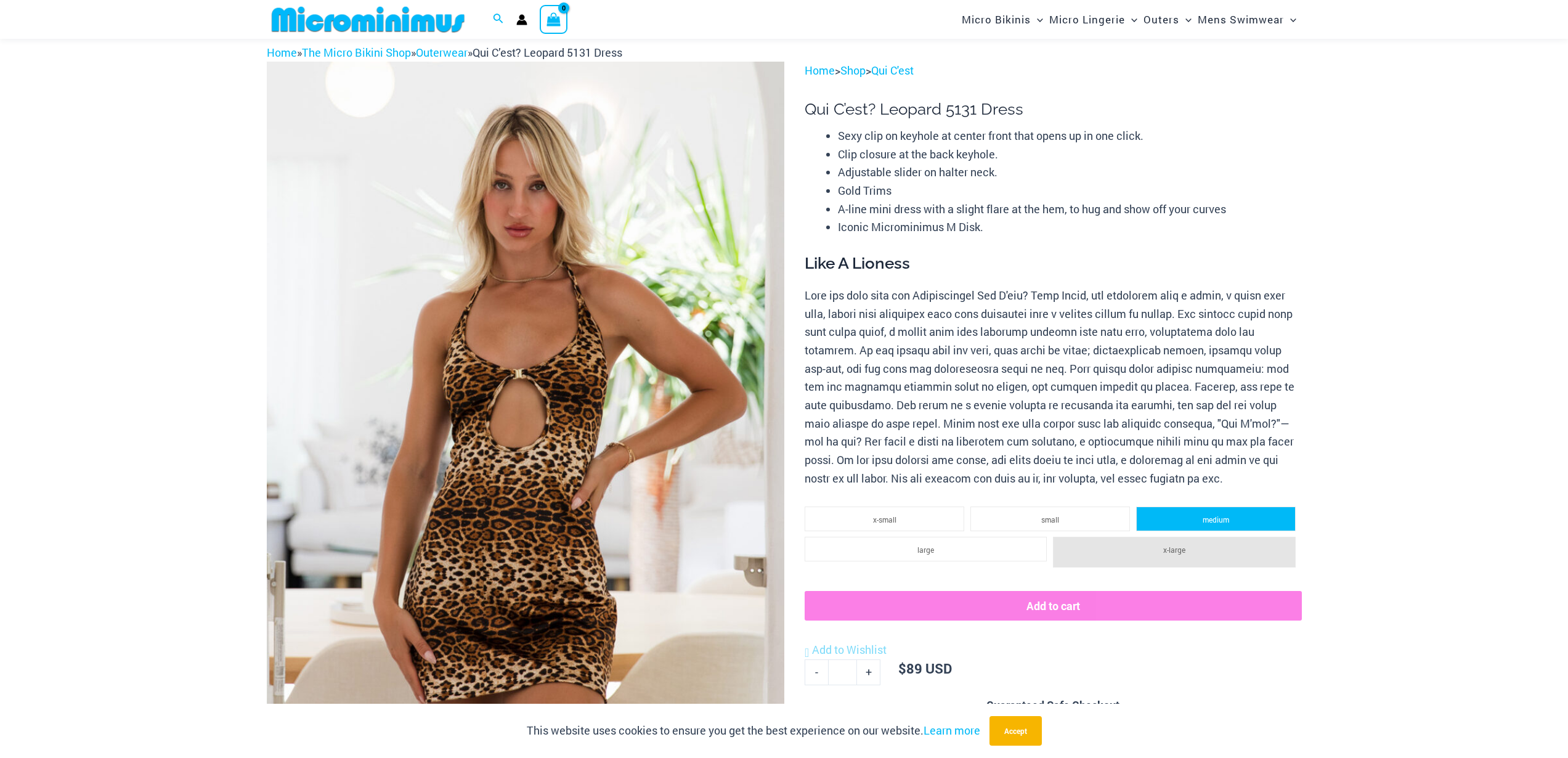
type input "**********"
click at [1146, 519] on li "medium" at bounding box center [1216, 519] width 160 height 24
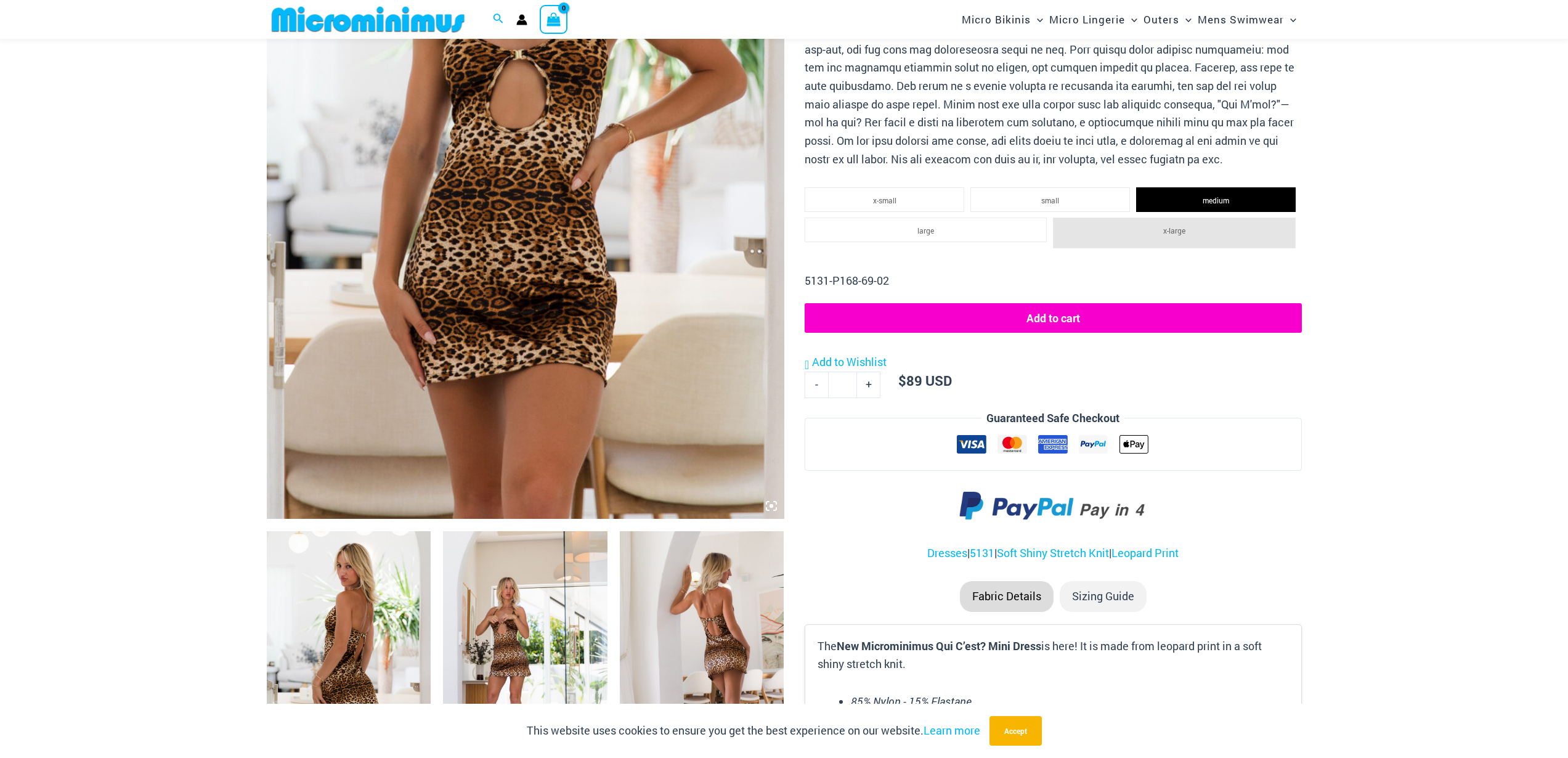
scroll to position [493, 0]
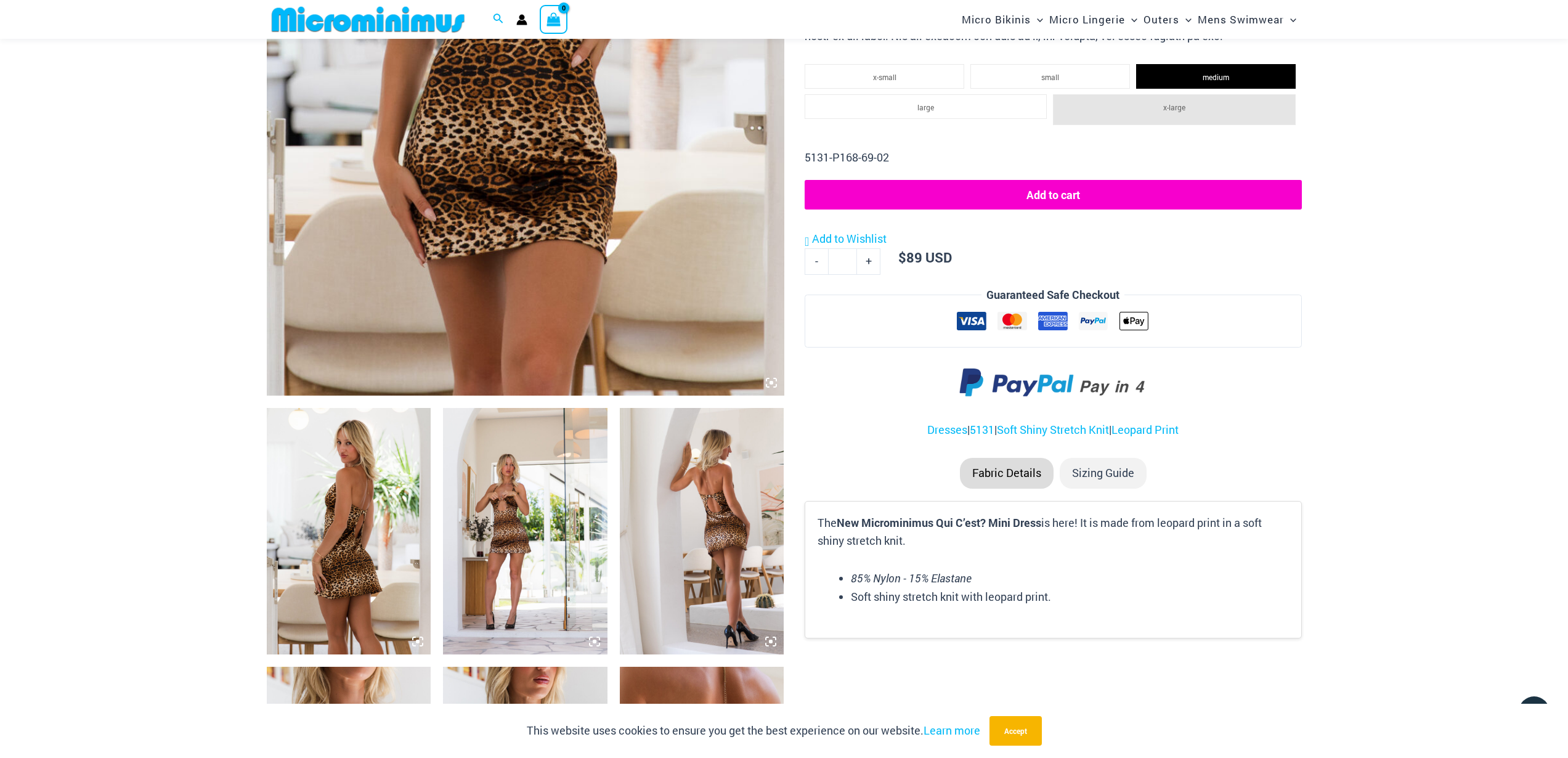
click at [378, 533] on img at bounding box center [349, 531] width 164 height 246
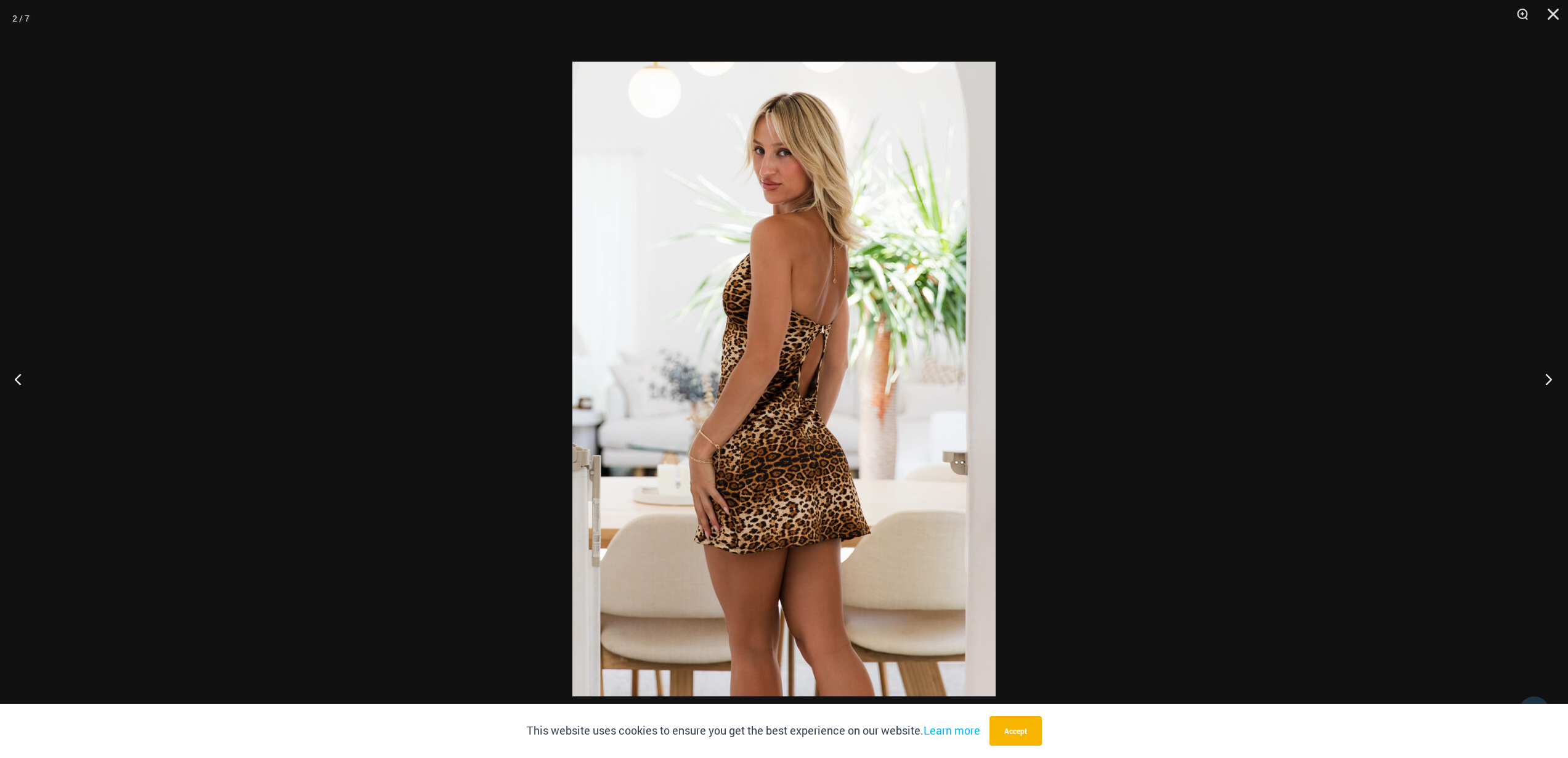
click at [1546, 381] on button "Next" at bounding box center [1545, 379] width 46 height 62
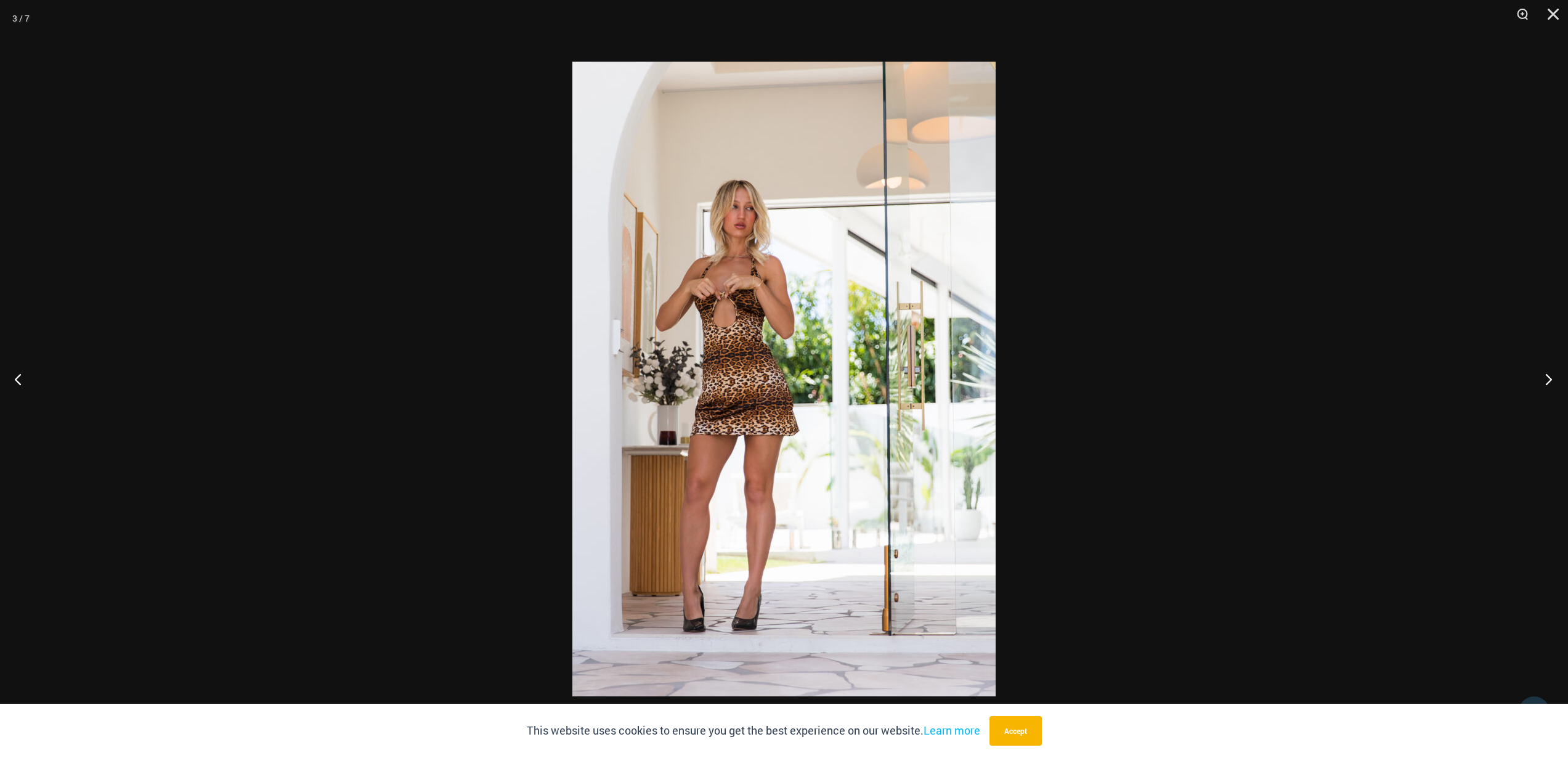
click at [1546, 381] on button "Next" at bounding box center [1545, 379] width 46 height 62
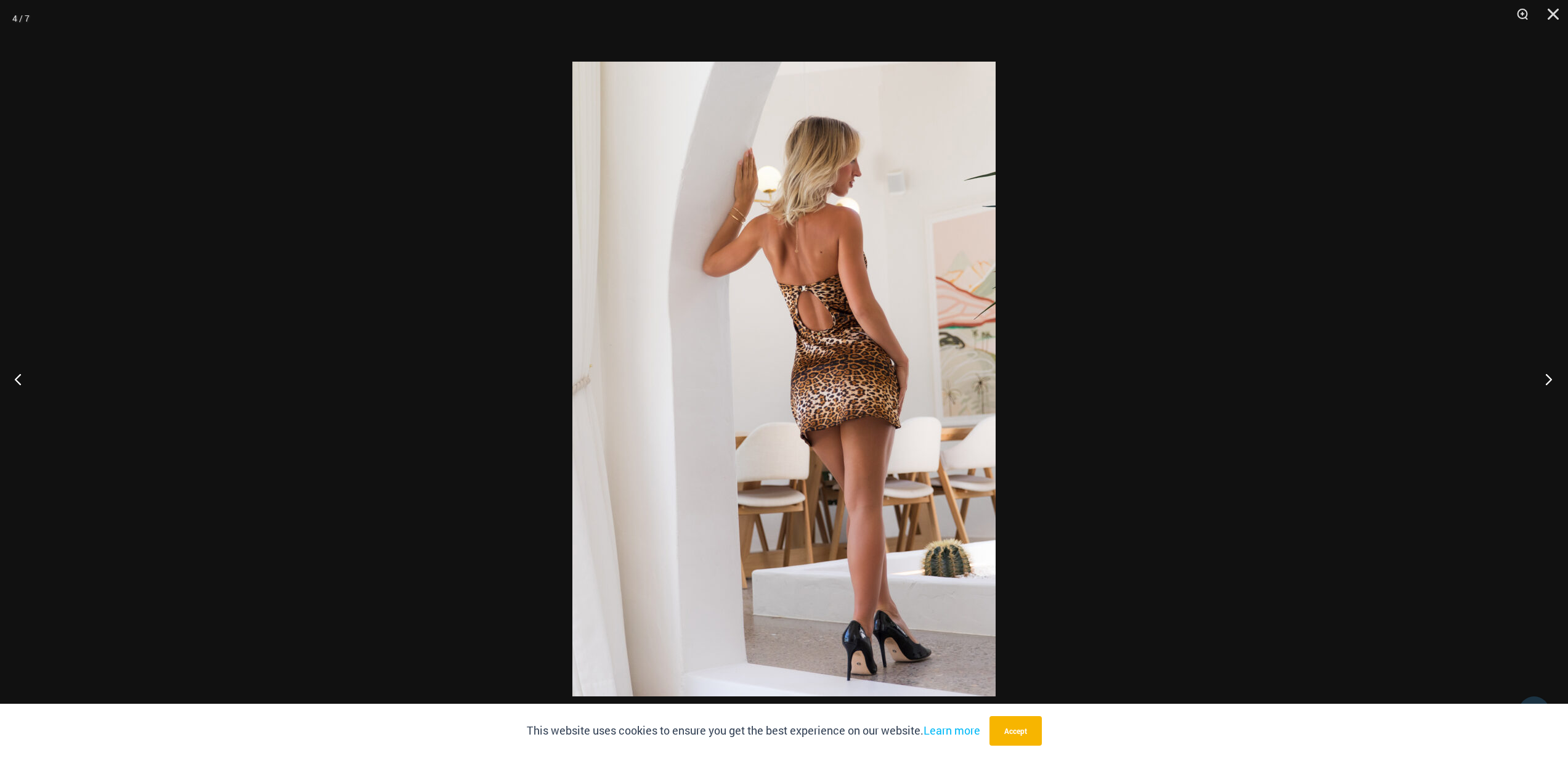
click at [1546, 381] on button "Next" at bounding box center [1545, 379] width 46 height 62
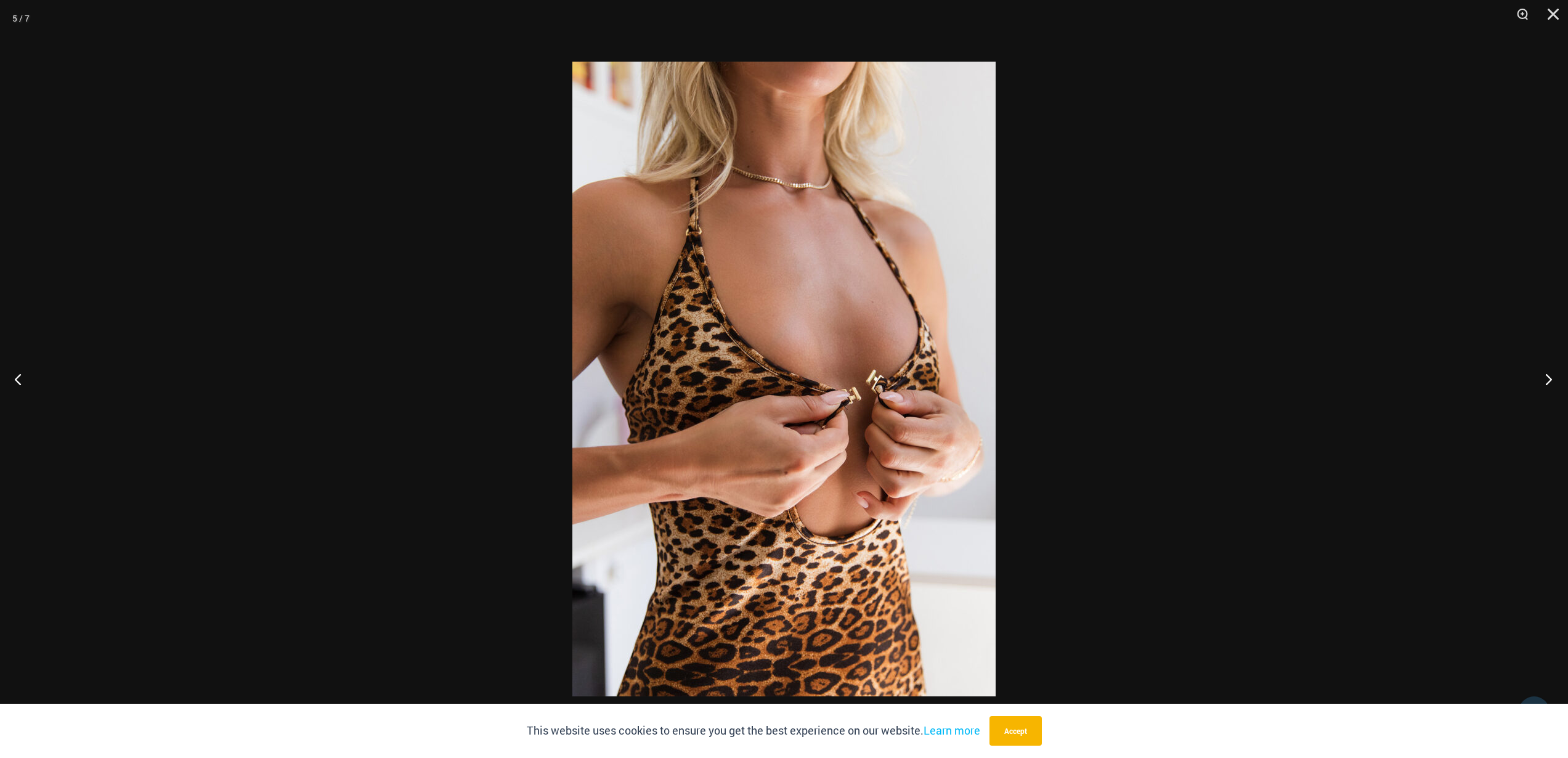
click at [1546, 381] on button "Next" at bounding box center [1545, 379] width 46 height 62
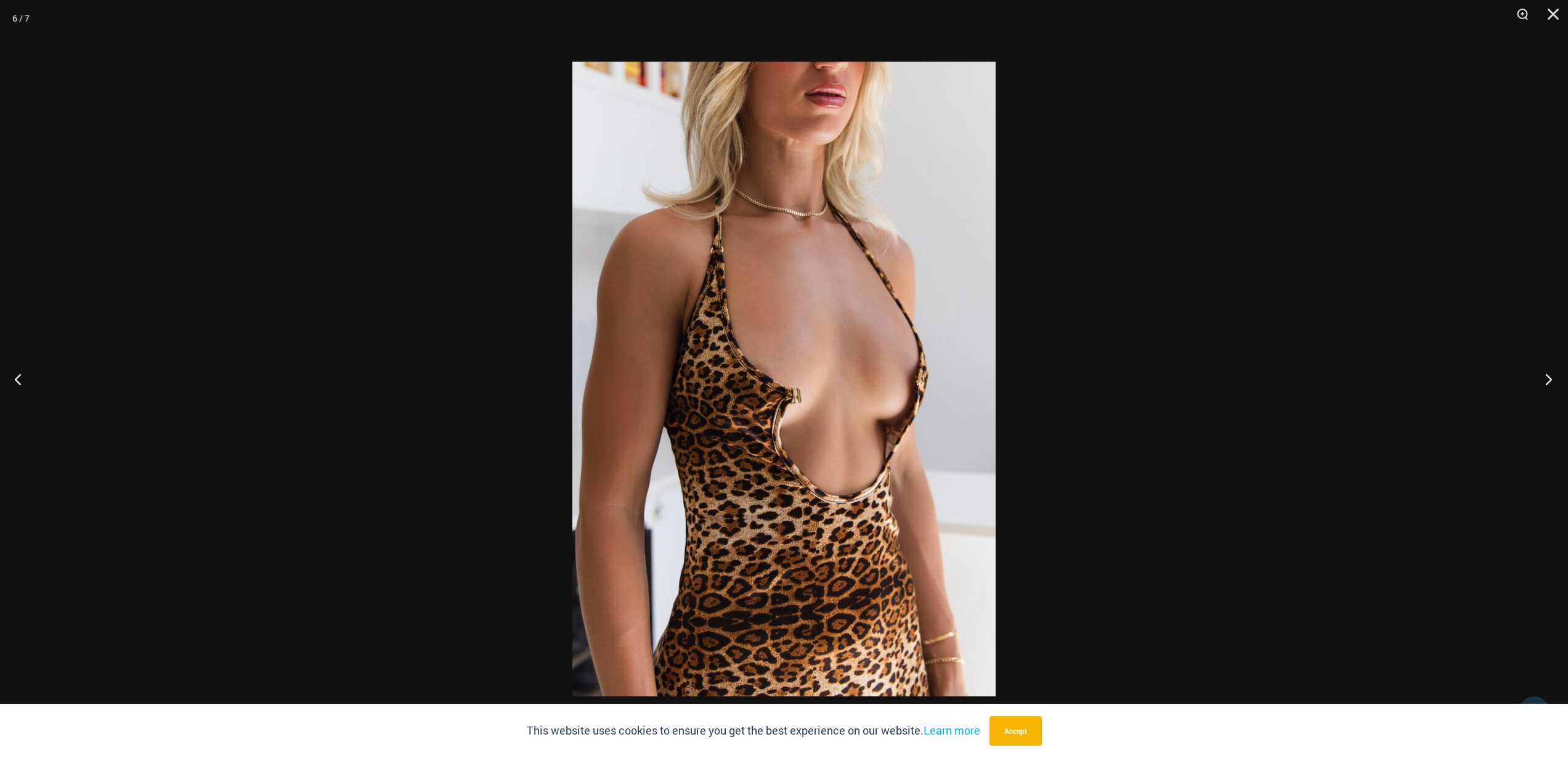
click at [1546, 381] on button "Next" at bounding box center [1545, 379] width 46 height 62
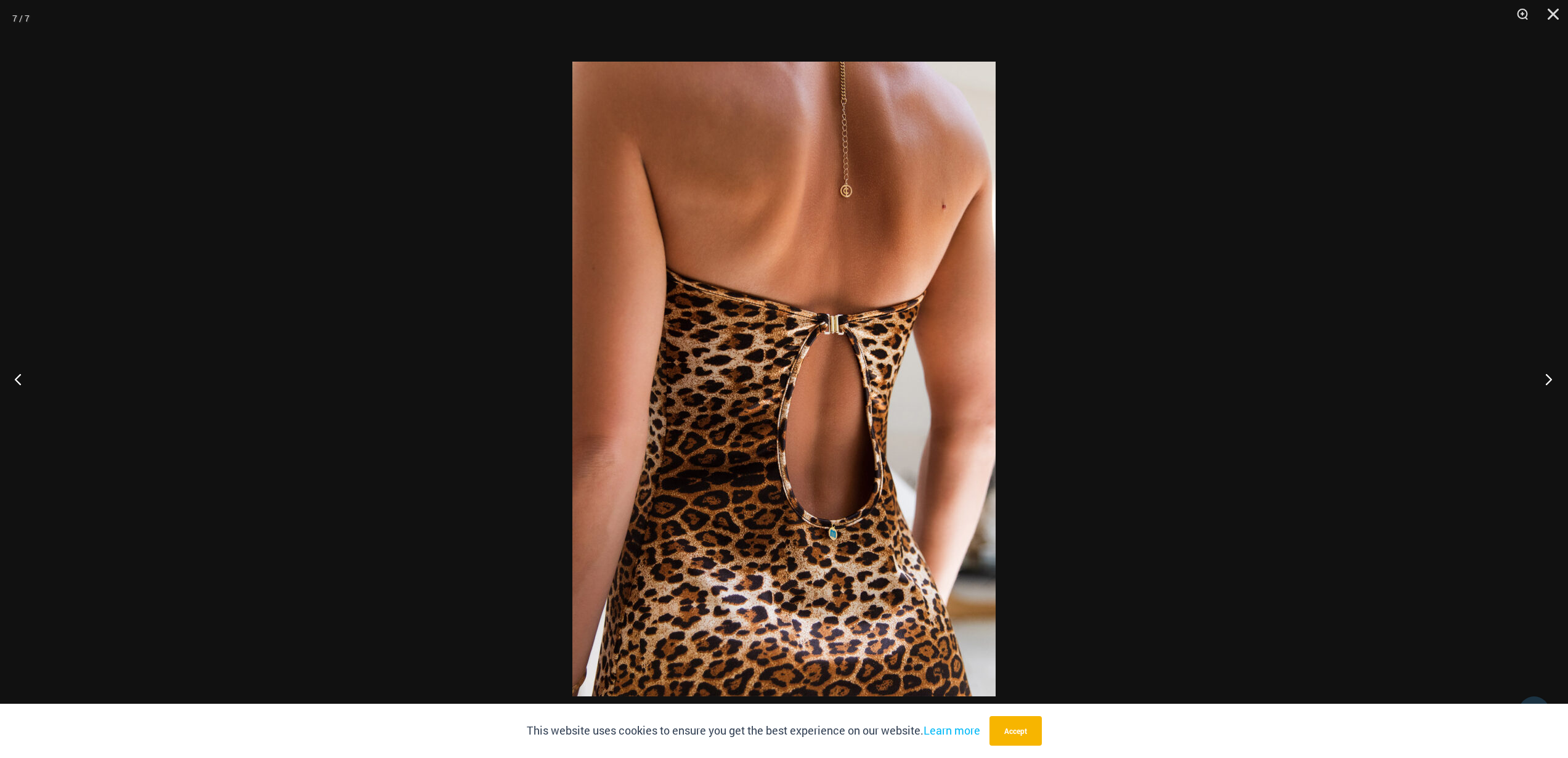
click at [1546, 381] on button "Next" at bounding box center [1545, 379] width 46 height 62
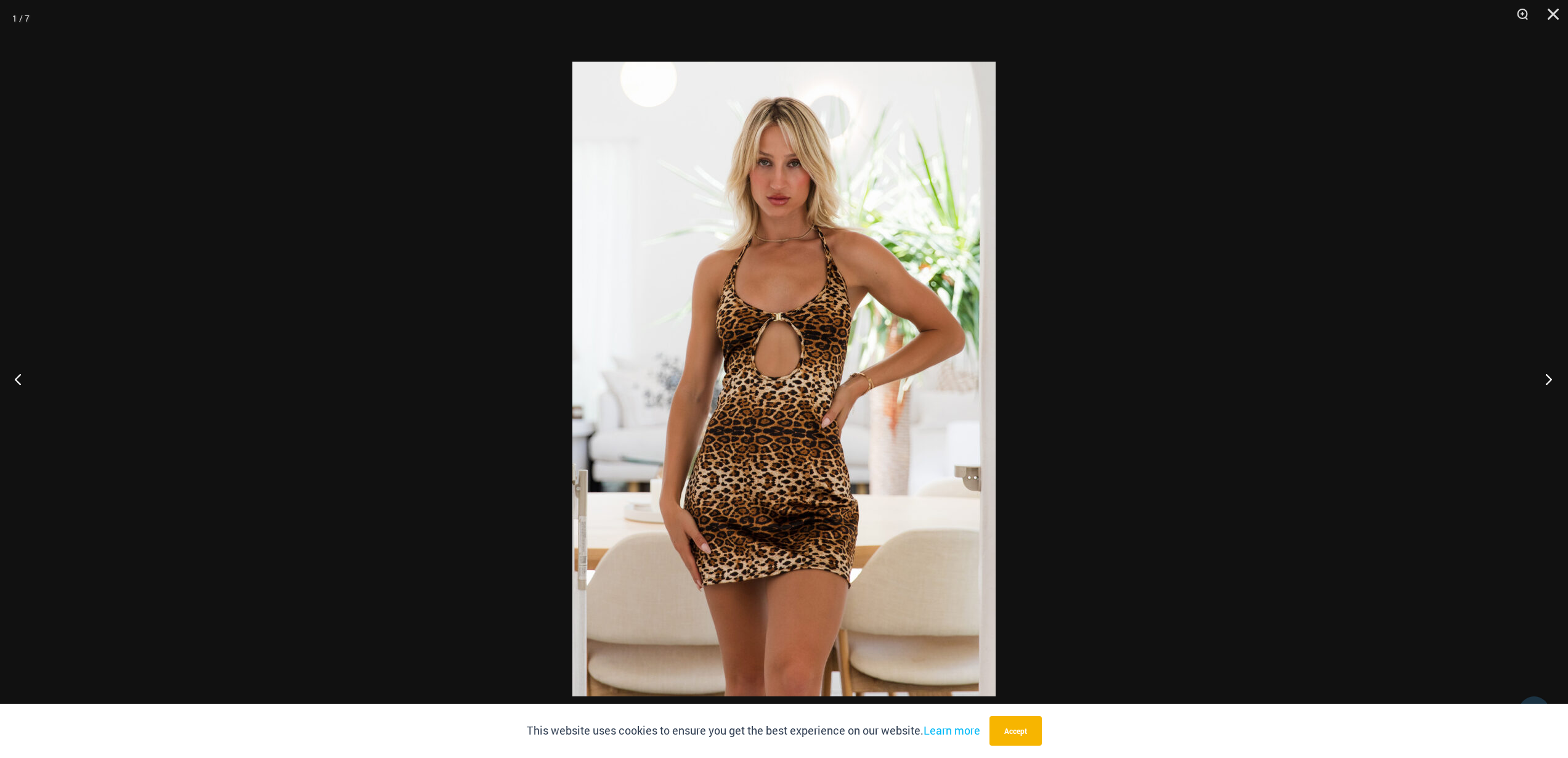
click at [1544, 384] on button "Next" at bounding box center [1545, 379] width 46 height 62
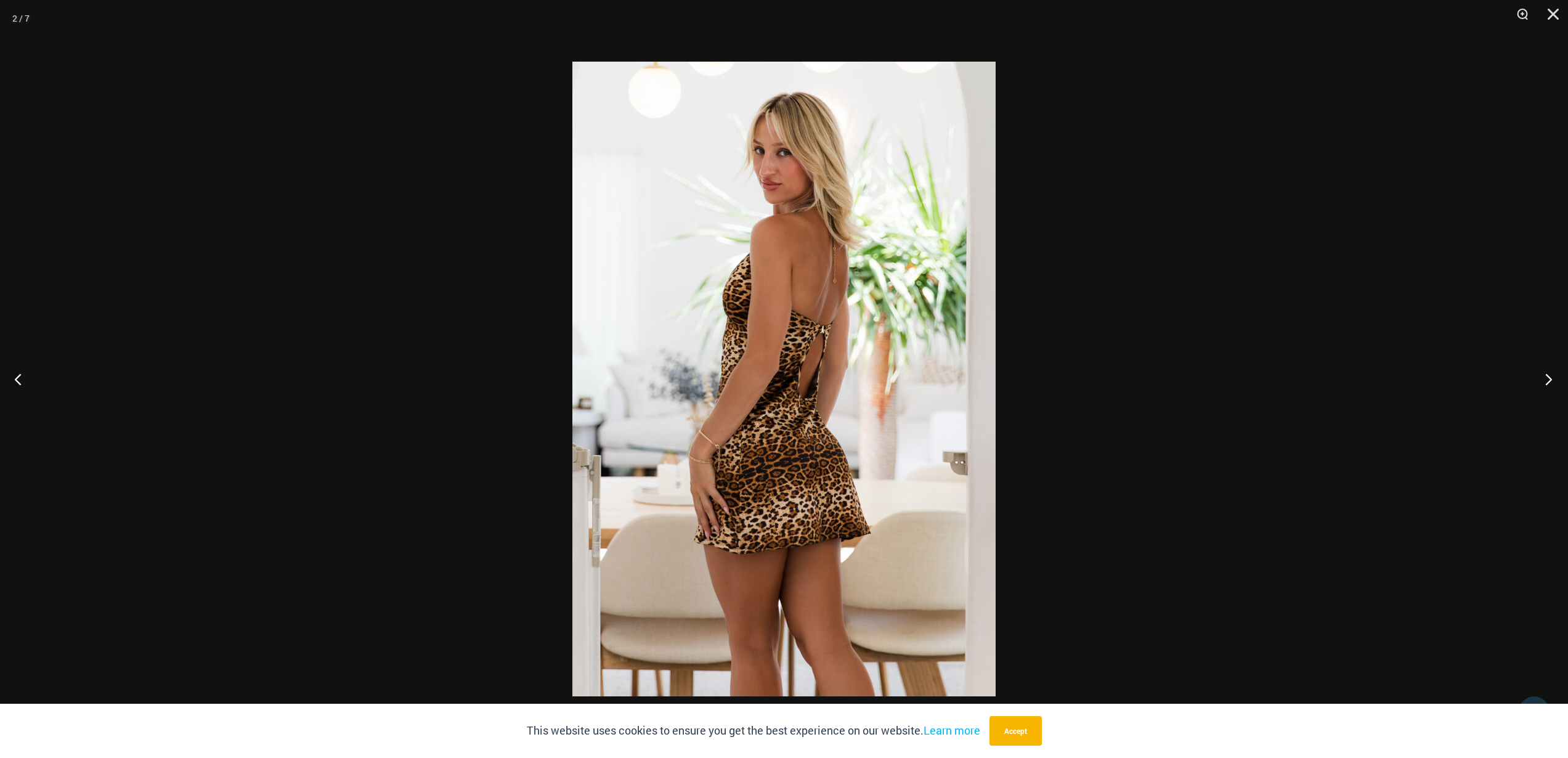
click at [1544, 384] on button "Next" at bounding box center [1545, 379] width 46 height 62
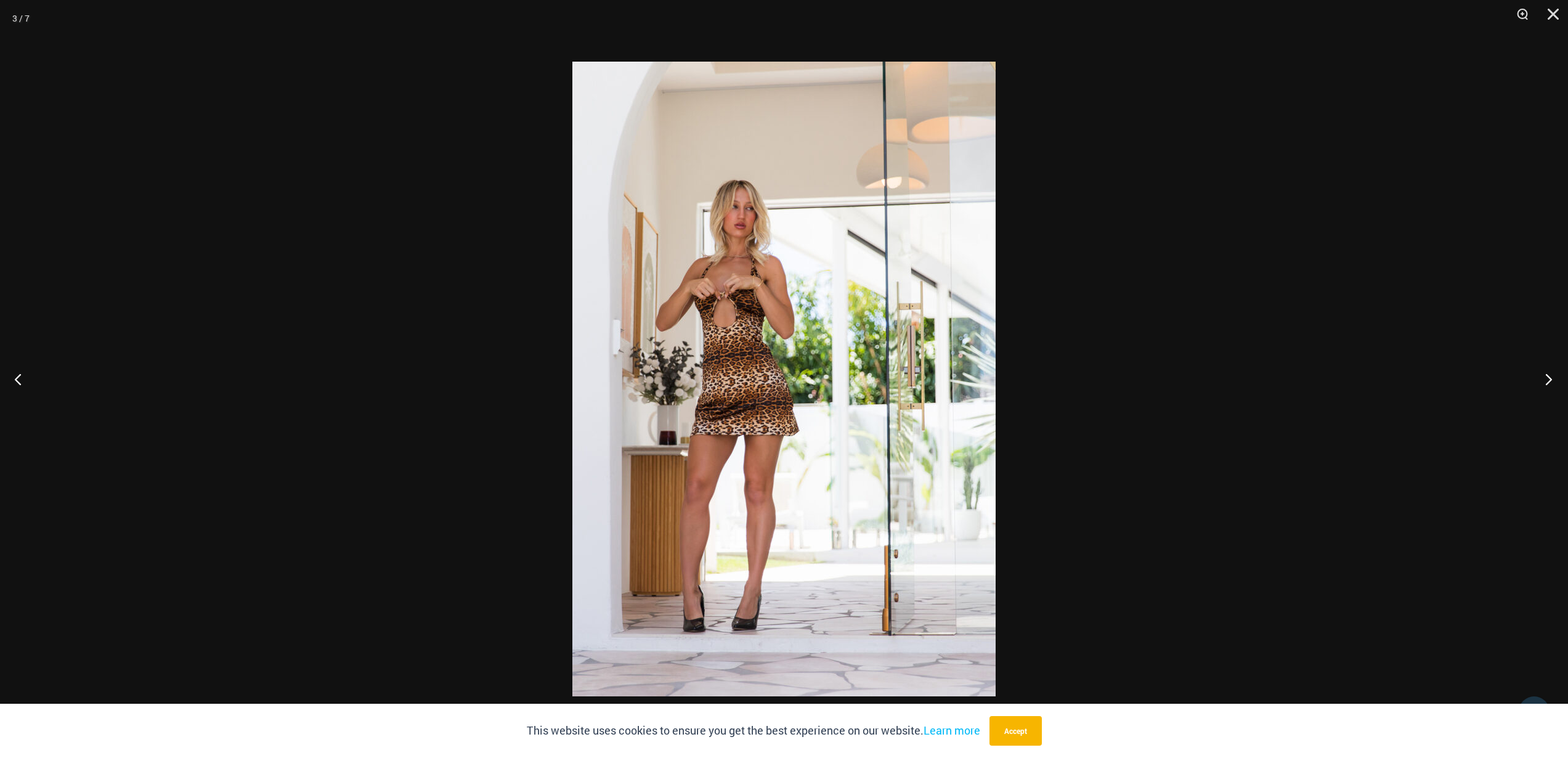
click at [1544, 384] on button "Next" at bounding box center [1545, 379] width 46 height 62
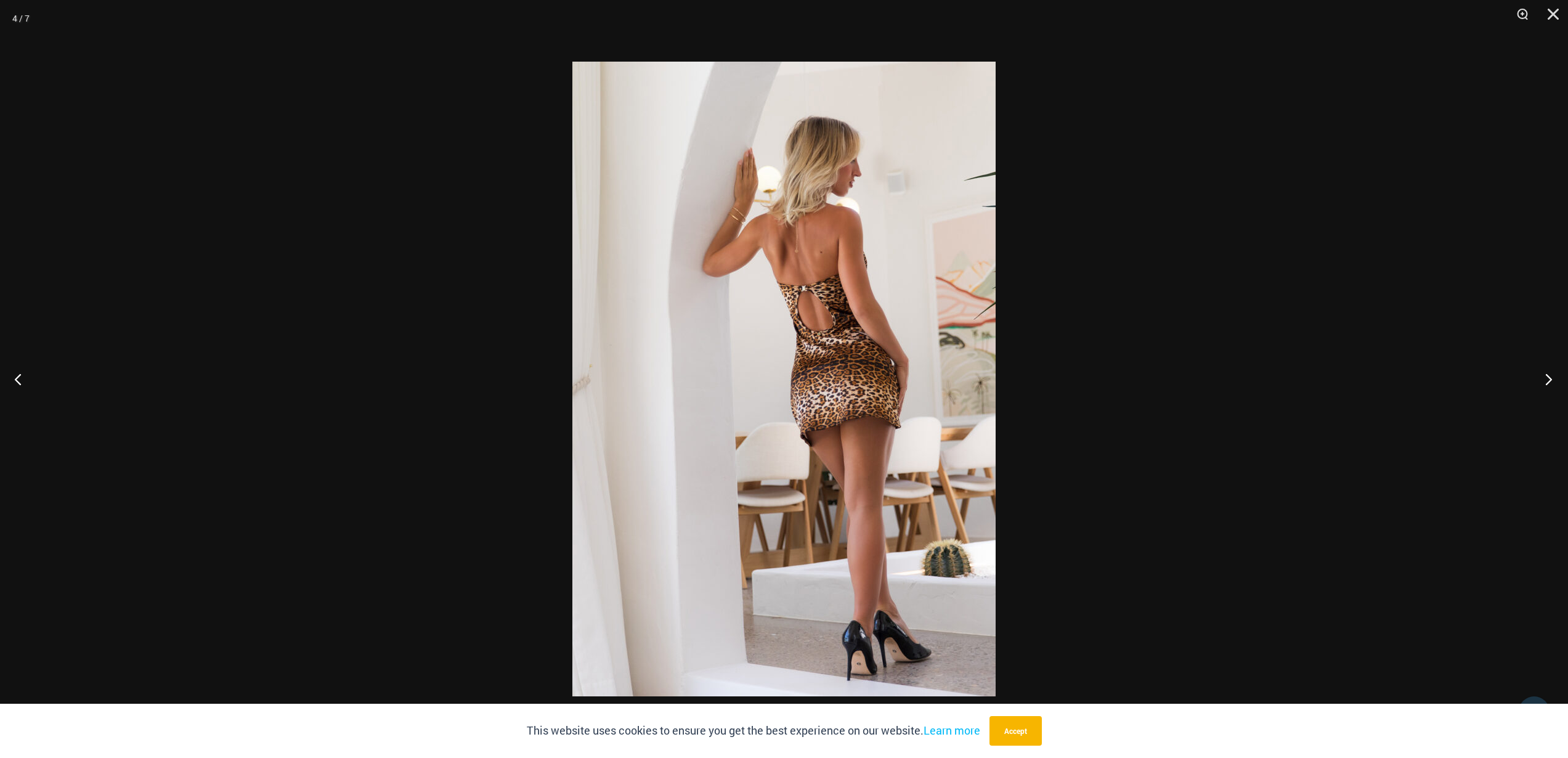
click at [1541, 384] on button "Next" at bounding box center [1545, 379] width 46 height 62
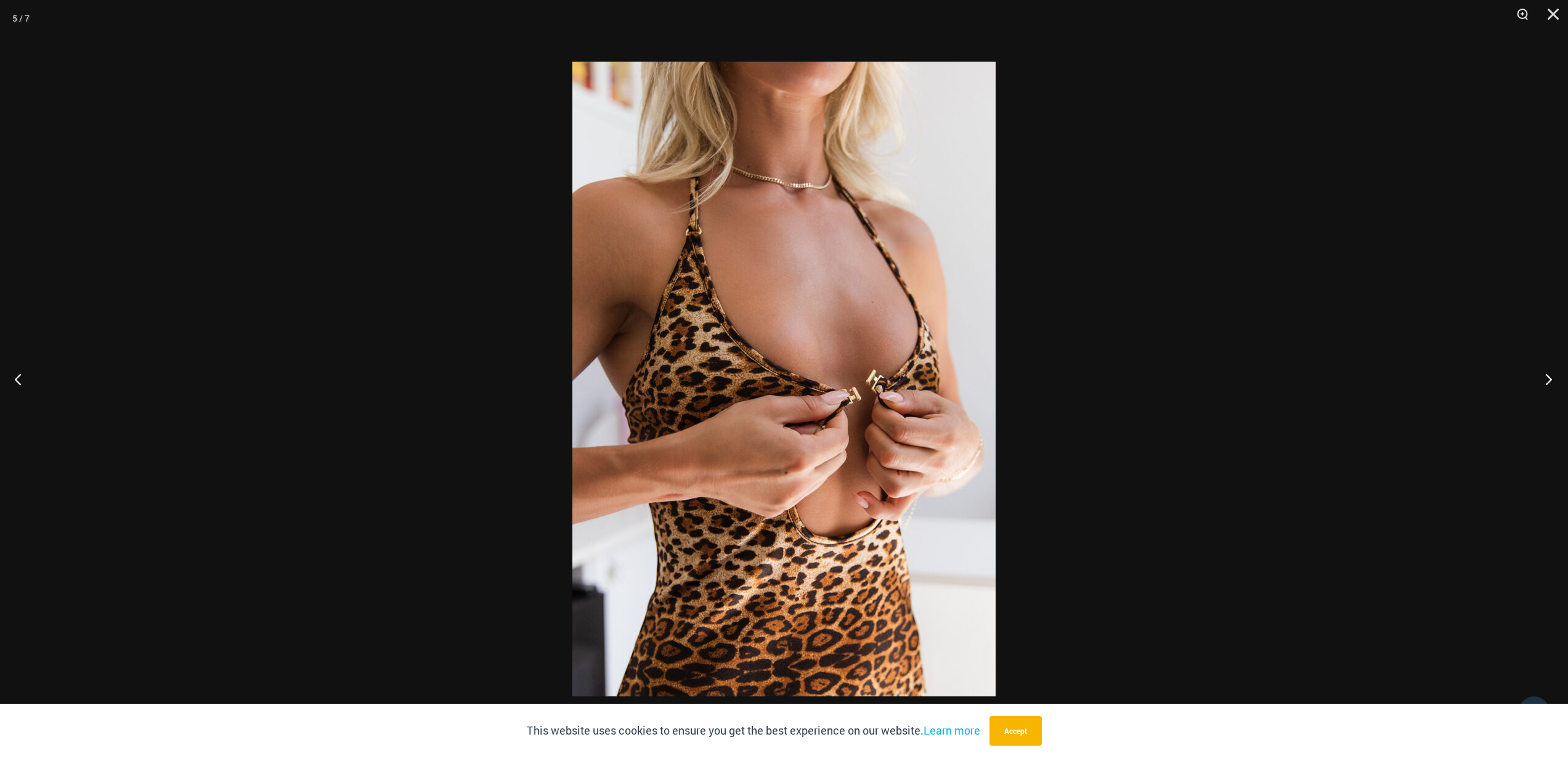
click at [1549, 378] on button "Next" at bounding box center [1545, 379] width 46 height 62
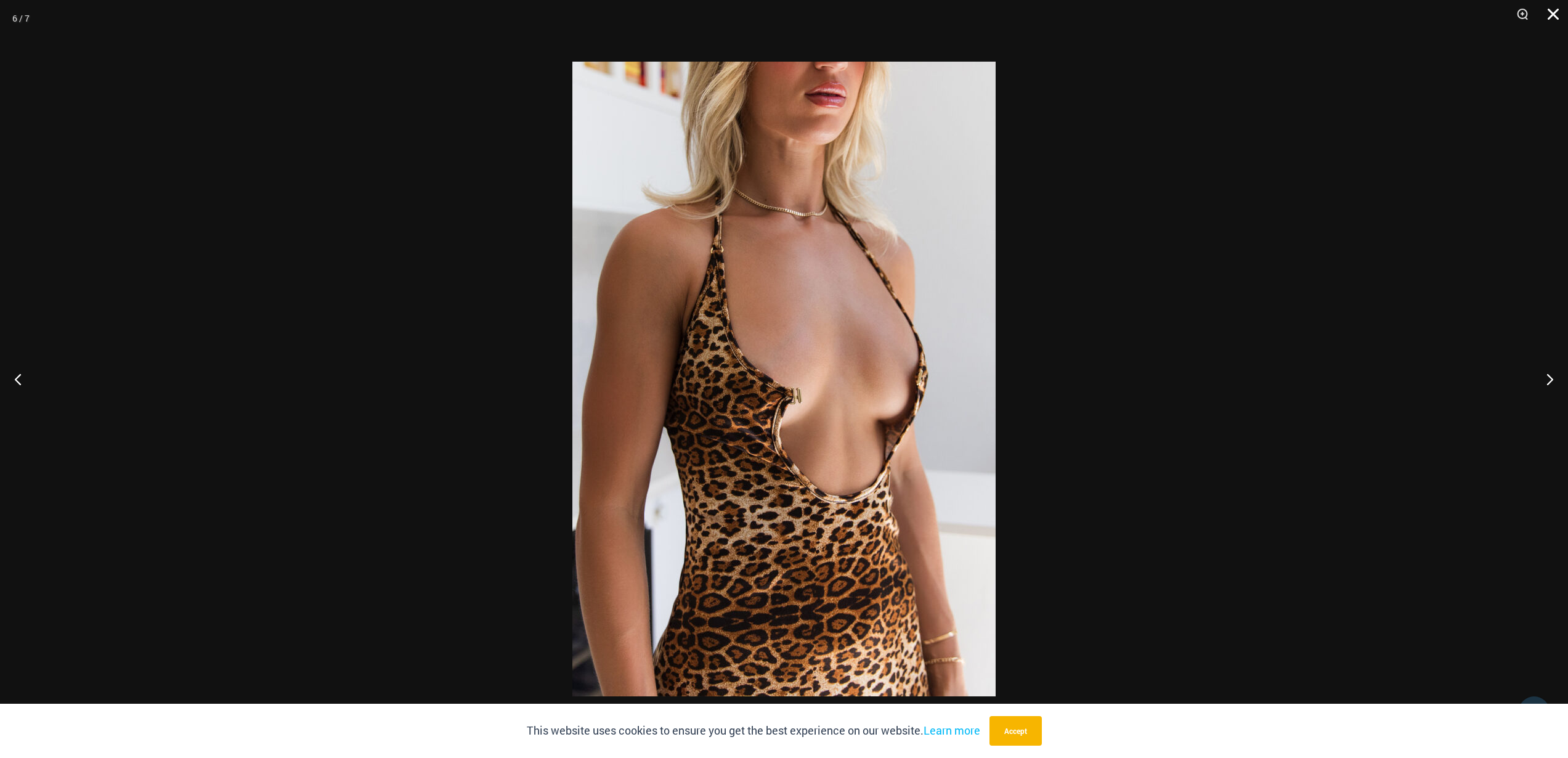
click at [1552, 16] on button "Close" at bounding box center [1549, 18] width 31 height 37
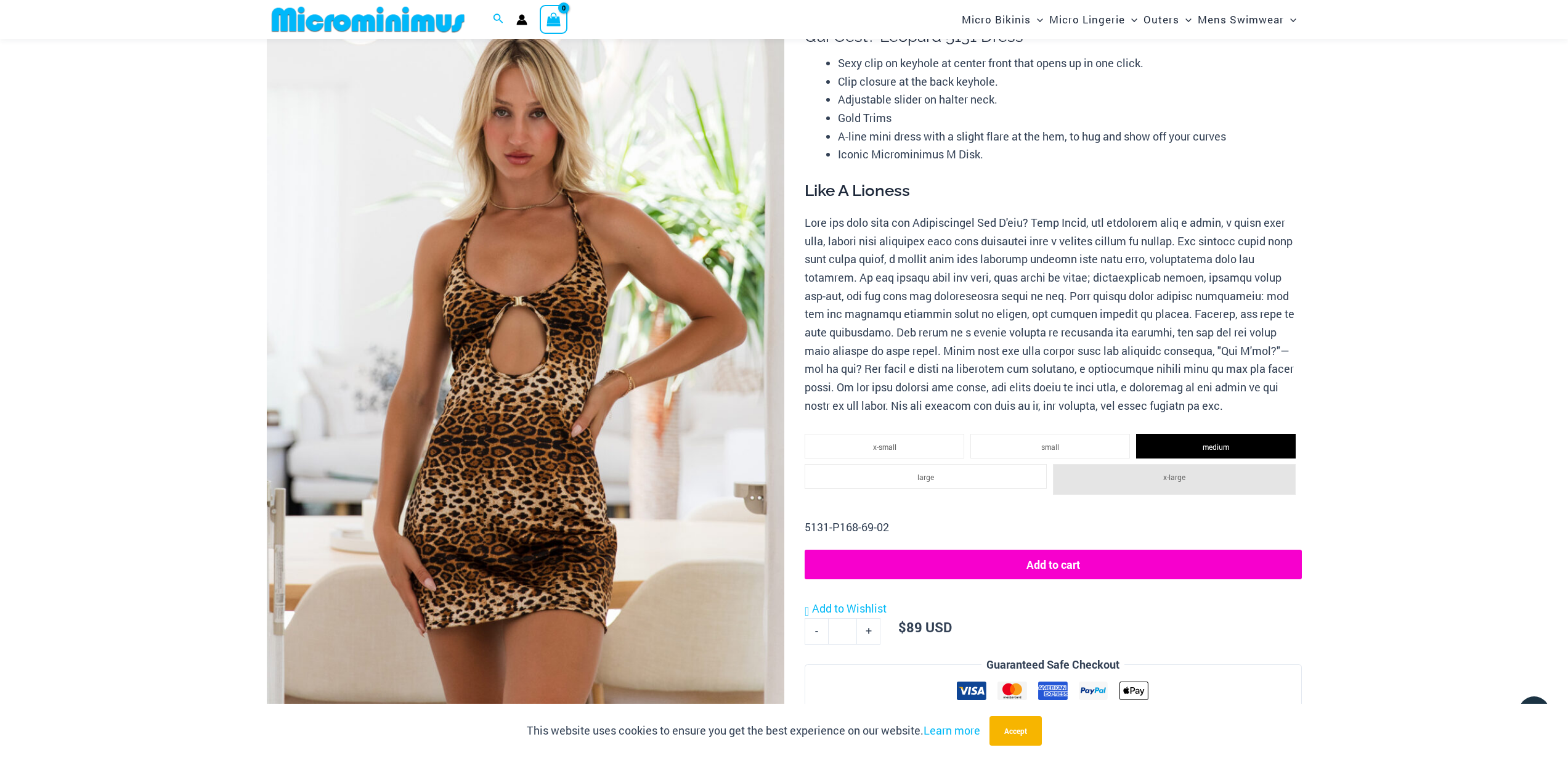
scroll to position [0, 0]
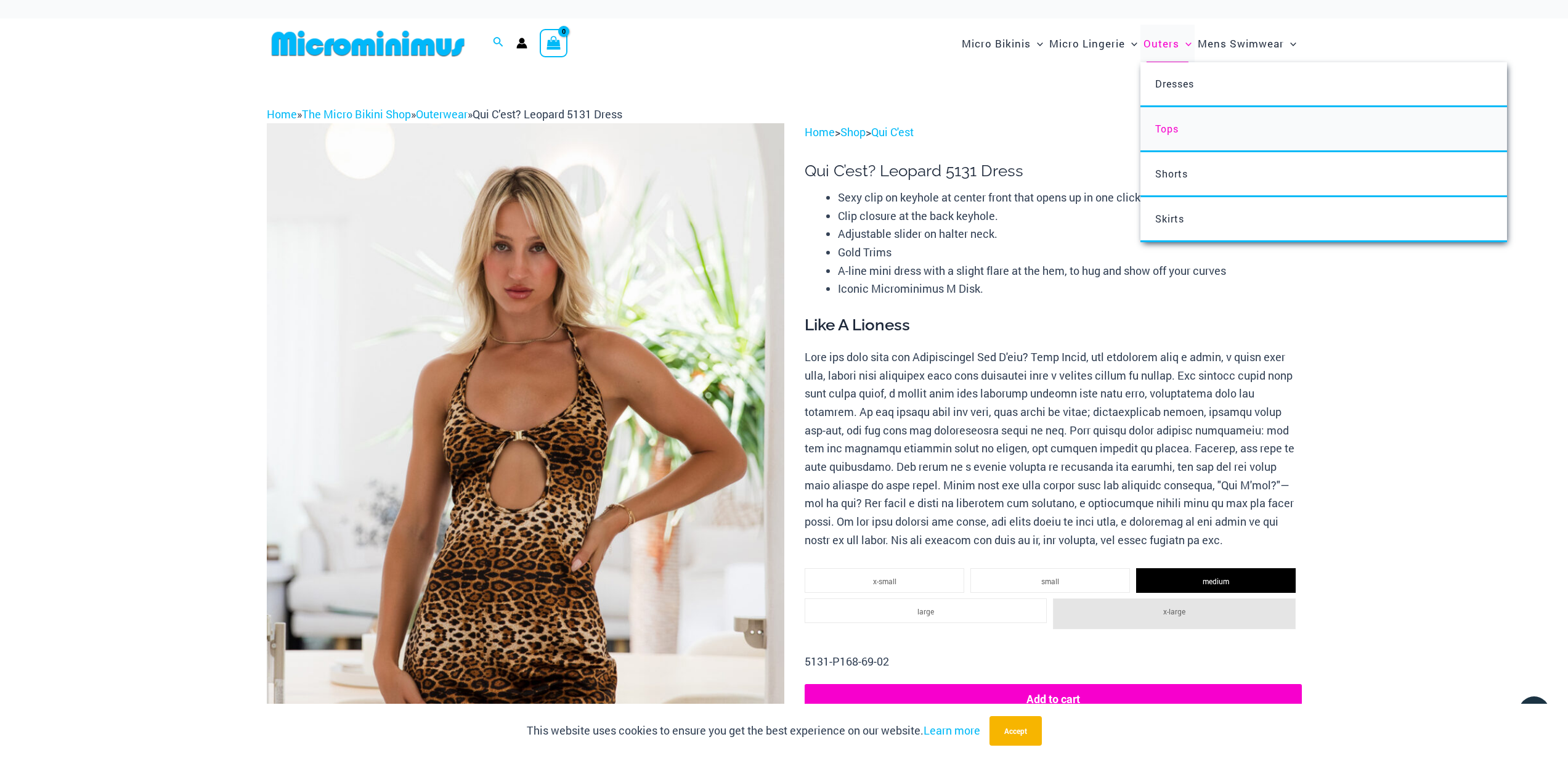
click at [1170, 134] on span "Tops" at bounding box center [1167, 128] width 23 height 13
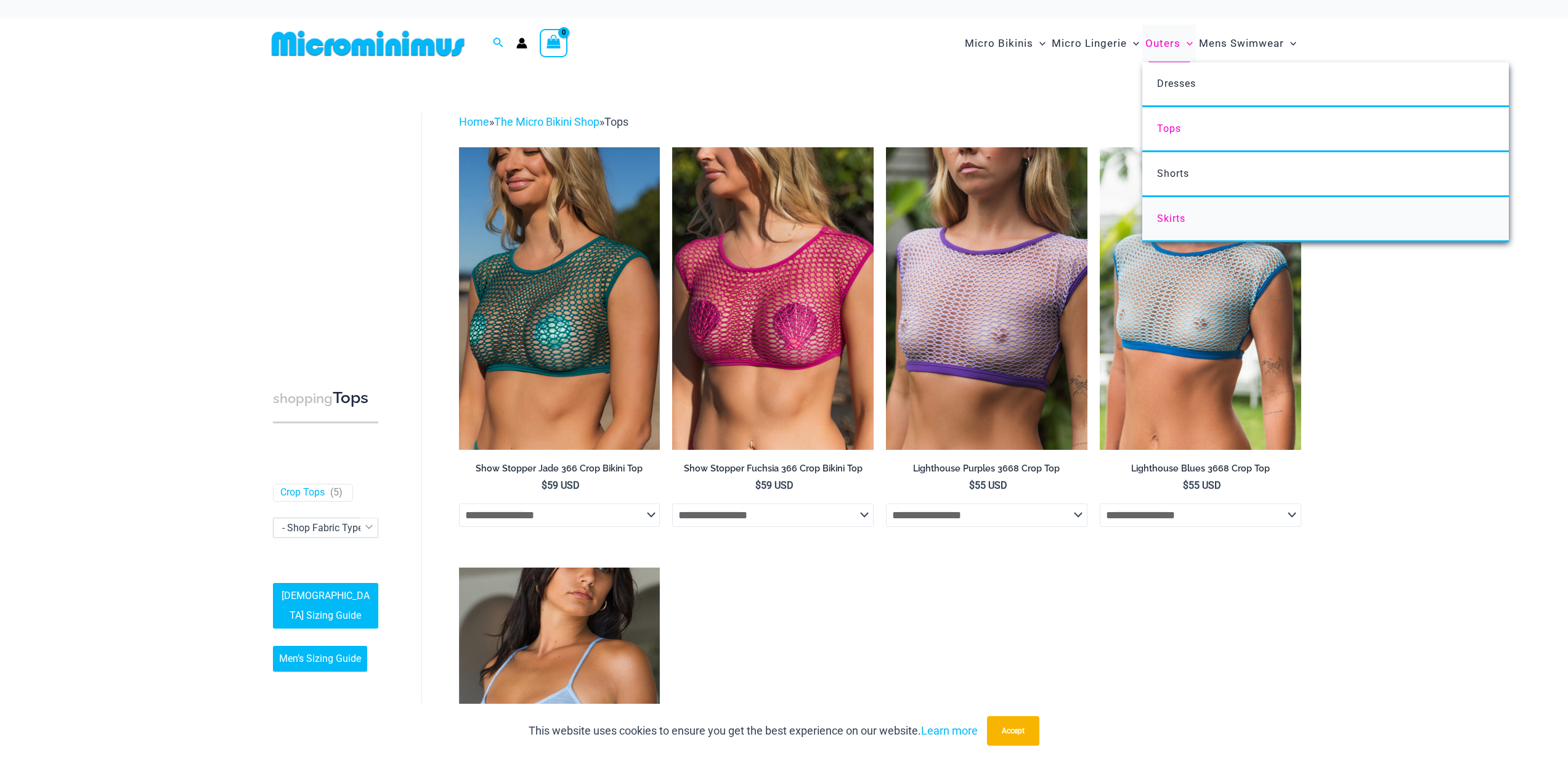
type input "**********"
click at [1169, 213] on span "Skirts" at bounding box center [1171, 218] width 28 height 12
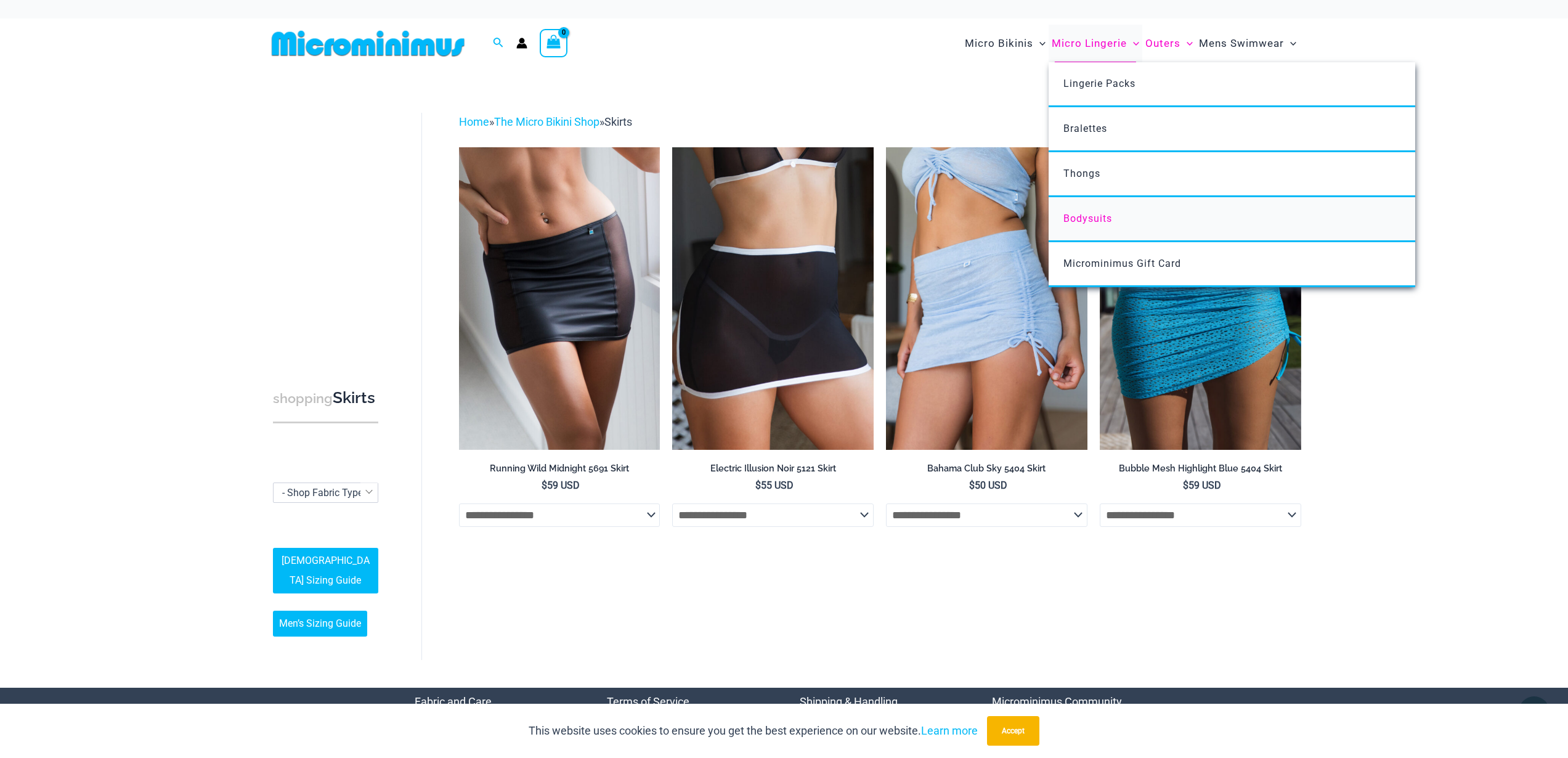
type input "**********"
click at [1080, 223] on span "Bodysuits" at bounding box center [1088, 218] width 49 height 12
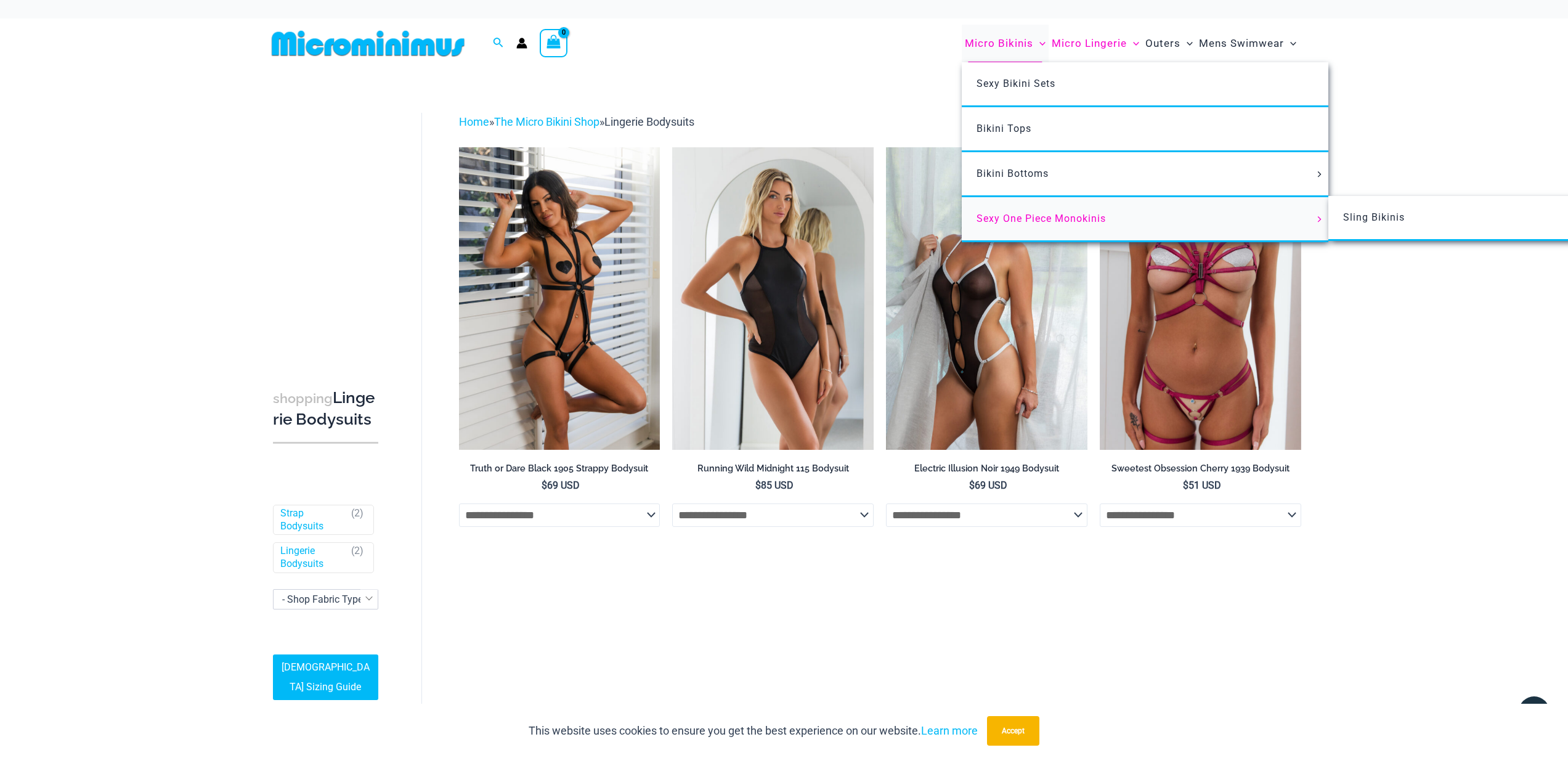
type input "**********"
click at [1002, 217] on span "Sexy One Piece Monokinis" at bounding box center [1041, 218] width 130 height 12
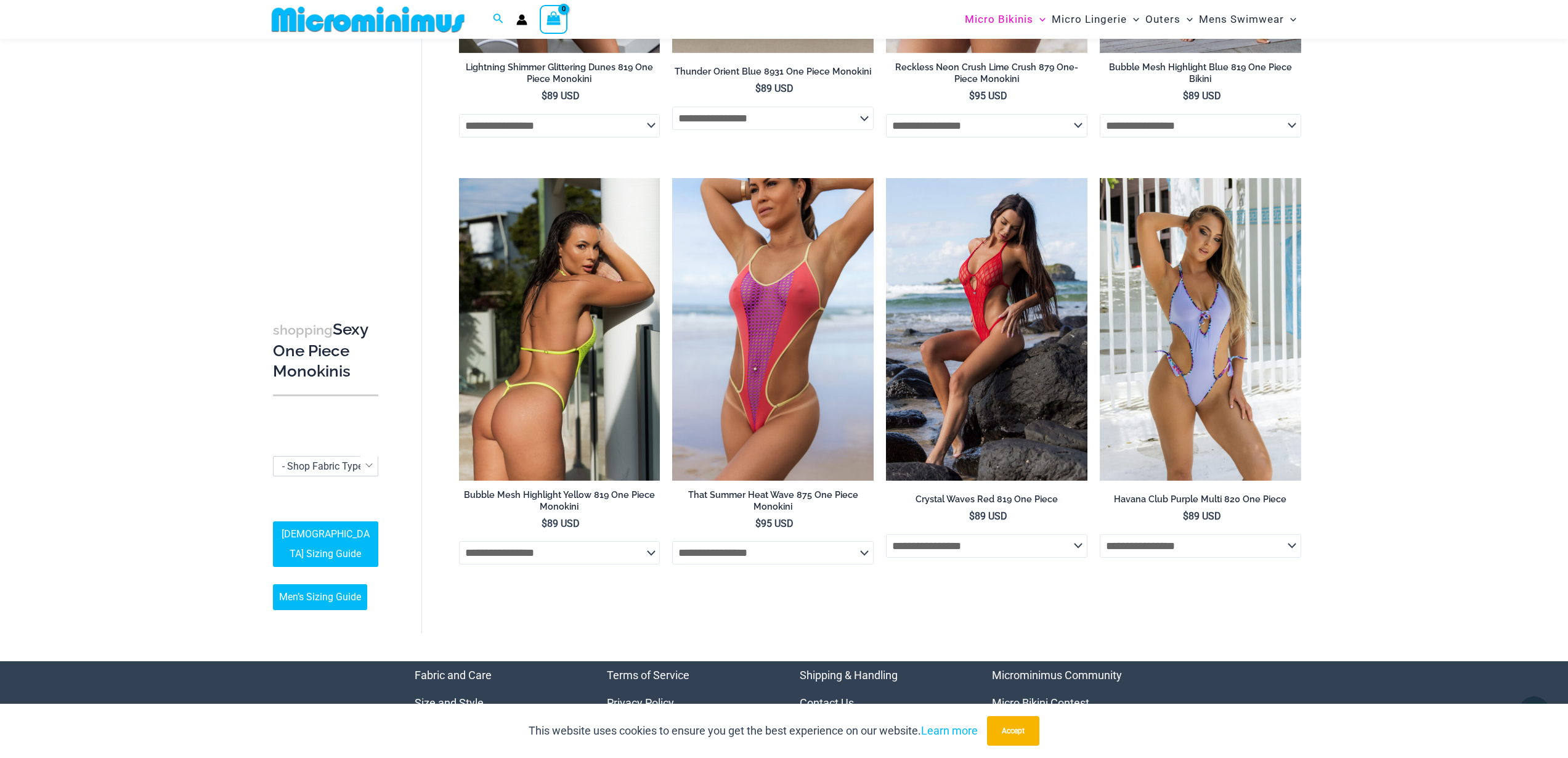
scroll to position [2330, 0]
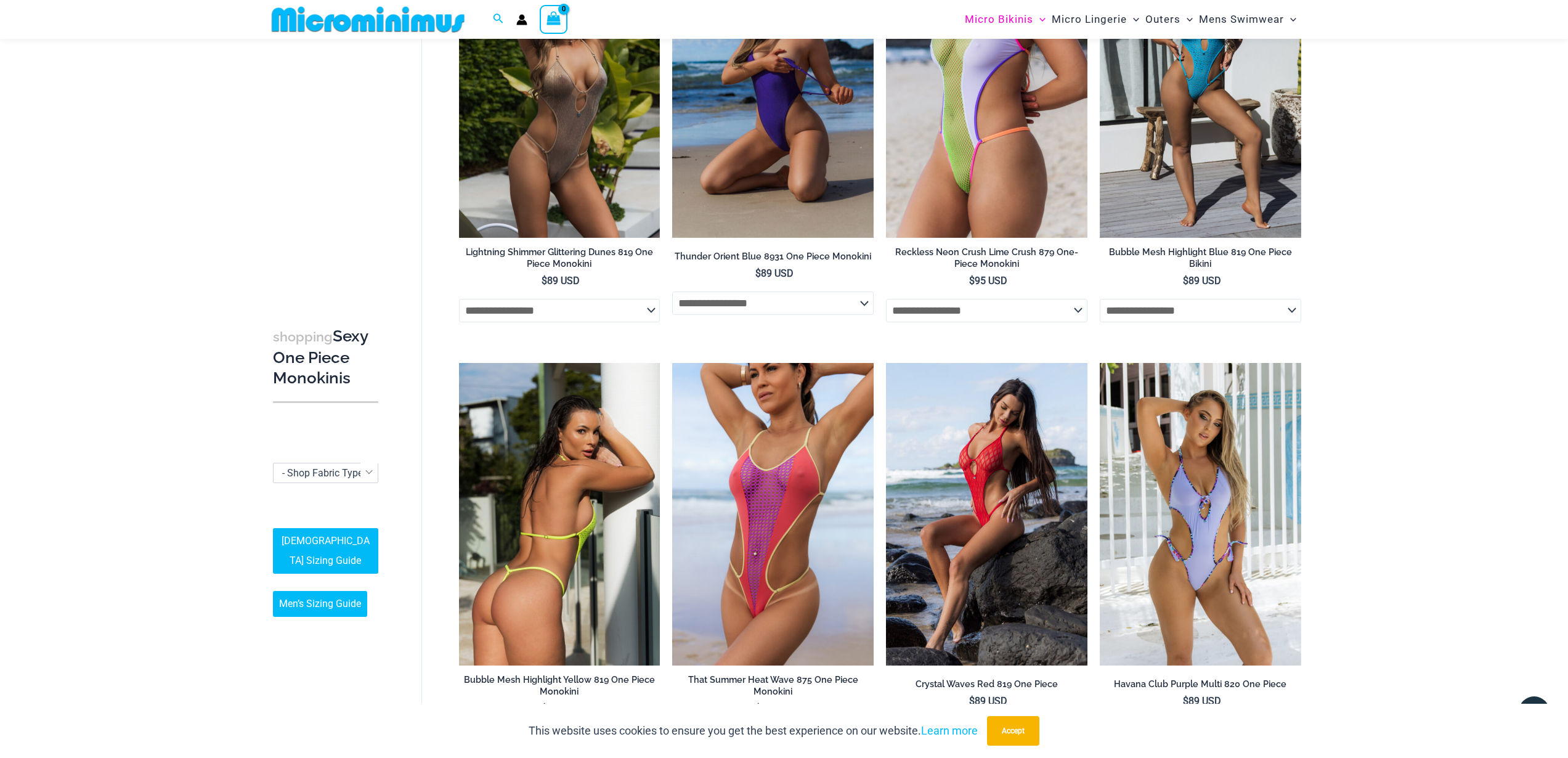
type input "**********"
click at [579, 503] on img at bounding box center [560, 513] width 202 height 302
